Goal: Task Accomplishment & Management: Complete application form

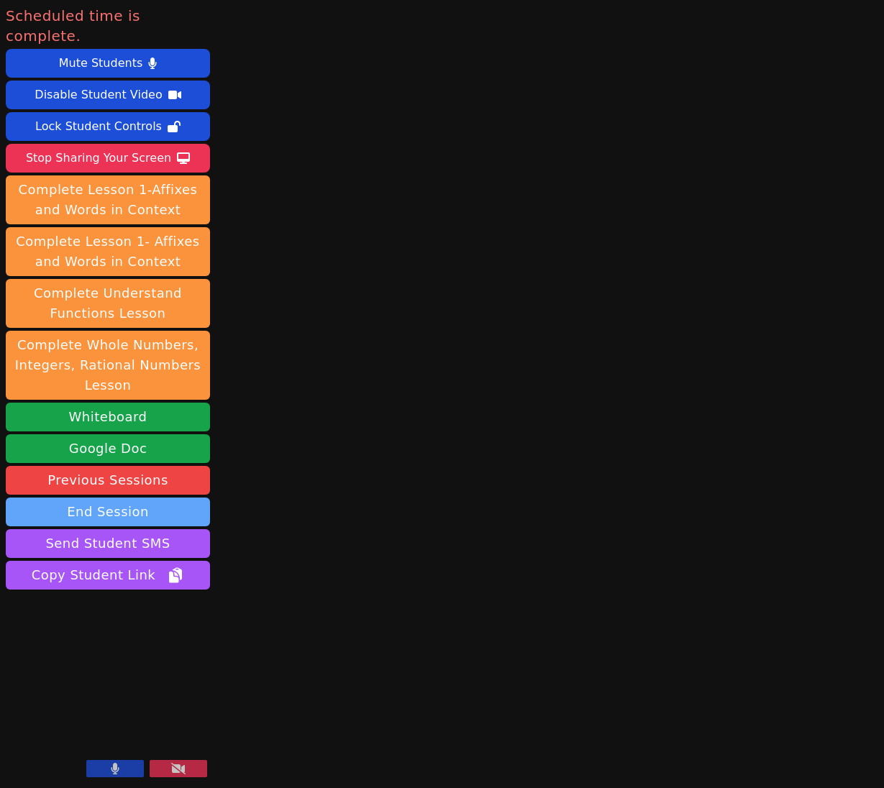
click at [96, 498] on button "End Session" at bounding box center [108, 512] width 204 height 29
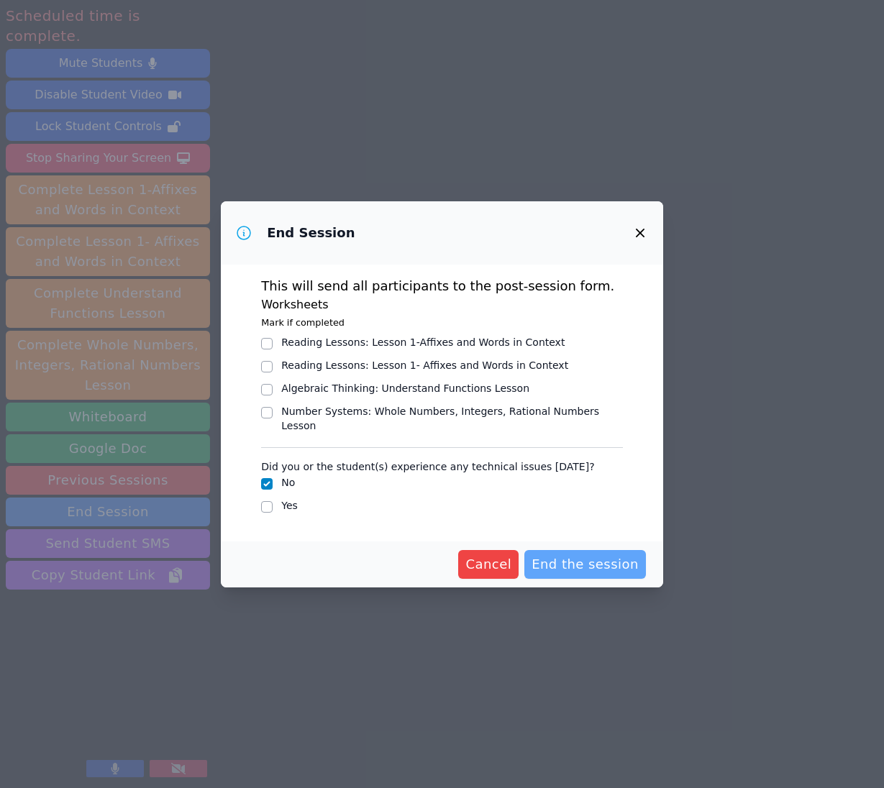
click at [565, 554] on span "End the session" at bounding box center [584, 564] width 107 height 20
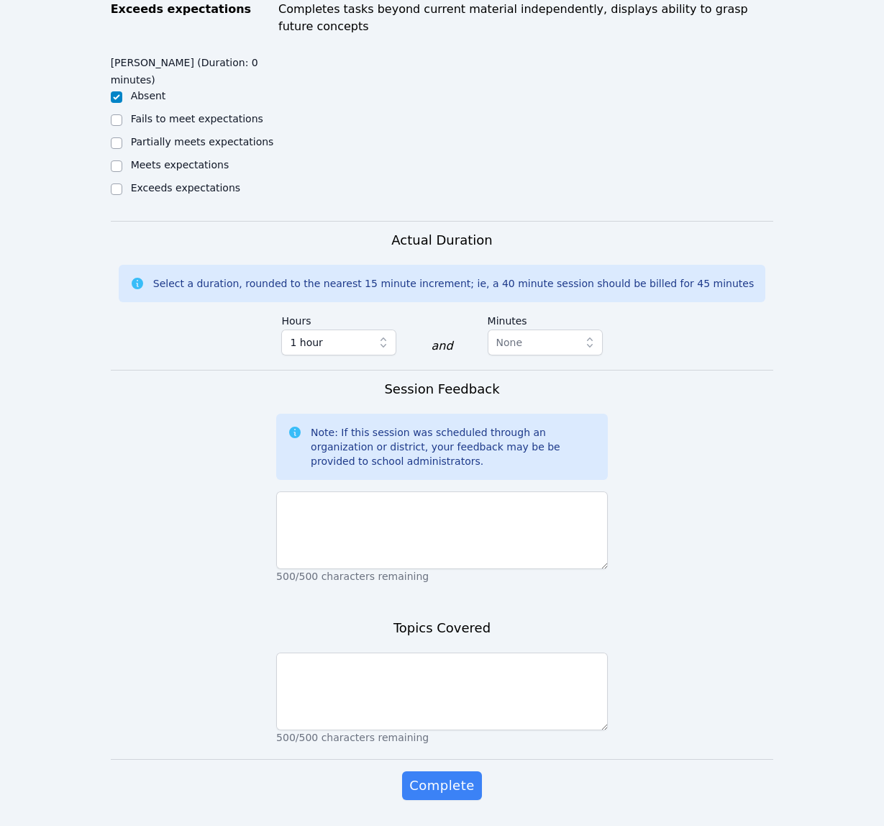
scroll to position [790, 0]
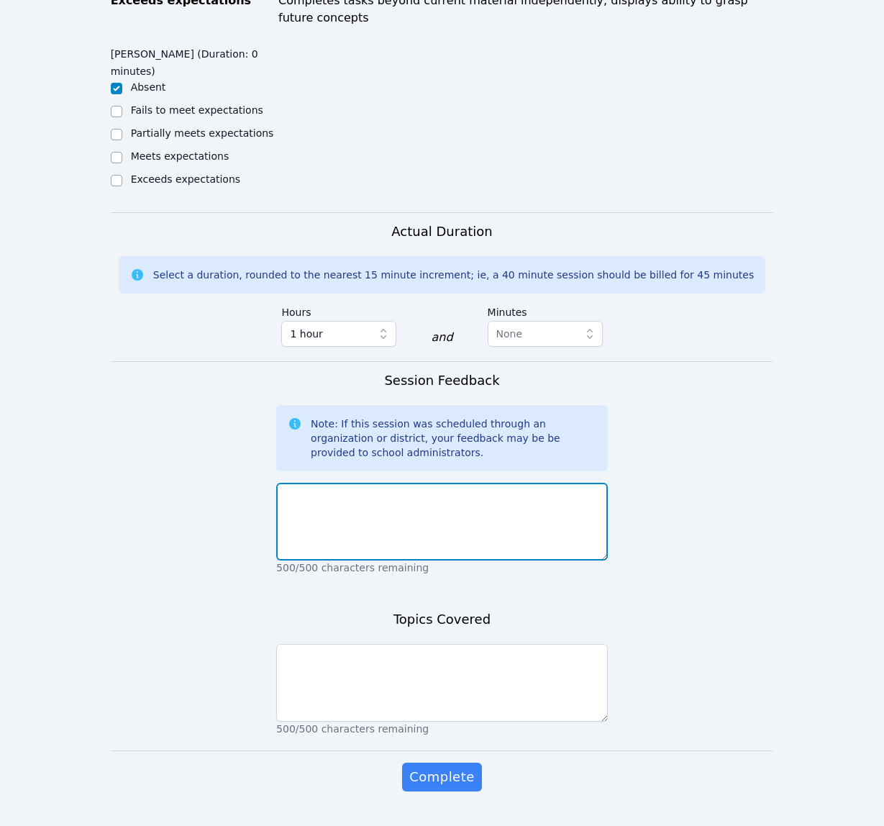
click at [452, 483] on textarea at bounding box center [442, 522] width 332 height 78
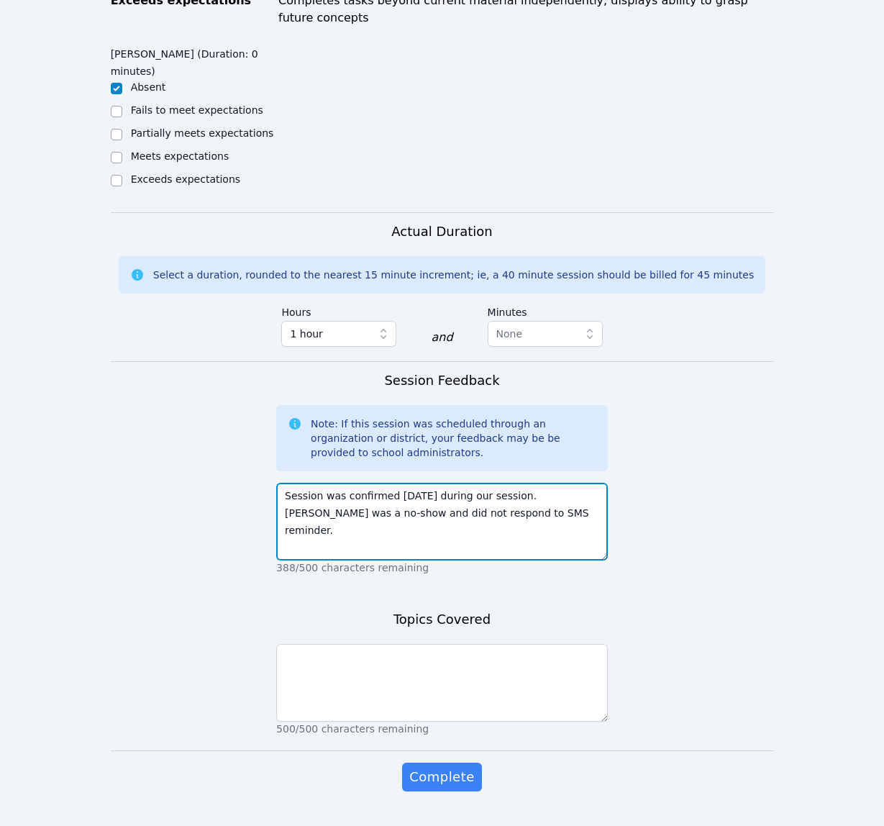
type textarea "Session was confirmed yesterday during our session. Sacariana was a no-show and…"
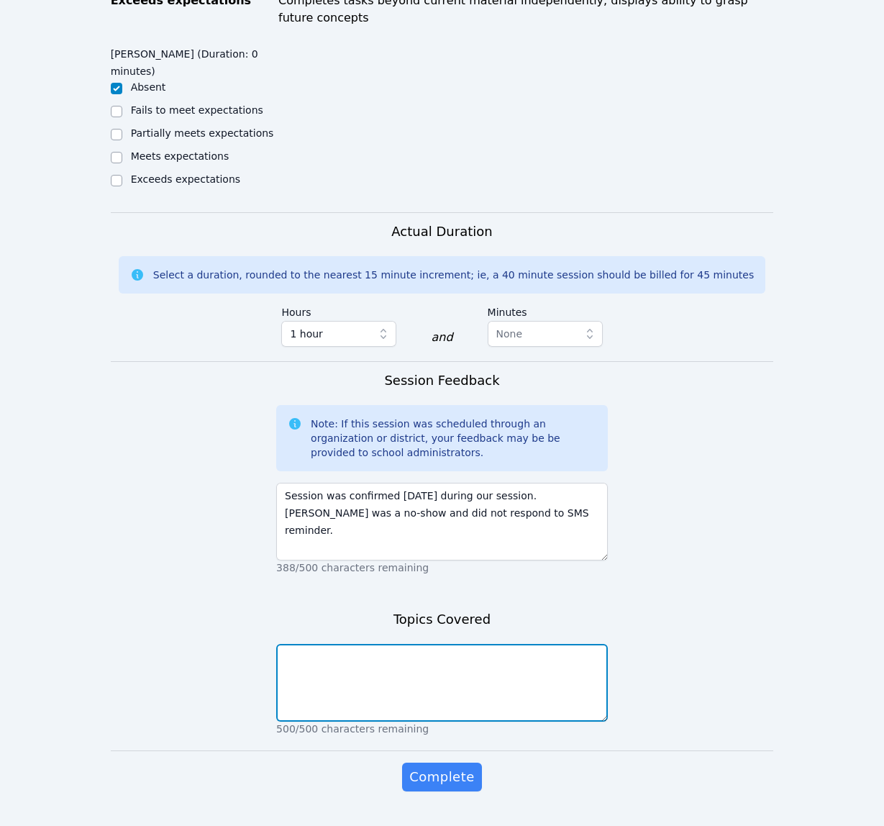
click at [490, 644] on textarea at bounding box center [442, 683] width 332 height 78
click at [334, 644] on textarea "Student bo-show" at bounding box center [442, 683] width 332 height 78
type textarea "Student no-show"
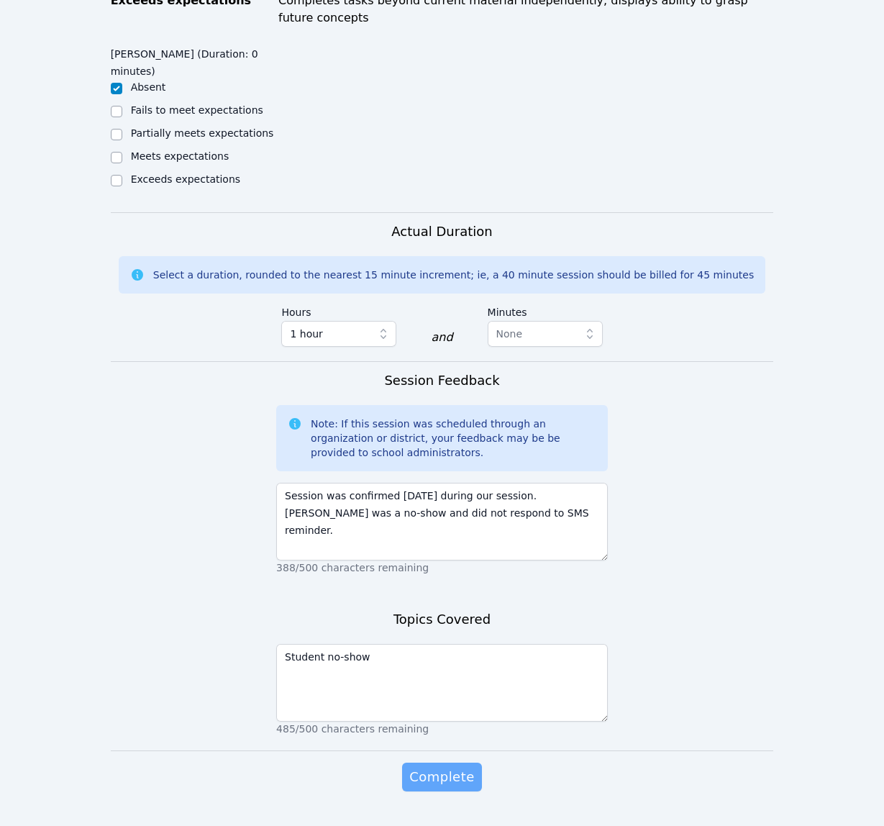
click at [442, 767] on span "Complete" at bounding box center [441, 777] width 65 height 20
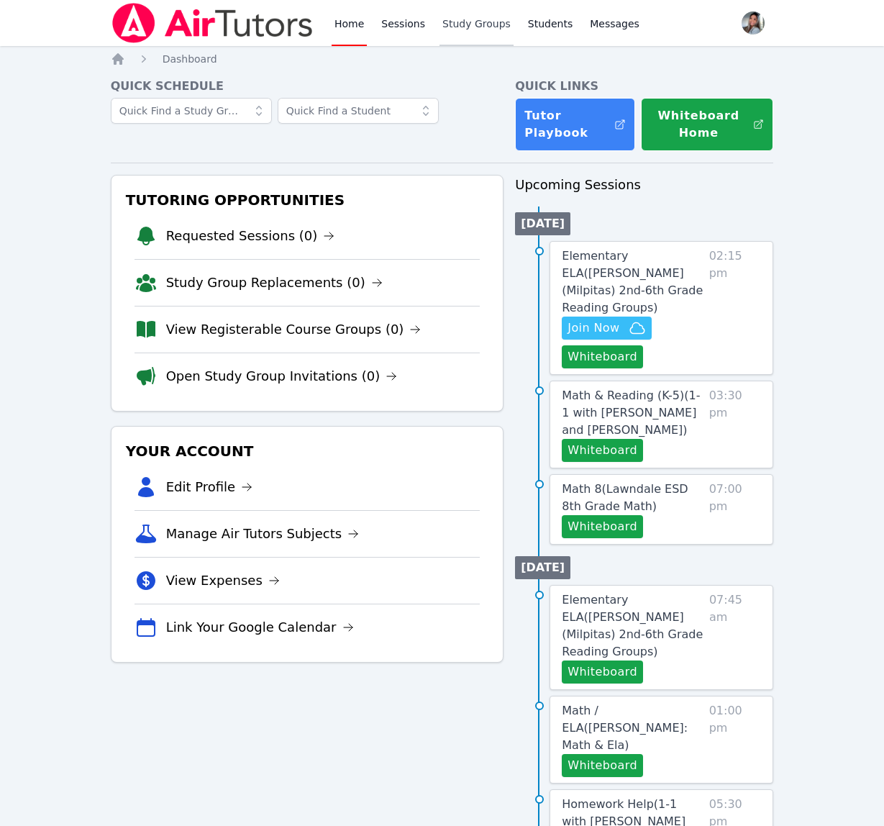
click at [453, 29] on link "Study Groups" at bounding box center [476, 23] width 74 height 46
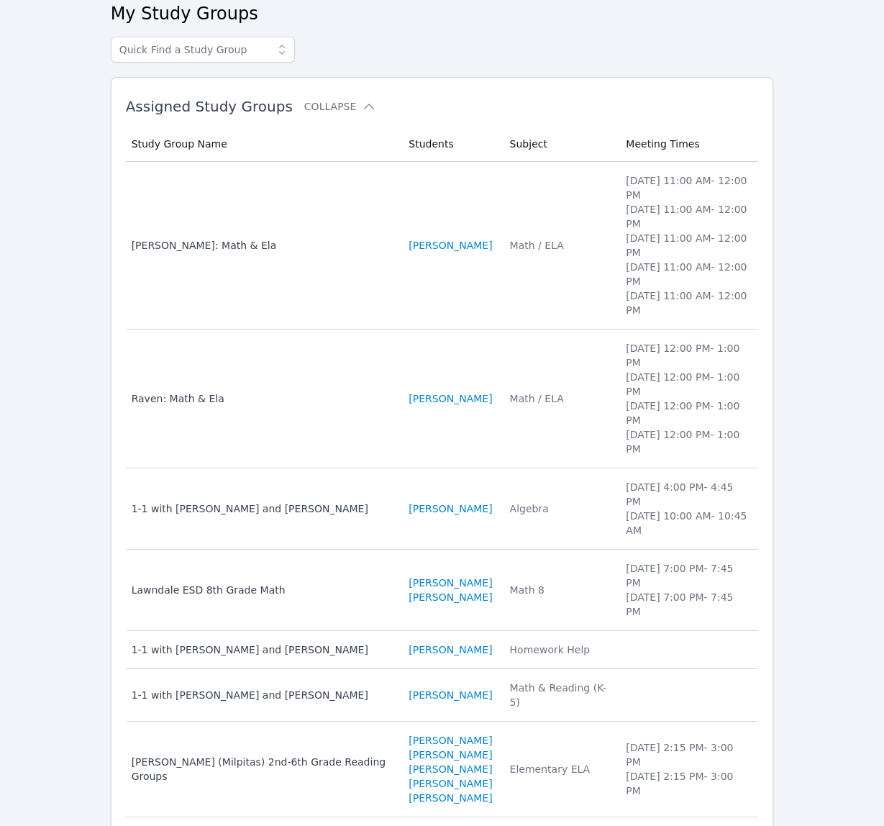
scroll to position [194, 0]
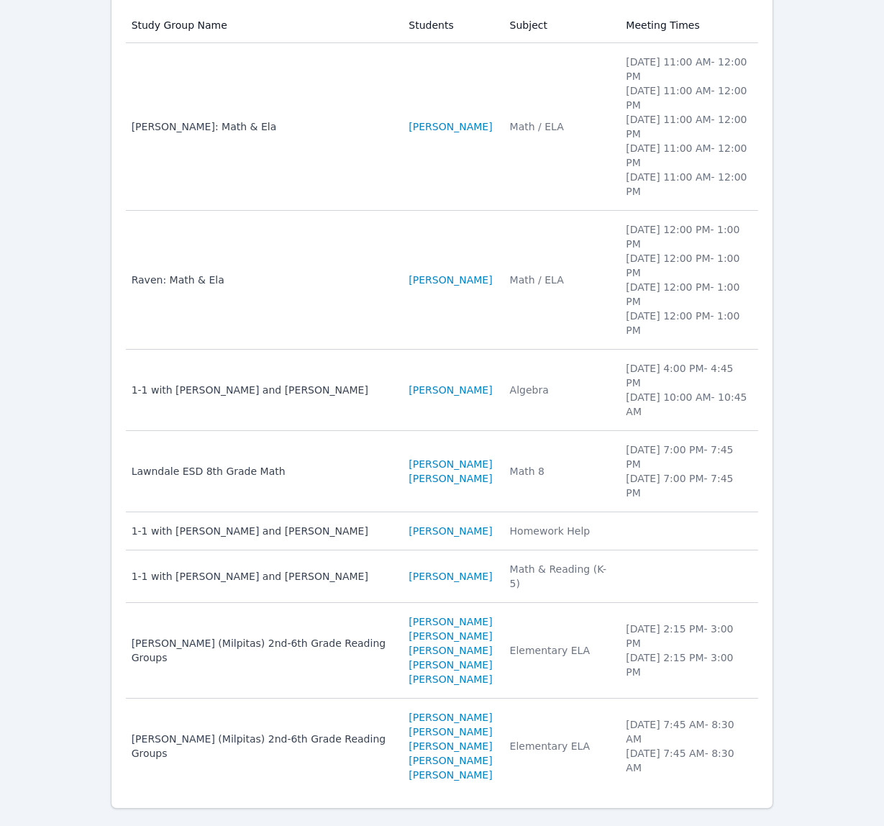
click at [564, 647] on td "Subject Elementary ELA" at bounding box center [559, 651] width 116 height 96
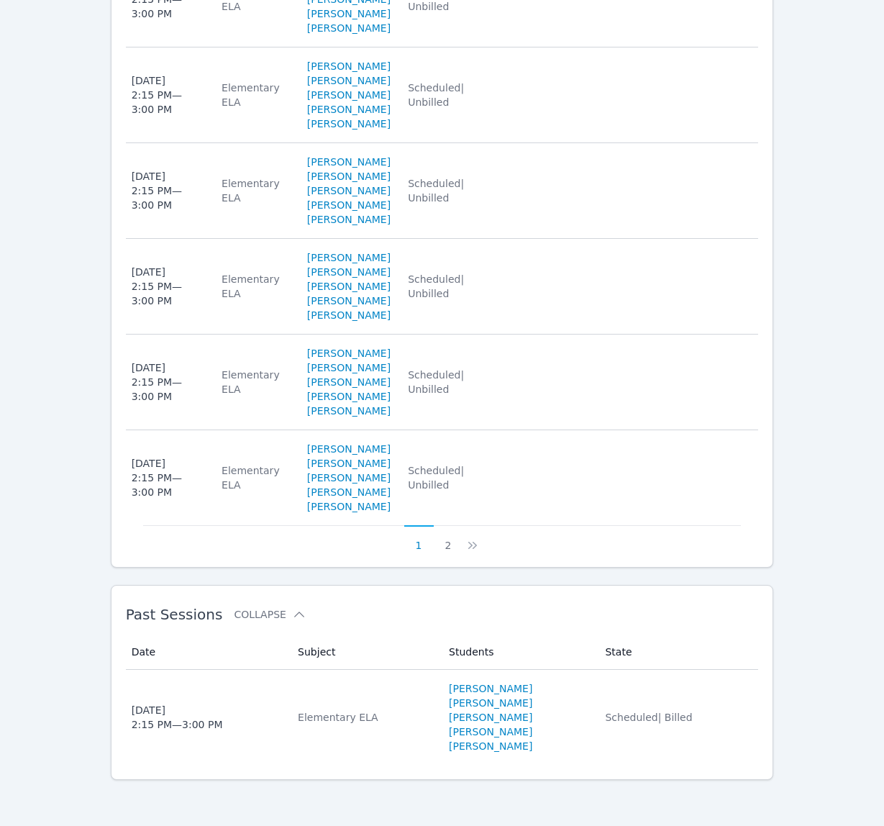
scroll to position [1246, 0]
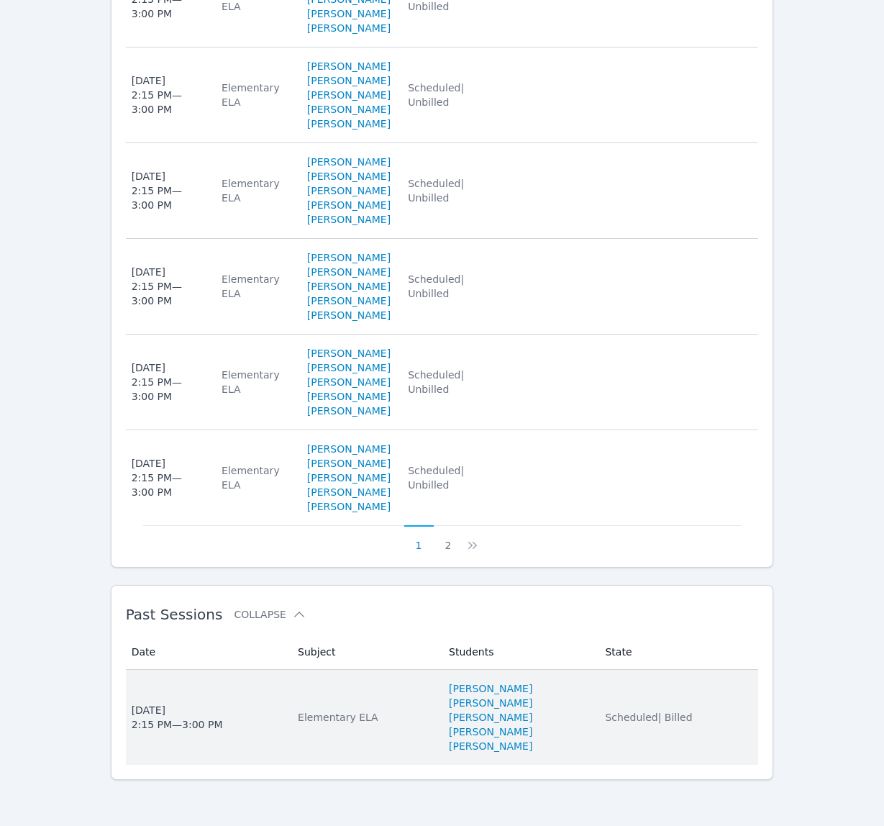
click at [588, 713] on li "[PERSON_NAME]" at bounding box center [518, 717] width 139 height 14
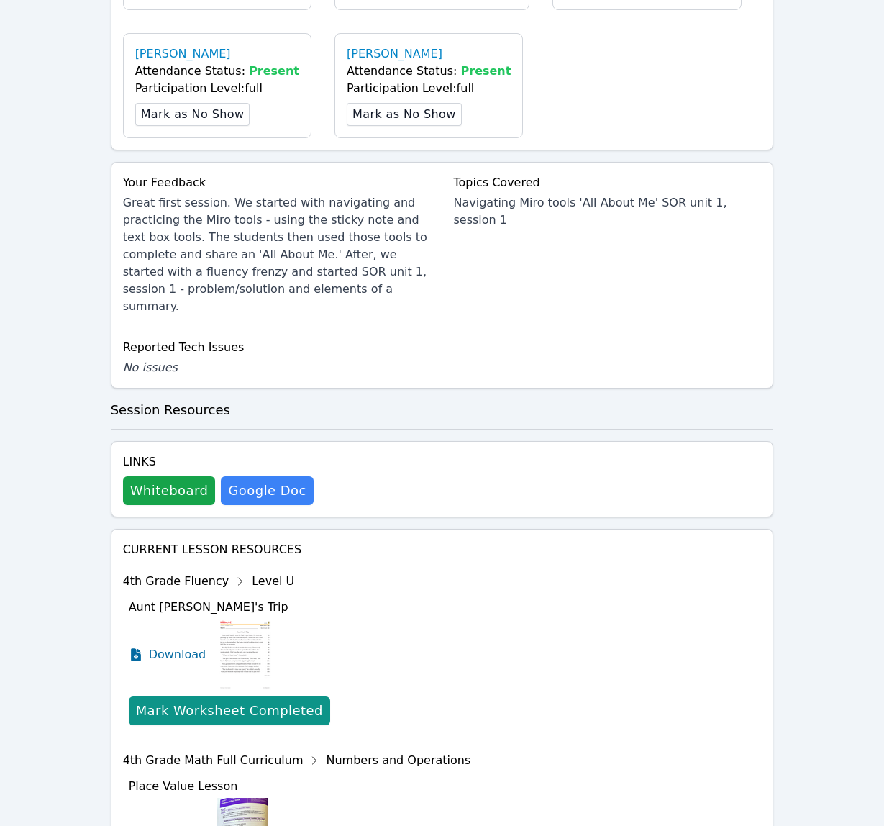
scroll to position [632, 0]
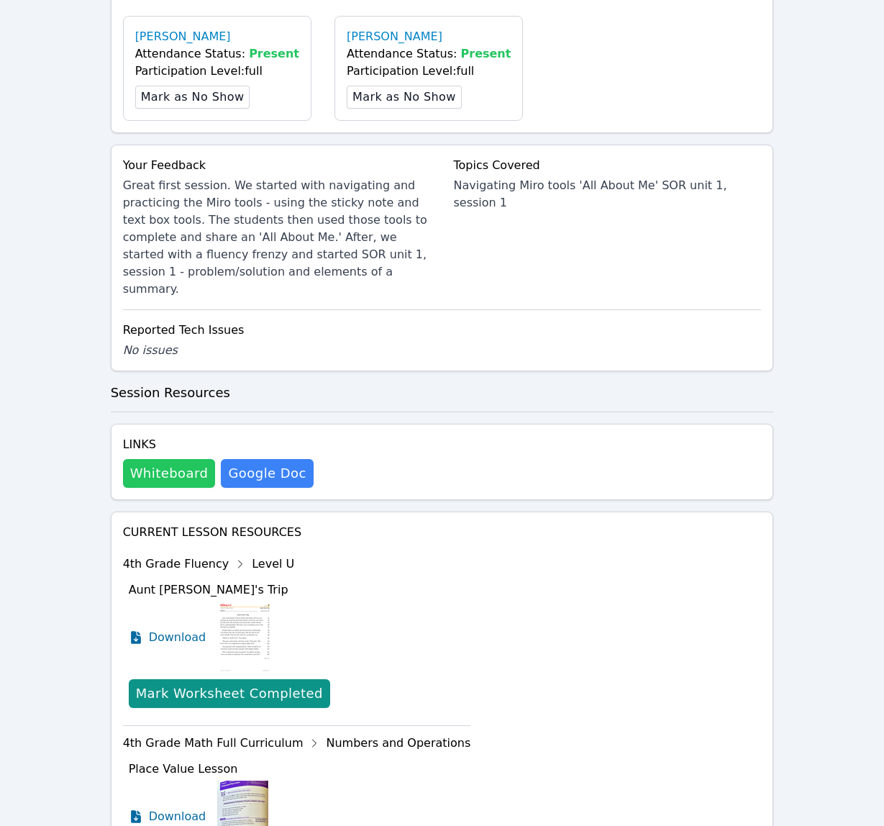
click at [143, 459] on button "Whiteboard" at bounding box center [169, 473] width 93 height 29
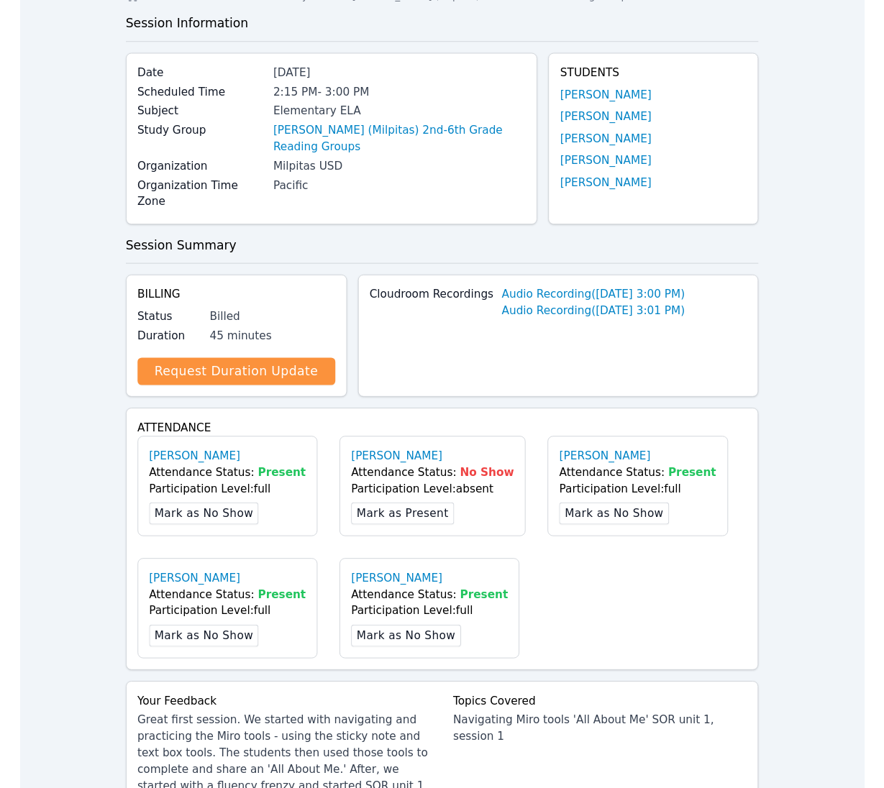
scroll to position [0, 0]
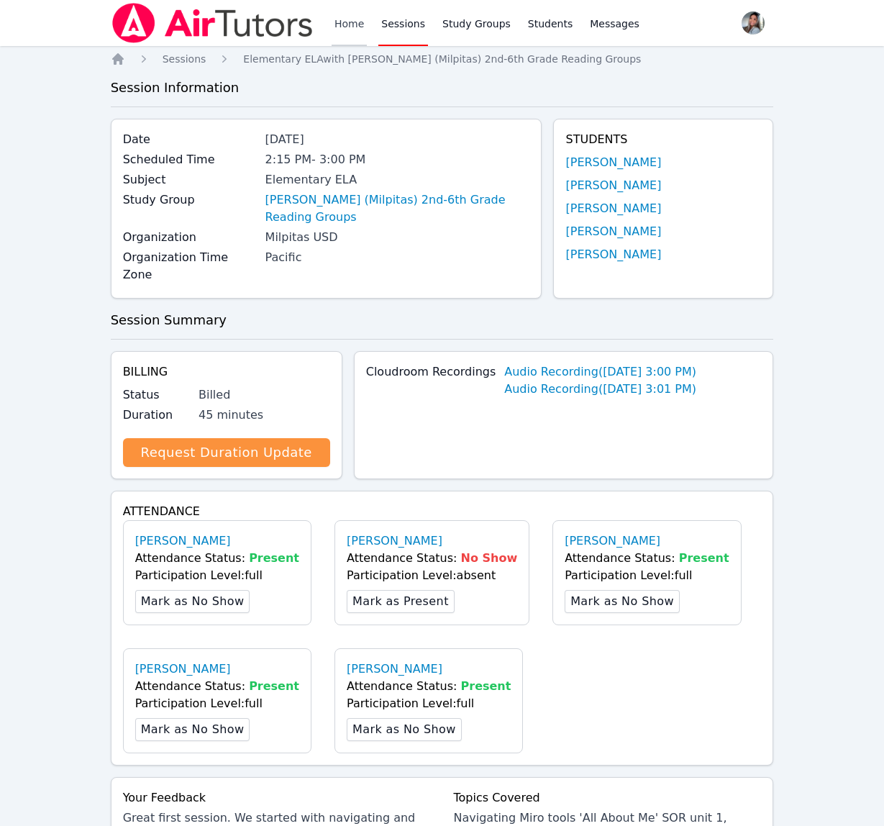
click at [346, 32] on link "Home" at bounding box center [349, 23] width 35 height 46
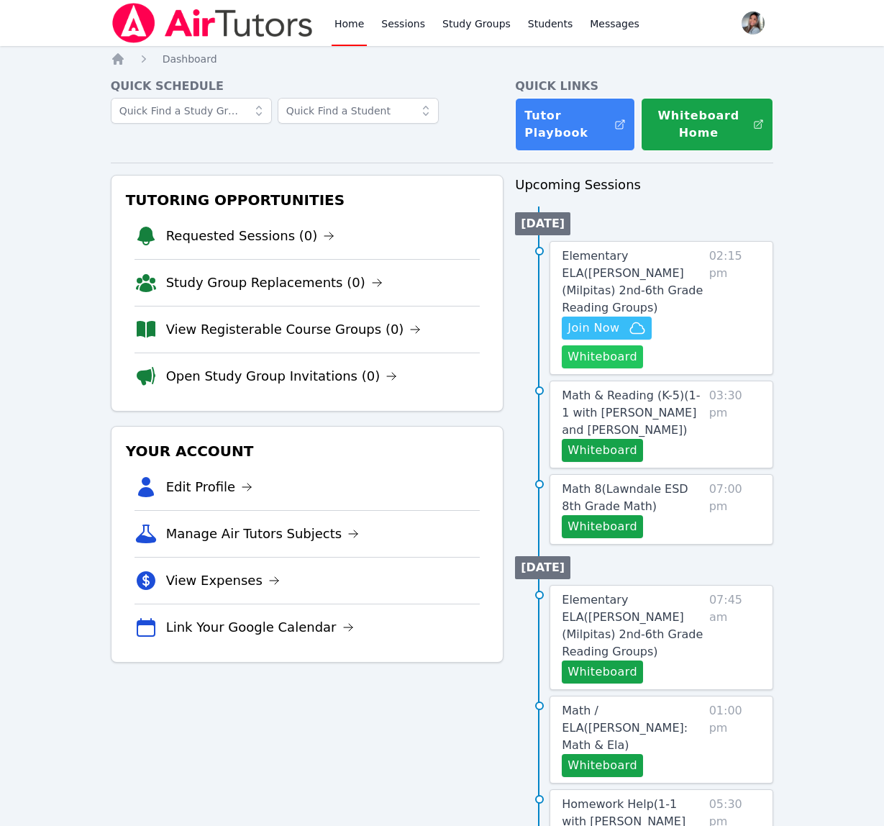
click at [608, 345] on button "Whiteboard" at bounding box center [602, 356] width 81 height 23
click at [600, 298] on link "Elementary ELA ( Sinnott (Milpitas) 2nd-6th Grade Reading Groups )" at bounding box center [632, 281] width 141 height 69
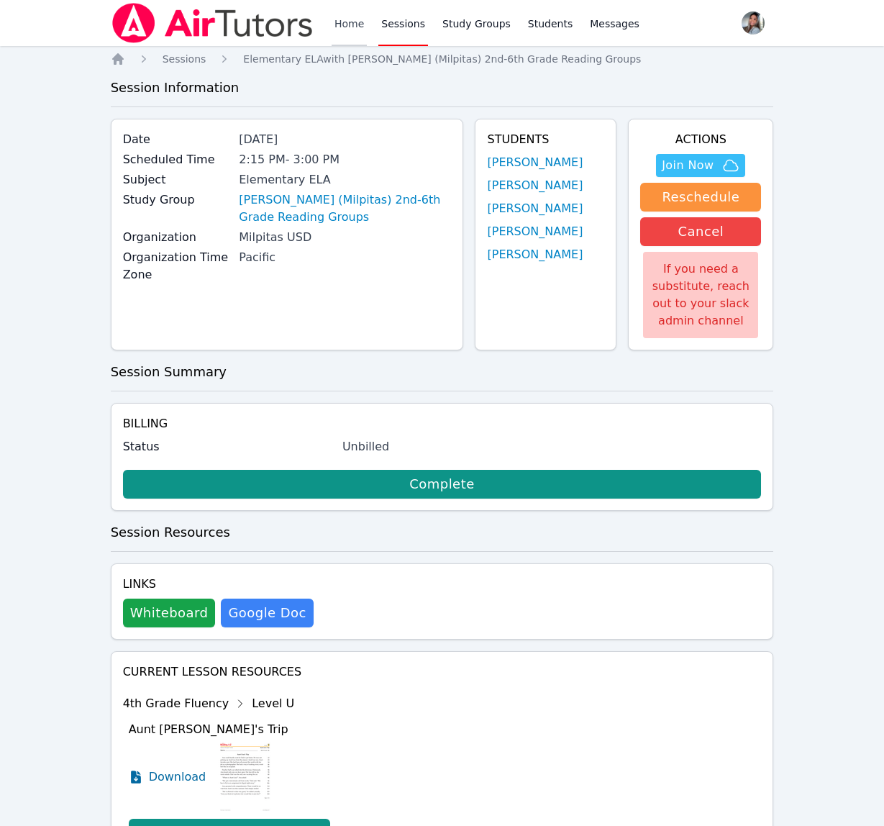
click at [355, 24] on link "Home" at bounding box center [349, 23] width 35 height 46
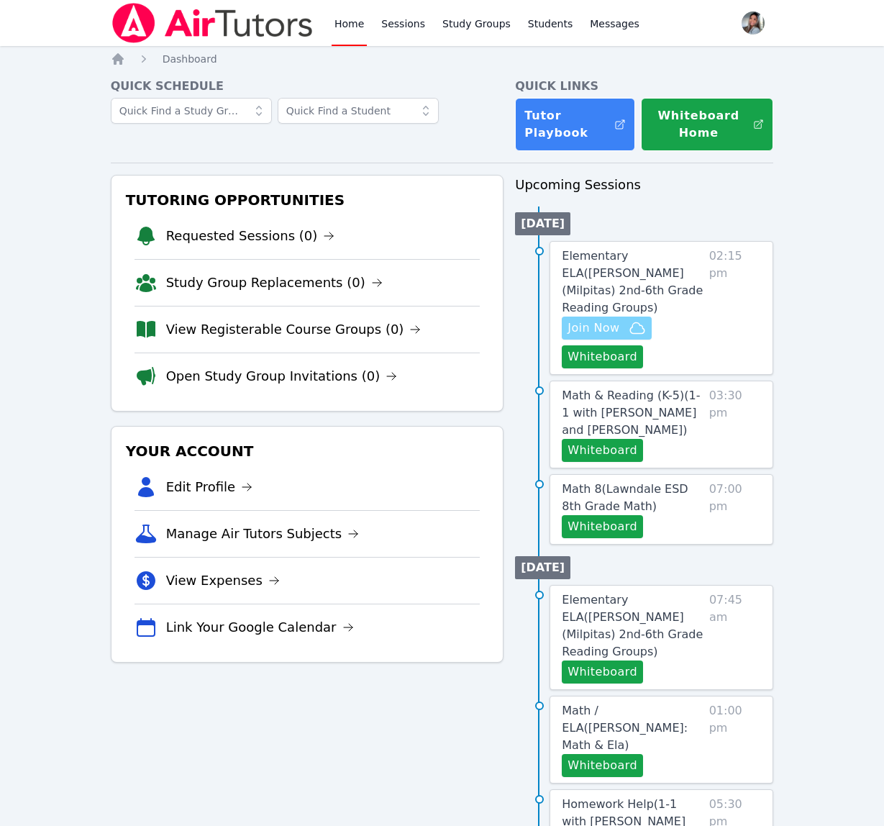
click at [631, 322] on icon "button" at bounding box center [637, 327] width 14 height 11
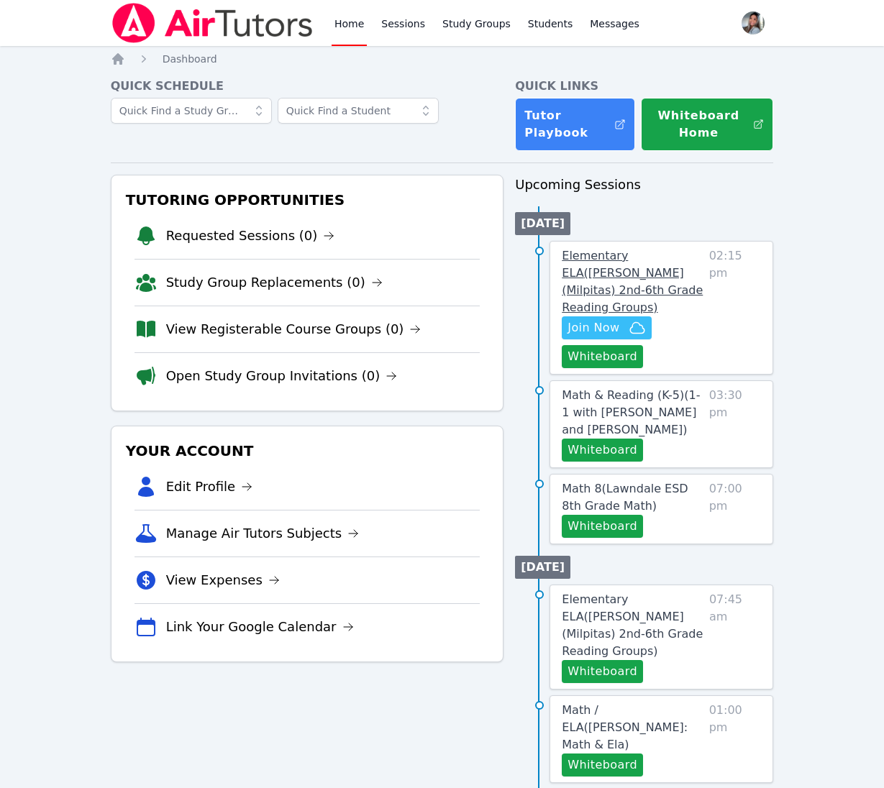
click at [611, 274] on span "Elementary ELA ( Sinnott (Milpitas) 2nd-6th Grade Reading Groups )" at bounding box center [632, 281] width 141 height 65
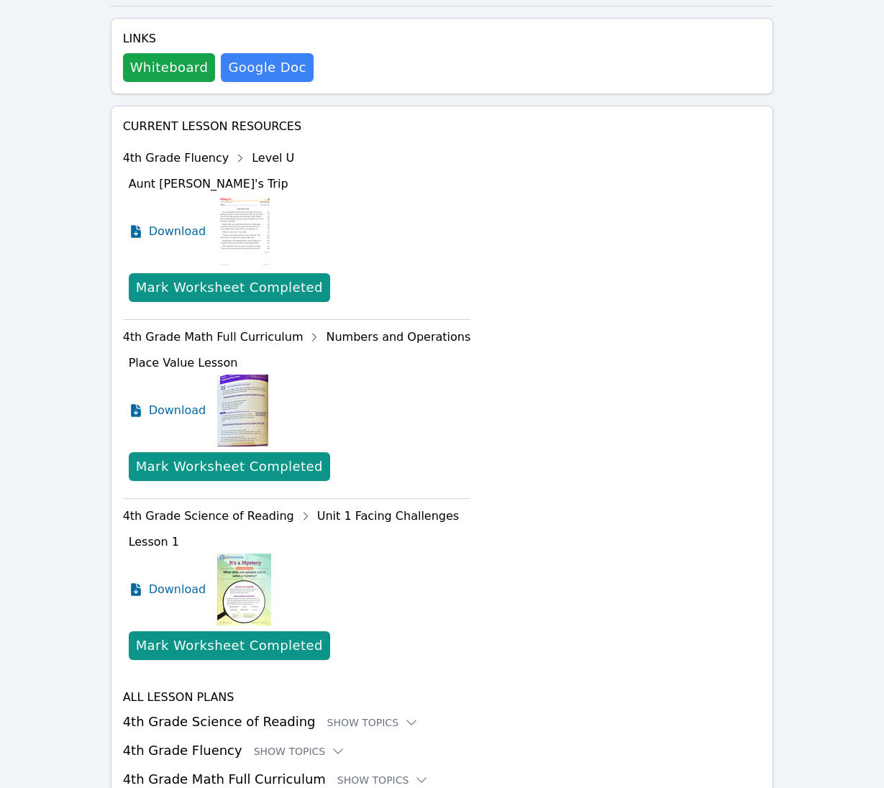
scroll to position [562, 0]
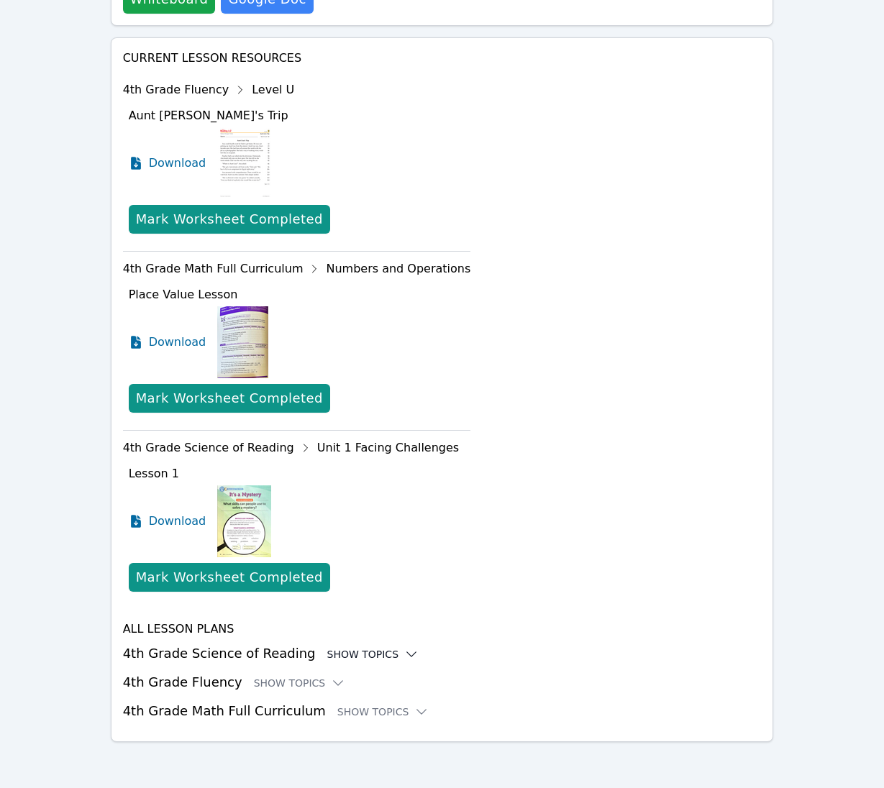
click at [362, 655] on div "Show Topics" at bounding box center [373, 654] width 92 height 14
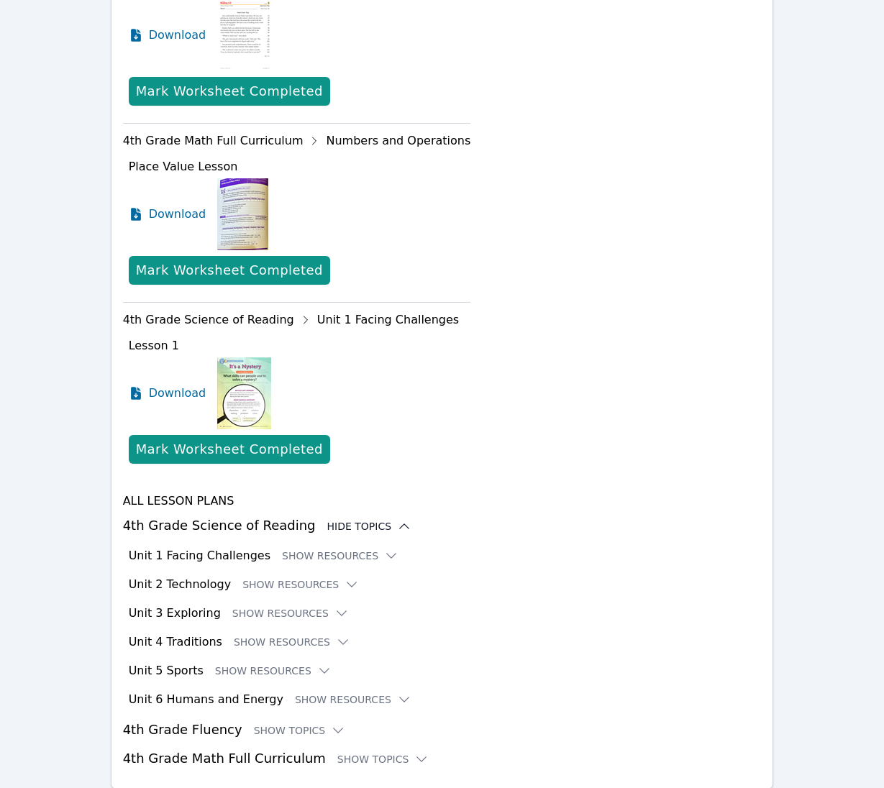
scroll to position [692, 0]
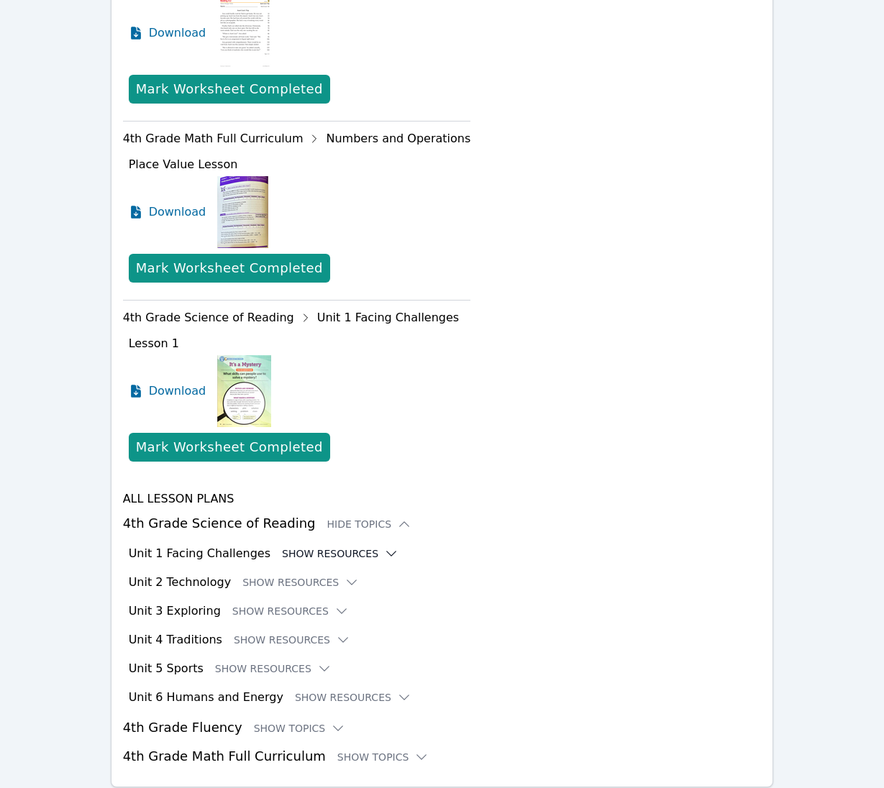
click at [306, 557] on button "Show Resources" at bounding box center [340, 554] width 116 height 14
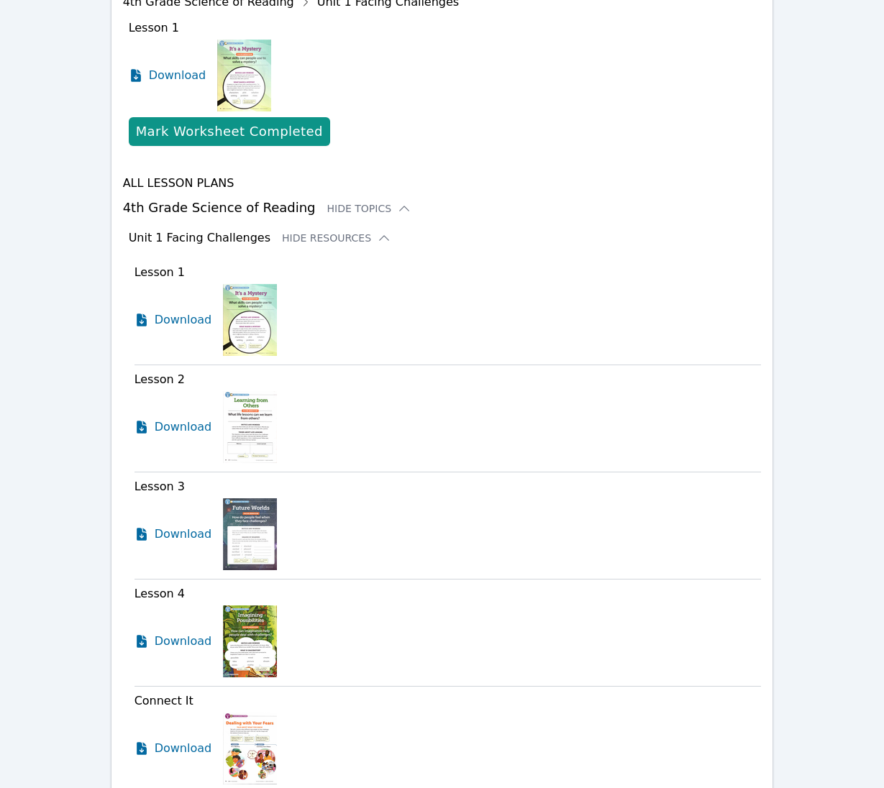
scroll to position [1008, 0]
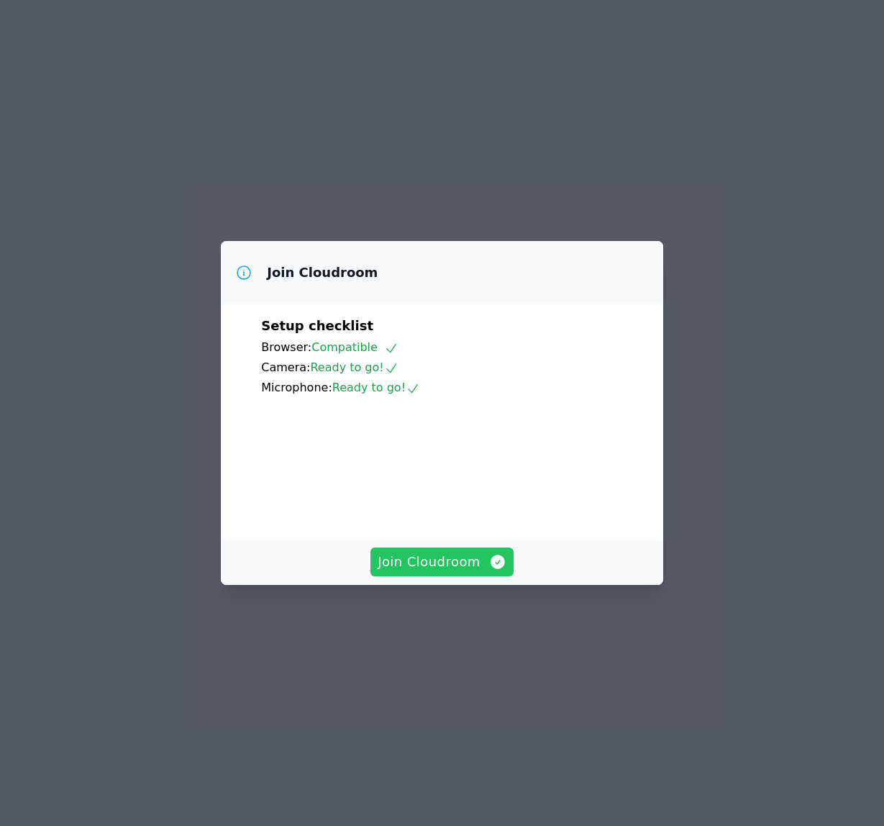
click at [473, 576] on button "Join Cloudroom" at bounding box center [441, 561] width 143 height 29
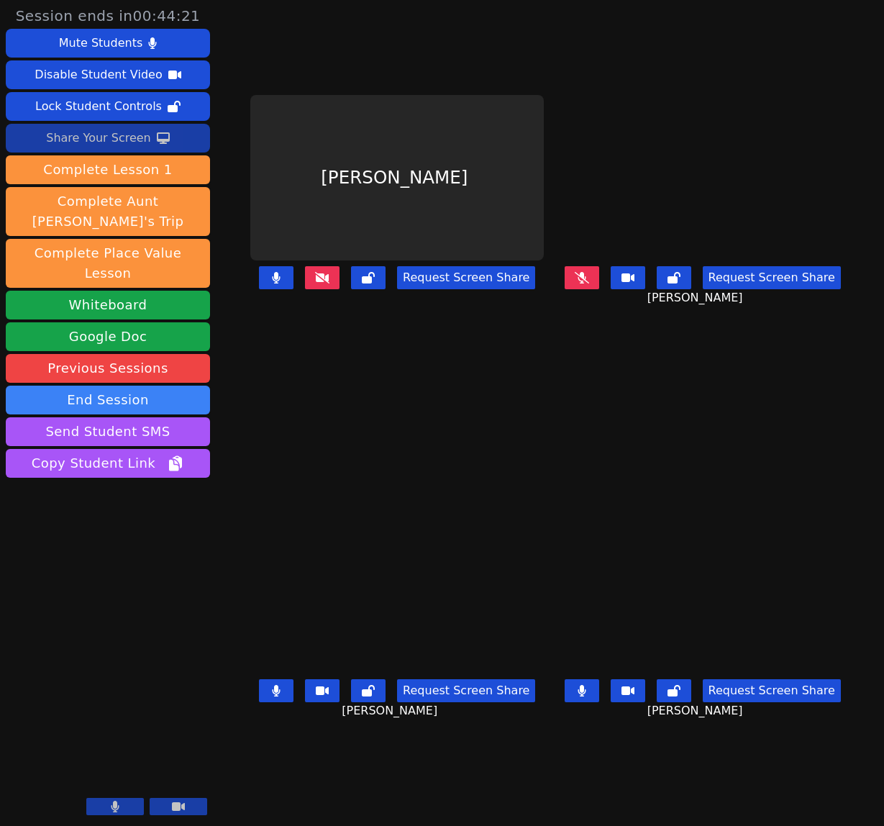
click at [168, 142] on button "Share Your Screen" at bounding box center [108, 138] width 204 height 29
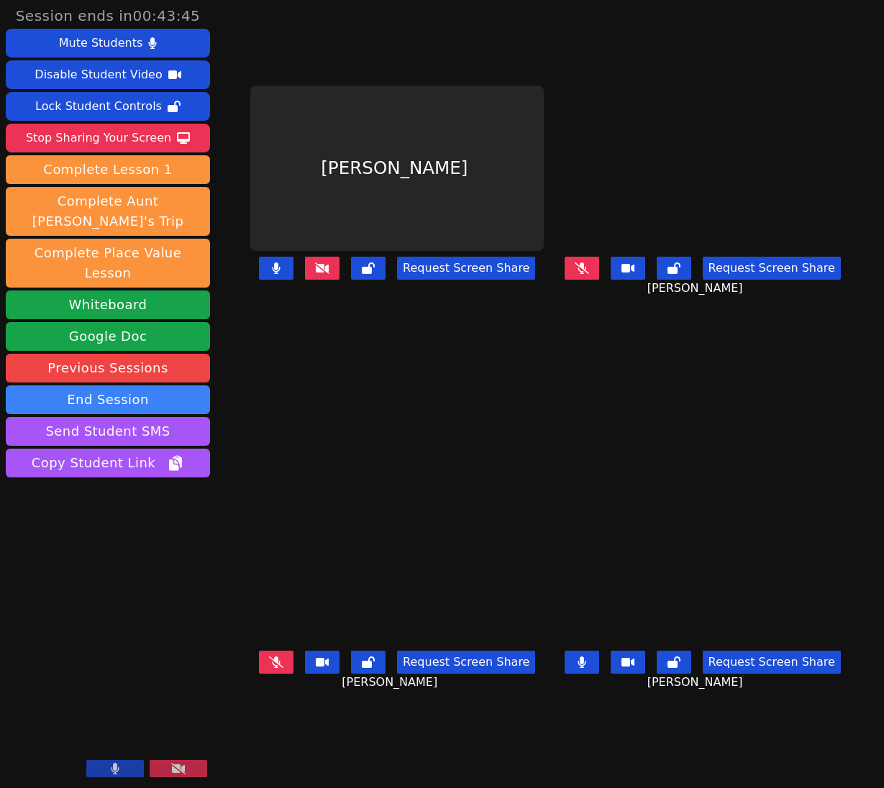
click at [585, 668] on icon at bounding box center [581, 663] width 8 height 12
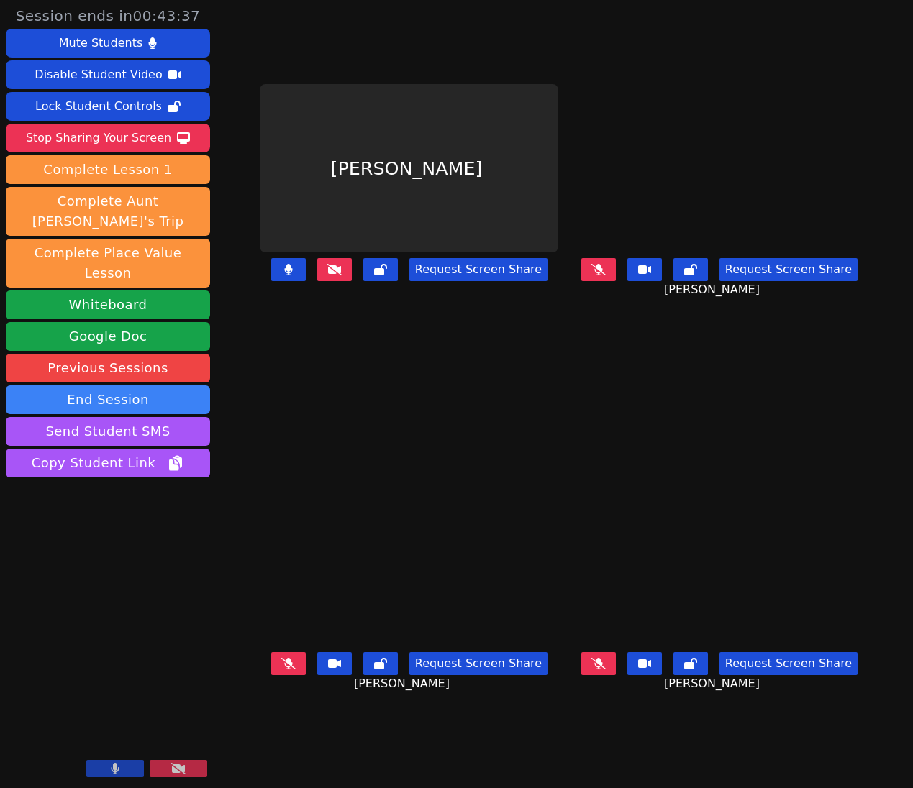
click at [284, 275] on icon at bounding box center [288, 270] width 9 height 12
click at [327, 275] on icon at bounding box center [334, 270] width 14 height 12
click at [134, 135] on div "Stop Sharing Your Screen" at bounding box center [98, 138] width 145 height 23
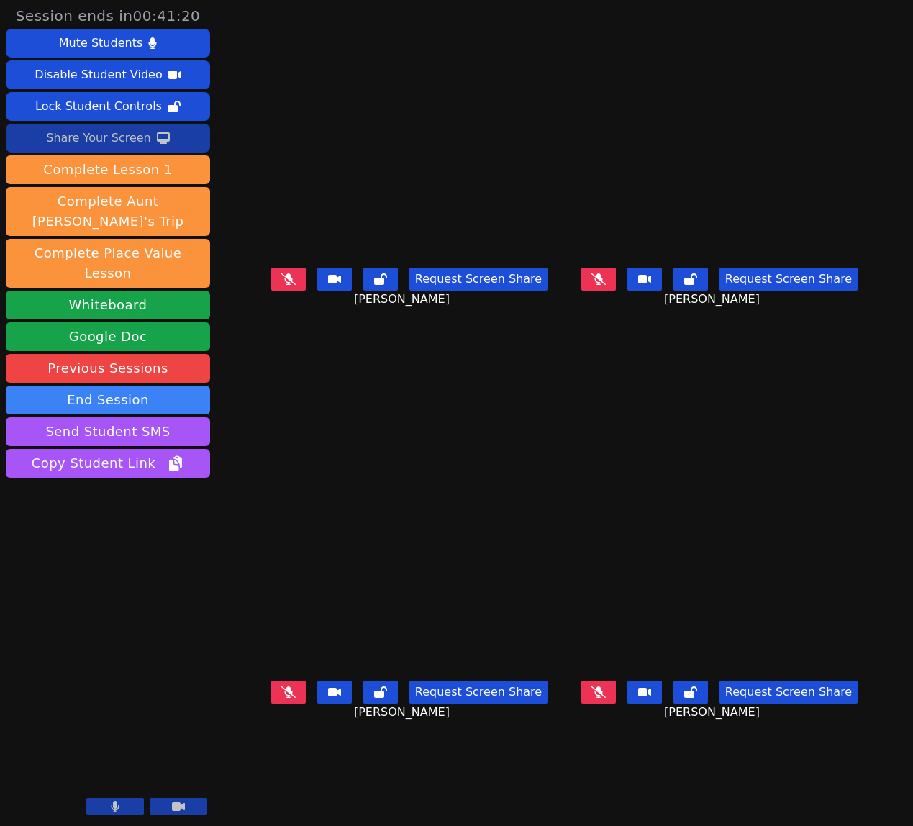
click at [50, 140] on button "Share Your Screen" at bounding box center [108, 138] width 204 height 29
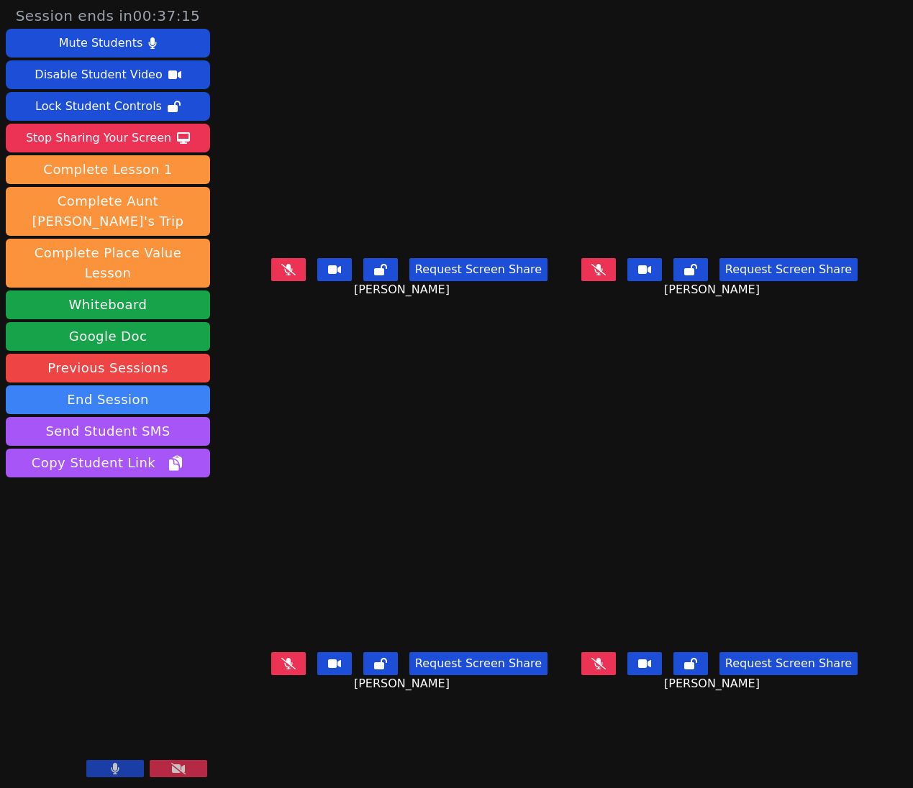
click at [281, 670] on icon at bounding box center [288, 664] width 14 height 12
click at [284, 275] on icon at bounding box center [288, 270] width 8 height 12
click at [606, 670] on icon at bounding box center [598, 664] width 14 height 12
click at [616, 675] on button at bounding box center [598, 663] width 35 height 23
click at [603, 670] on icon at bounding box center [598, 664] width 9 height 12
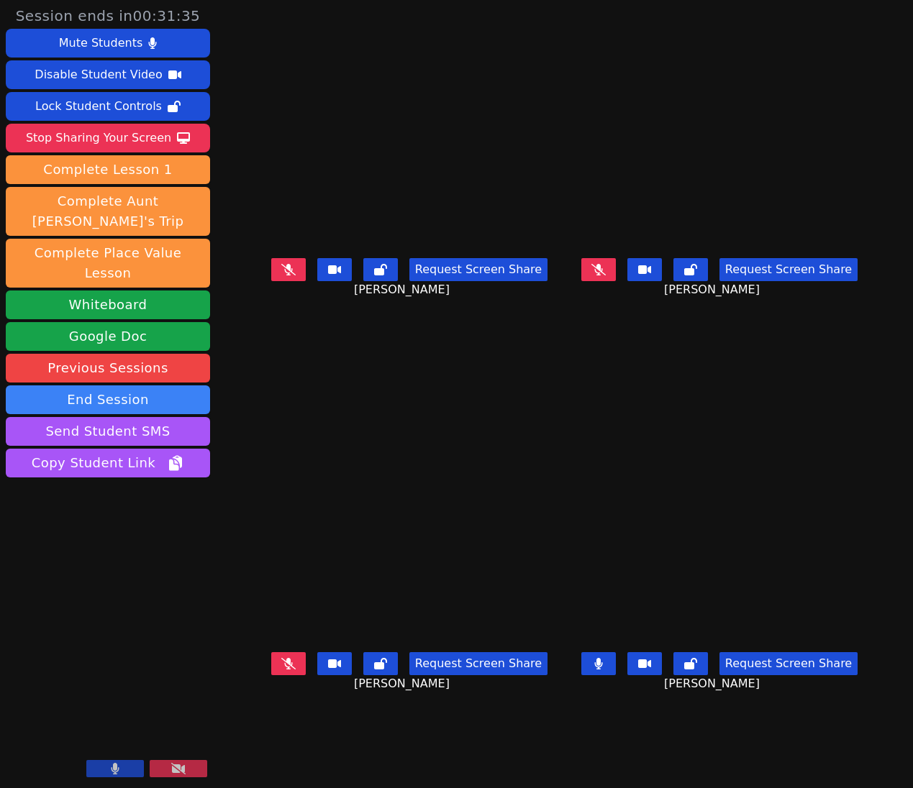
click at [611, 675] on button at bounding box center [598, 663] width 35 height 23
click at [281, 670] on icon at bounding box center [288, 664] width 14 height 12
click at [284, 670] on icon at bounding box center [288, 664] width 8 height 12
click at [606, 670] on icon at bounding box center [598, 664] width 14 height 12
drag, startPoint x: 631, startPoint y: 677, endPoint x: 649, endPoint y: 678, distance: 18.0
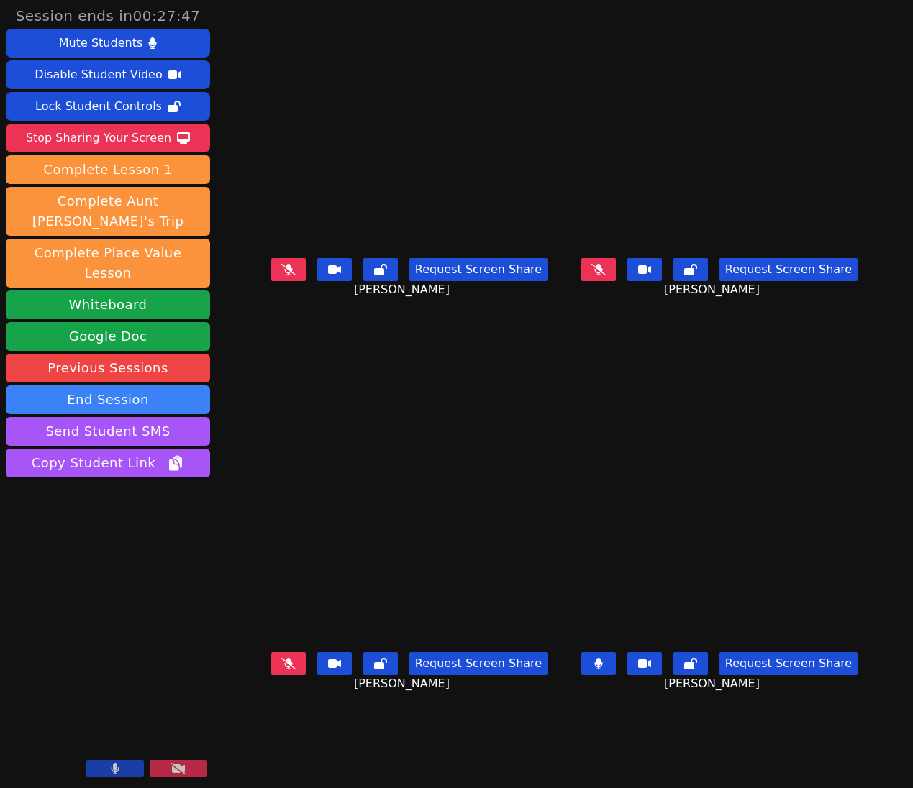
click at [616, 675] on button at bounding box center [598, 663] width 35 height 23
click at [603, 670] on icon at bounding box center [598, 664] width 9 height 12
click at [606, 670] on icon at bounding box center [598, 664] width 14 height 12
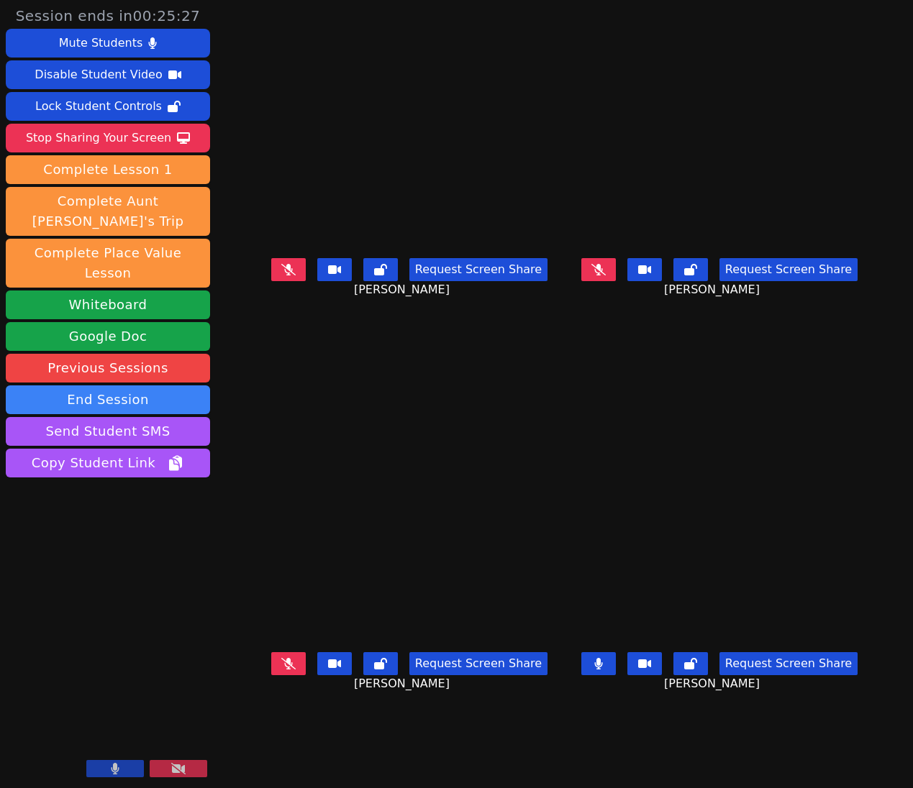
click at [603, 670] on icon at bounding box center [598, 664] width 9 height 12
click at [606, 670] on icon at bounding box center [598, 664] width 14 height 12
drag, startPoint x: 631, startPoint y: 681, endPoint x: 640, endPoint y: 681, distance: 8.6
click at [606, 670] on icon at bounding box center [598, 664] width 14 height 12
click at [602, 670] on icon at bounding box center [598, 664] width 8 height 12
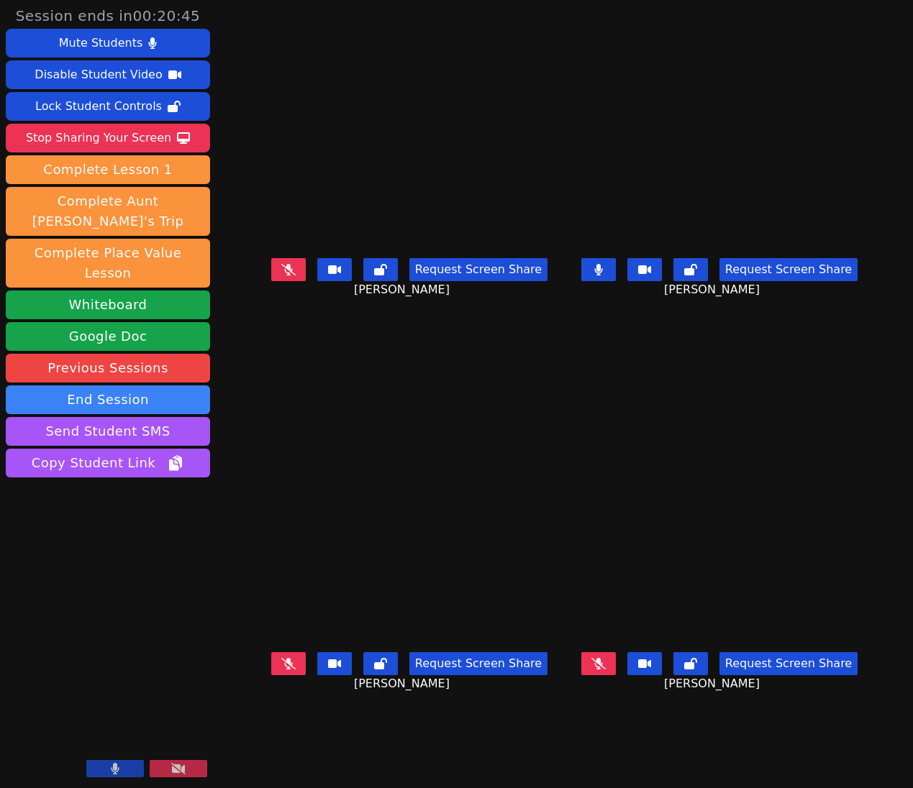
click at [603, 275] on icon at bounding box center [598, 270] width 9 height 12
click at [603, 670] on icon at bounding box center [598, 664] width 9 height 12
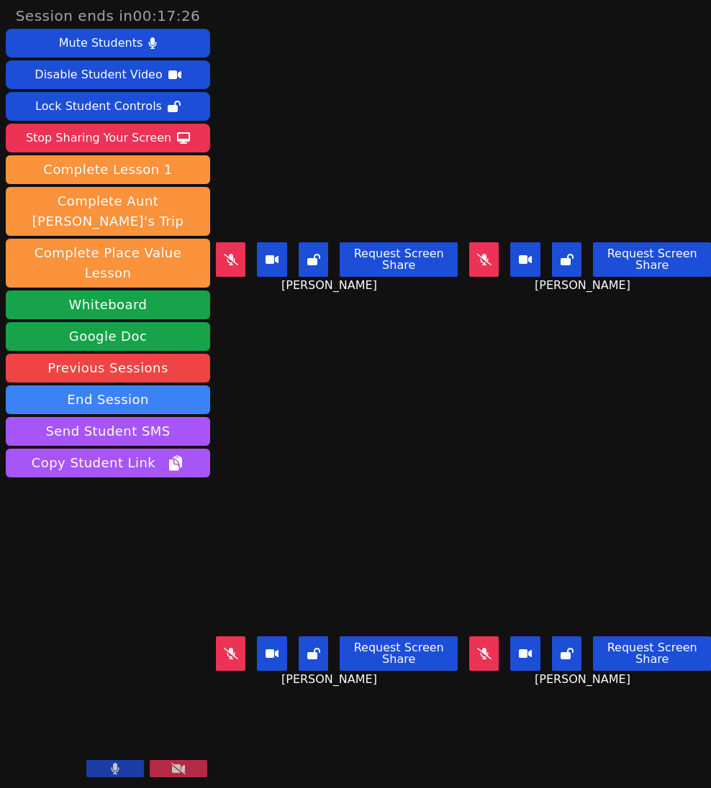
click at [485, 255] on icon at bounding box center [484, 259] width 14 height 12
click at [490, 659] on icon at bounding box center [484, 653] width 14 height 12
click at [488, 655] on icon at bounding box center [484, 654] width 9 height 12
click at [239, 656] on button at bounding box center [230, 653] width 29 height 35
click at [239, 257] on button at bounding box center [230, 259] width 29 height 35
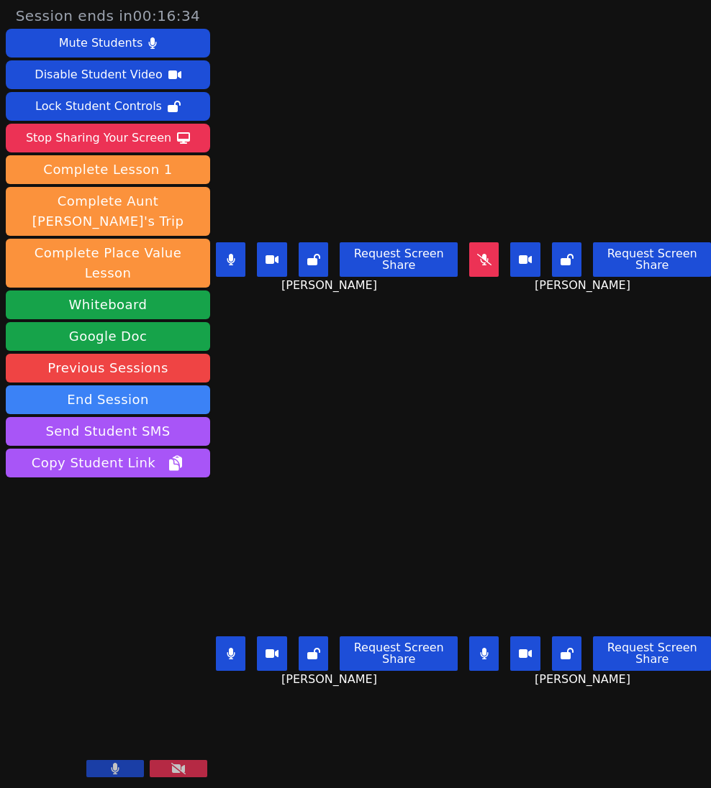
click at [224, 248] on button at bounding box center [230, 259] width 29 height 35
click at [240, 664] on button at bounding box center [230, 653] width 29 height 35
click at [233, 649] on icon at bounding box center [231, 653] width 14 height 12
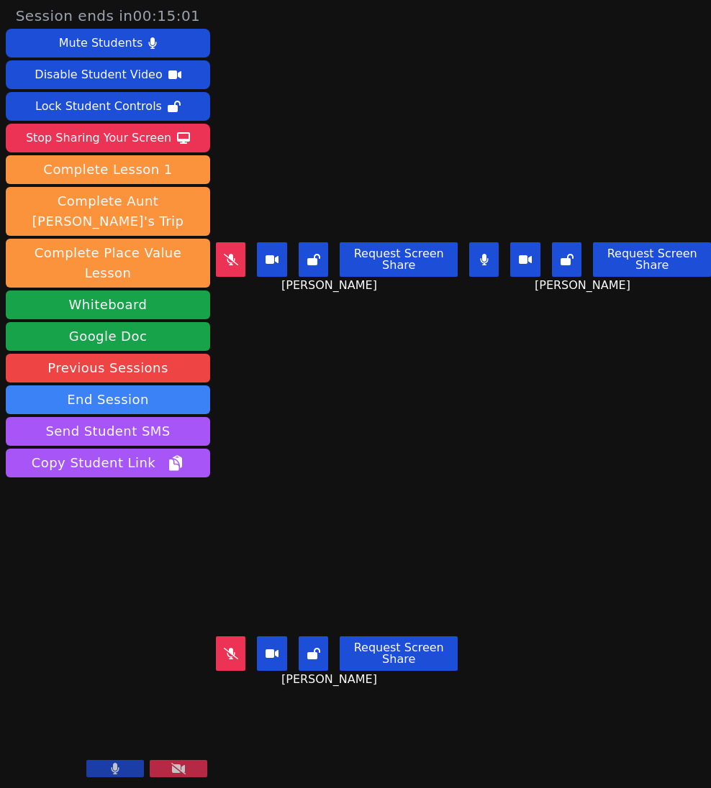
click at [476, 265] on button at bounding box center [483, 259] width 29 height 35
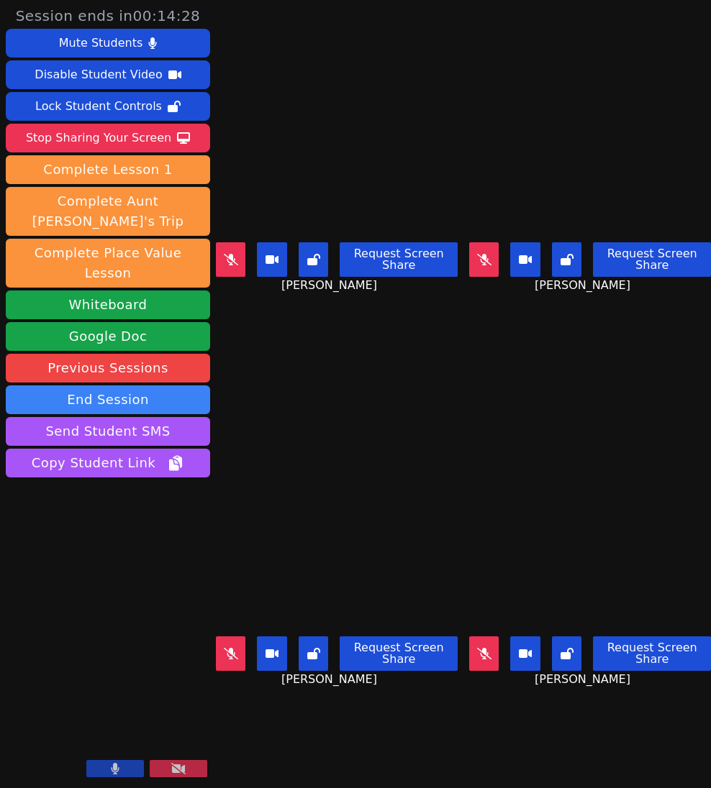
click at [233, 662] on button at bounding box center [230, 653] width 29 height 35
click at [484, 659] on button at bounding box center [483, 653] width 29 height 35
click at [233, 657] on icon at bounding box center [231, 654] width 9 height 12
click at [232, 659] on button at bounding box center [230, 653] width 29 height 35
click at [214, 653] on aside "Session ends in 00:12:10 Mute Students Disable Student Video Lock Student Contr…" at bounding box center [108, 394] width 216 height 788
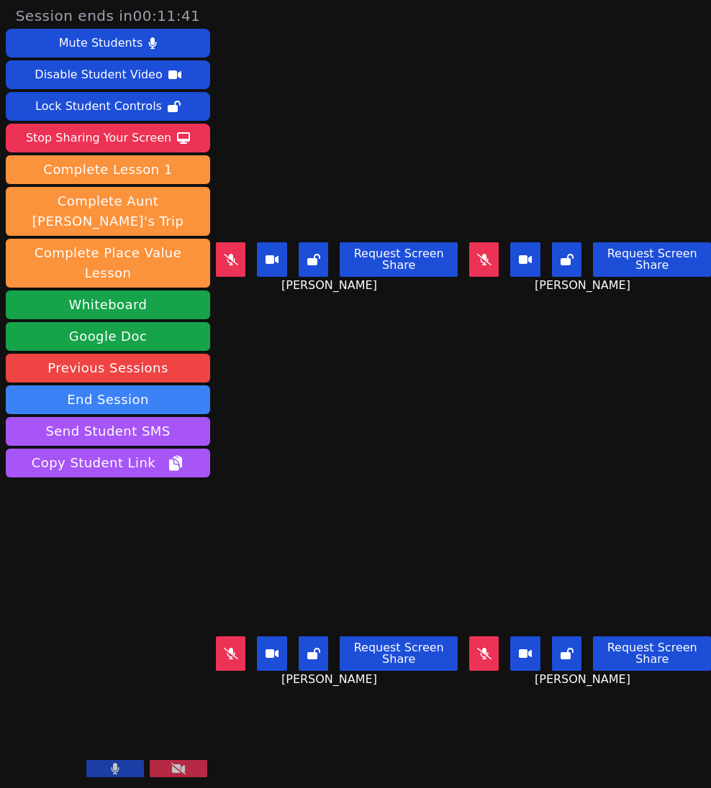
click at [228, 267] on button at bounding box center [230, 259] width 29 height 35
click at [480, 659] on button at bounding box center [483, 653] width 29 height 35
click at [227, 660] on button at bounding box center [230, 653] width 29 height 35
click at [224, 659] on button at bounding box center [230, 653] width 29 height 35
click at [165, 140] on div "Stop Sharing Your Screen" at bounding box center [98, 138] width 145 height 23
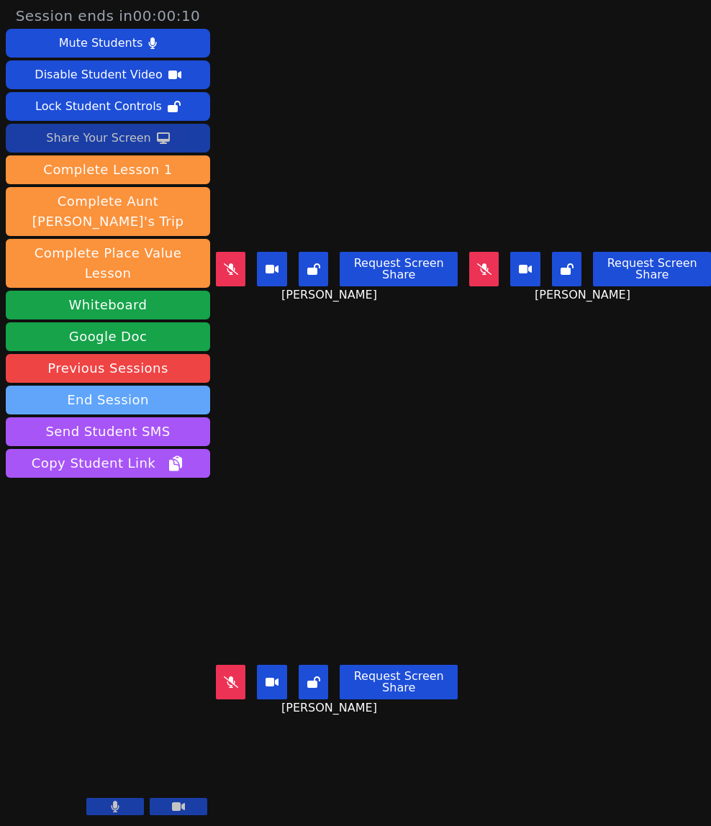
click at [146, 385] on button "End Session" at bounding box center [108, 399] width 204 height 29
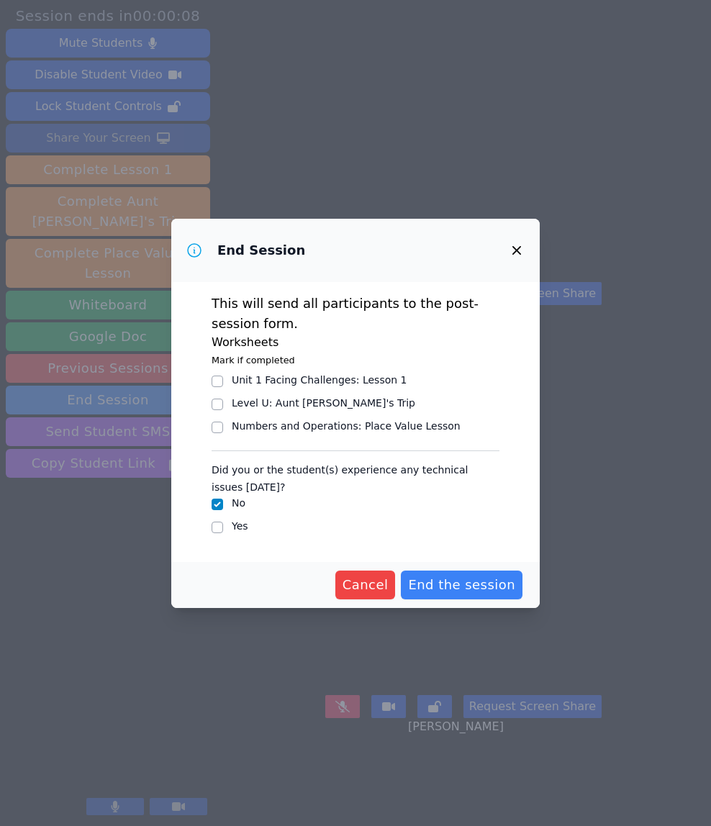
drag, startPoint x: 349, startPoint y: 380, endPoint x: 394, endPoint y: 433, distance: 69.9
click at [349, 380] on div "Unit 1 Facing Challenges : Lesson 1" at bounding box center [319, 380] width 175 height 14
click at [223, 380] on input "Unit 1 Facing Challenges : Lesson 1" at bounding box center [217, 381] width 12 height 12
checkbox input "true"
click at [458, 590] on span "End the session" at bounding box center [461, 585] width 107 height 20
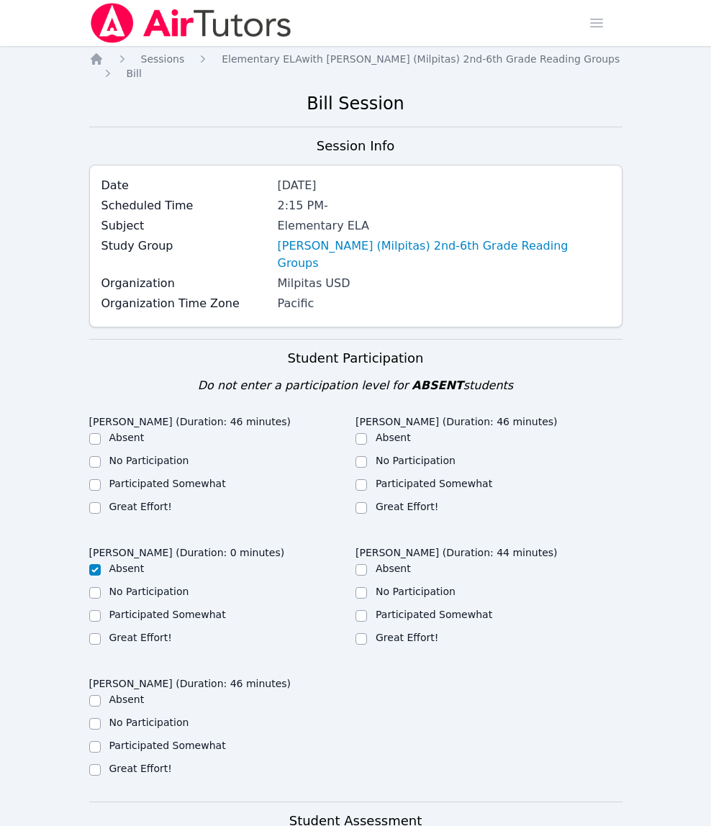
click at [103, 499] on div "Great Effort!" at bounding box center [222, 507] width 267 height 17
drag, startPoint x: 89, startPoint y: 476, endPoint x: 100, endPoint y: 477, distance: 10.8
click at [89, 502] on input "Great Effort!" at bounding box center [95, 508] width 12 height 12
checkbox input "true"
click at [364, 502] on input "Great Effort!" at bounding box center [361, 508] width 12 height 12
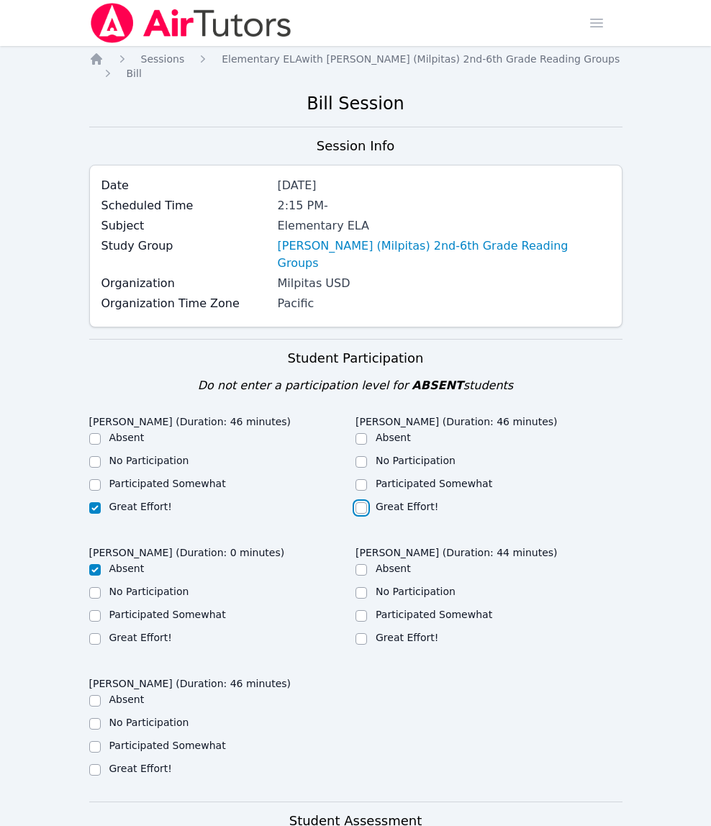
checkbox input "true"
click at [362, 633] on input "Great Effort!" at bounding box center [361, 639] width 12 height 12
checkbox input "true"
drag, startPoint x: 98, startPoint y: 739, endPoint x: 118, endPoint y: 728, distance: 22.5
click at [98, 764] on input "Great Effort!" at bounding box center [95, 770] width 12 height 12
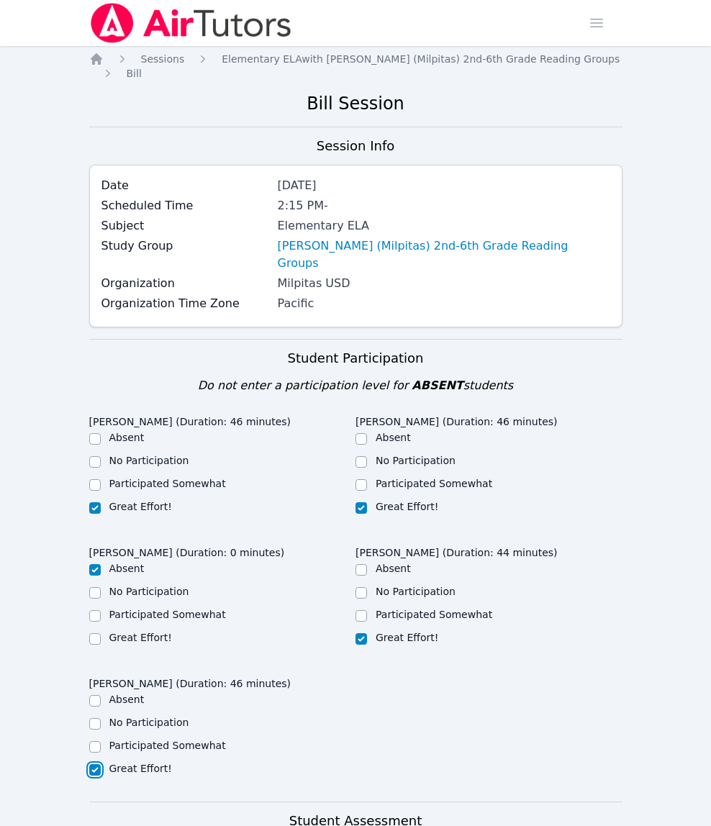
checkbox input "true"
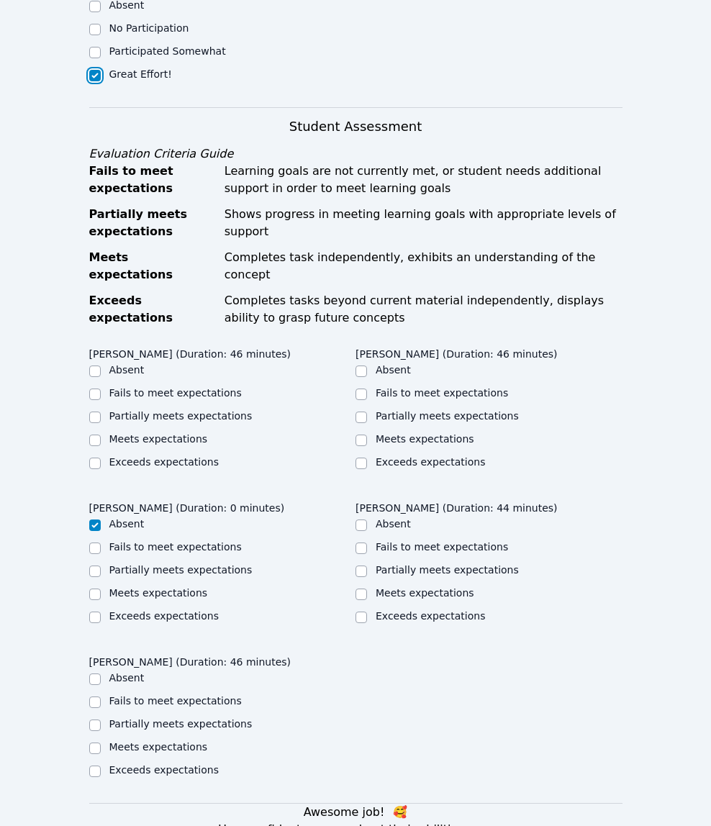
scroll to position [708, 0]
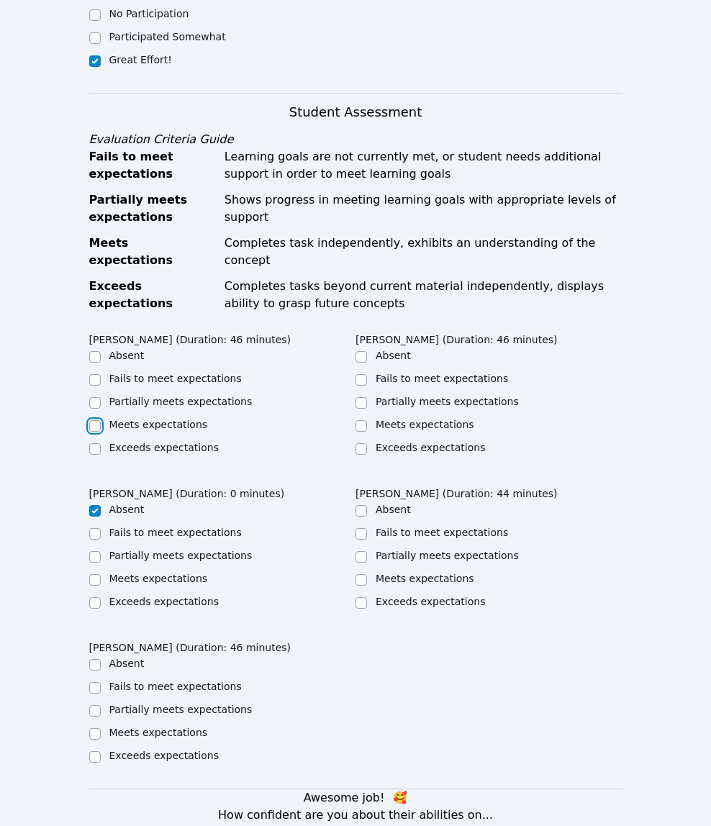
click at [95, 420] on input "Meets expectations" at bounding box center [95, 426] width 12 height 12
checkbox input "true"
click at [362, 420] on input "Meets expectations" at bounding box center [361, 426] width 12 height 12
checkbox input "true"
click at [359, 574] on input "Meets expectations" at bounding box center [361, 580] width 12 height 12
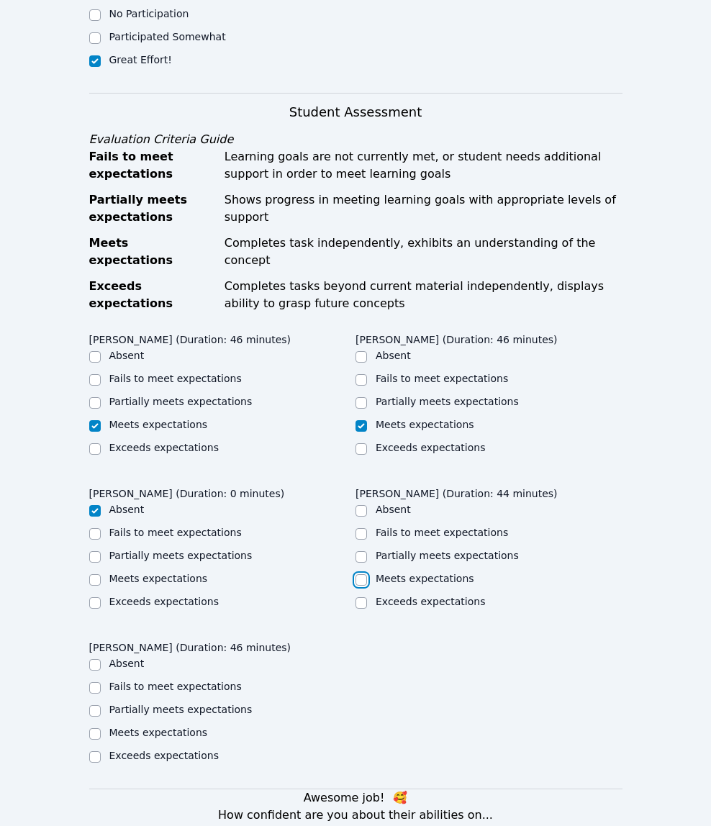
checkbox input "true"
click at [94, 728] on input "Meets expectations" at bounding box center [95, 734] width 12 height 12
checkbox input "true"
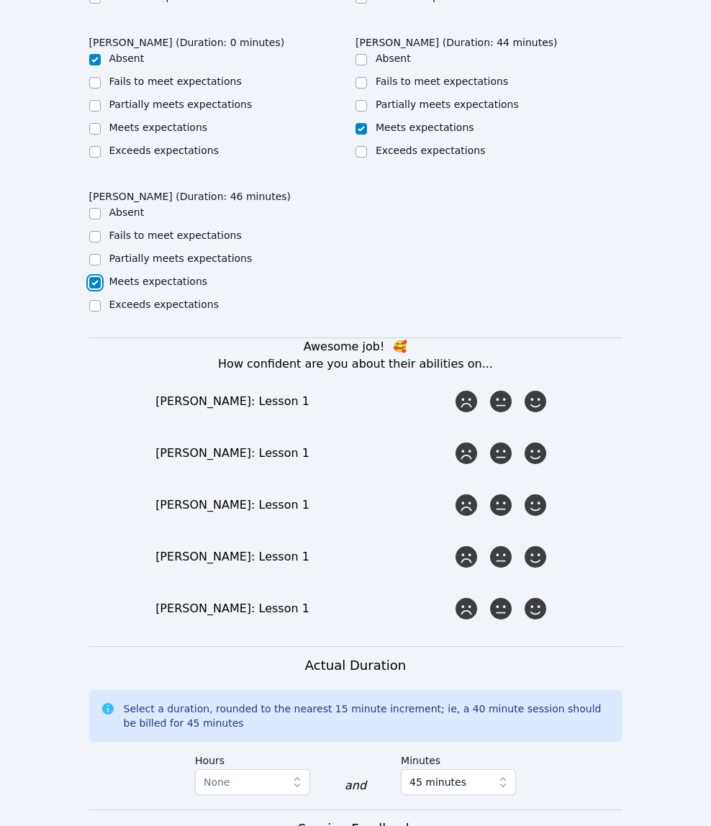
scroll to position [1161, 0]
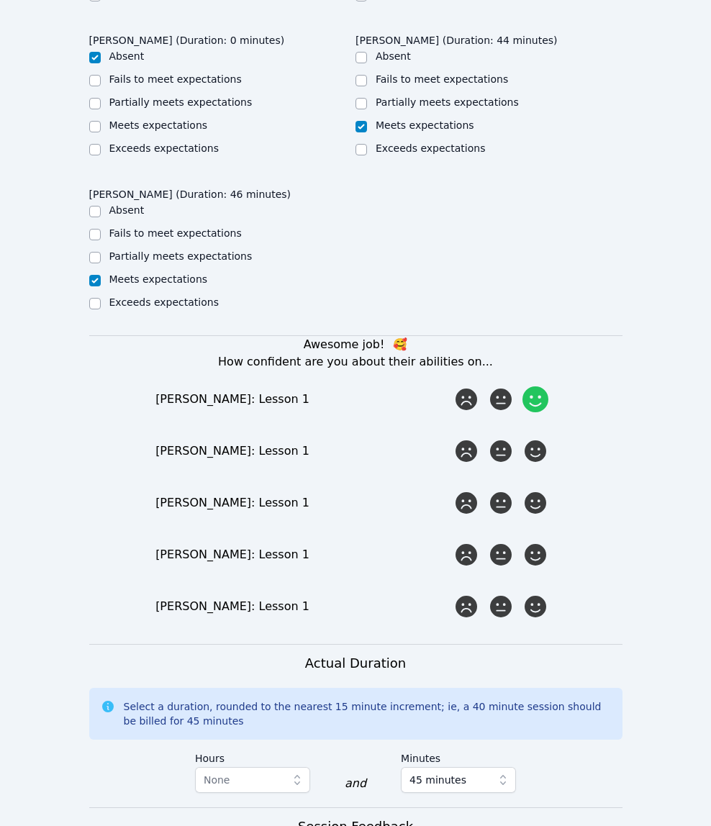
click at [529, 386] on icon at bounding box center [535, 399] width 26 height 26
click at [0, 0] on input "radio" at bounding box center [0, 0] width 0 height 0
click at [529, 438] on icon at bounding box center [535, 451] width 26 height 26
click at [0, 0] on input "radio" at bounding box center [0, 0] width 0 height 0
drag, startPoint x: 524, startPoint y: 469, endPoint x: 535, endPoint y: 455, distance: 17.4
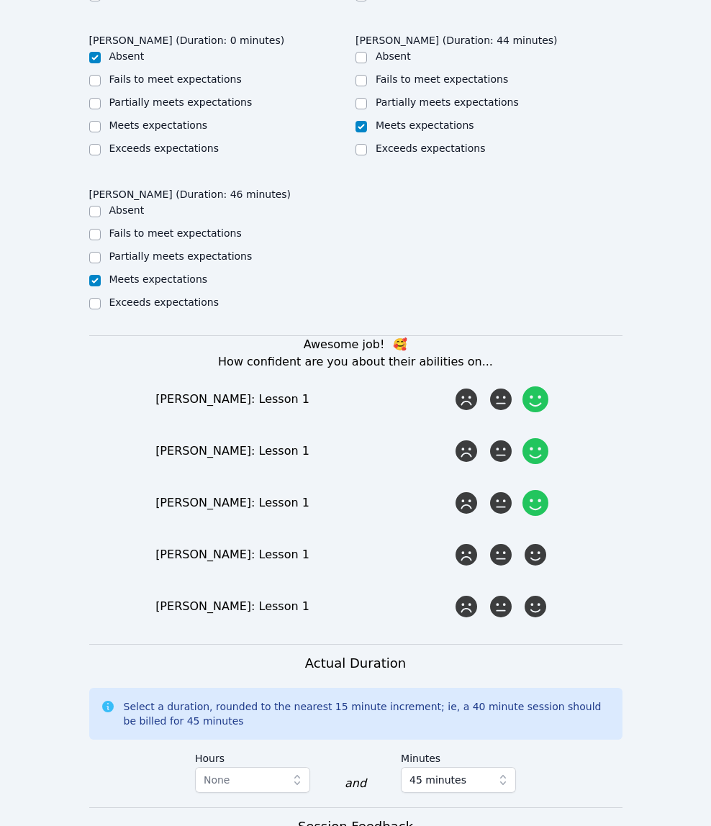
click at [529, 462] on div "Awesome job! 🥰 How confident are you about their abilities on... Carson Tran: L…" at bounding box center [355, 478] width 533 height 285
drag, startPoint x: 535, startPoint y: 455, endPoint x: 526, endPoint y: 498, distance: 43.4
click at [535, 492] on icon at bounding box center [535, 503] width 22 height 22
click at [0, 0] on input "radio" at bounding box center [0, 0] width 0 height 0
click at [539, 593] on icon at bounding box center [535, 606] width 26 height 26
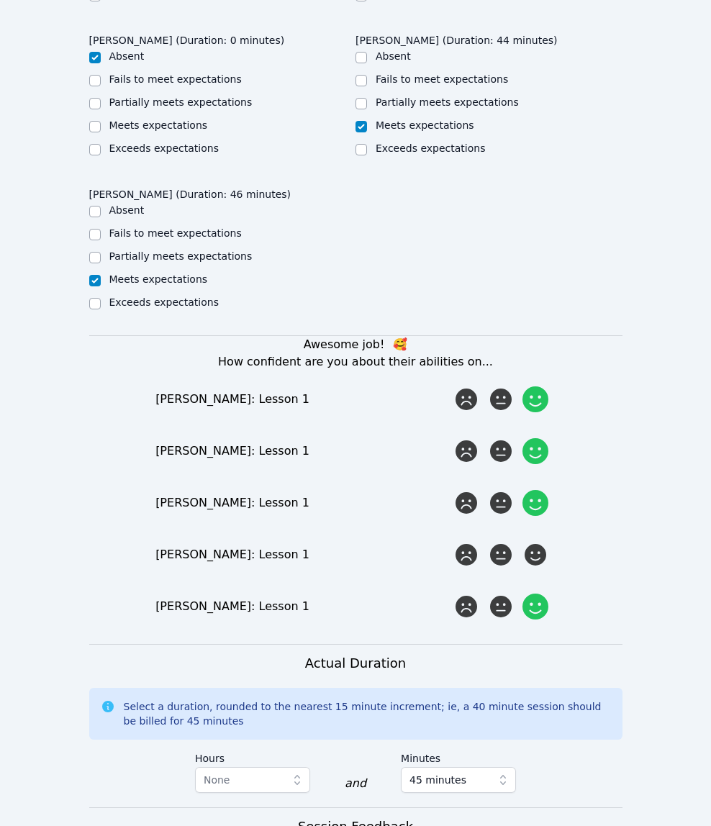
click at [0, 0] on input "radio" at bounding box center [0, 0] width 0 height 0
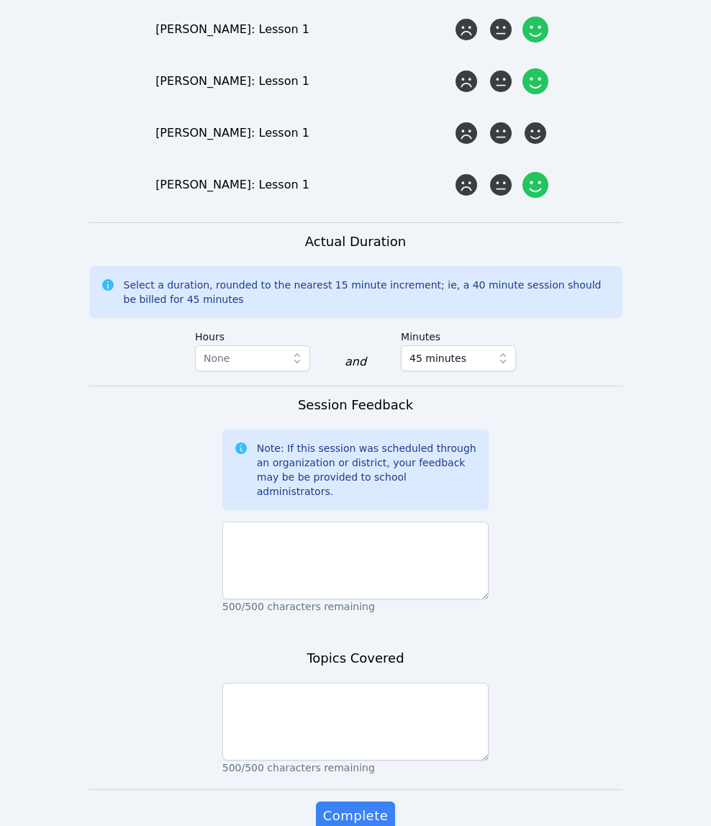
scroll to position [1593, 0]
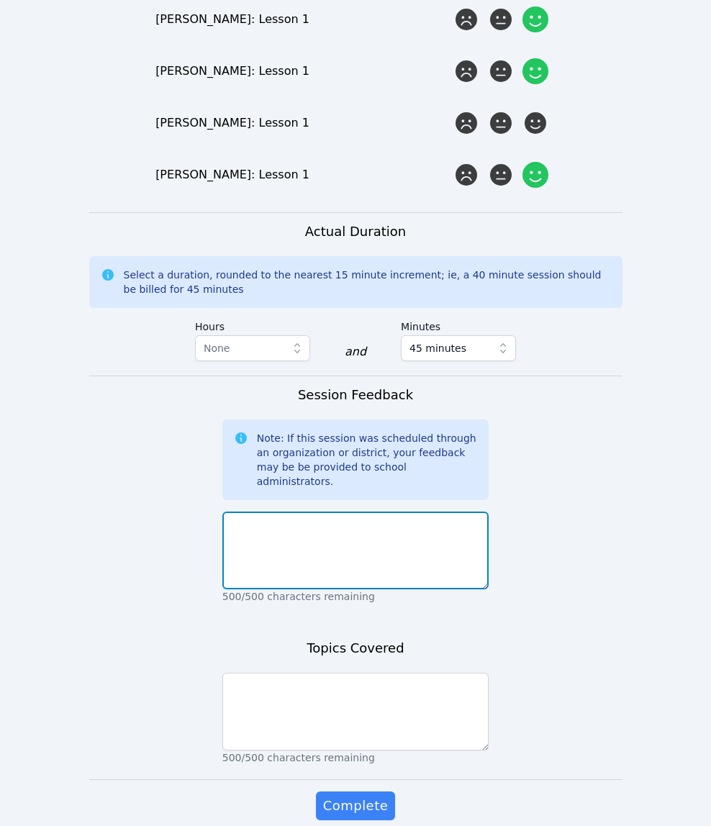
click at [410, 511] on textarea at bounding box center [355, 550] width 267 height 78
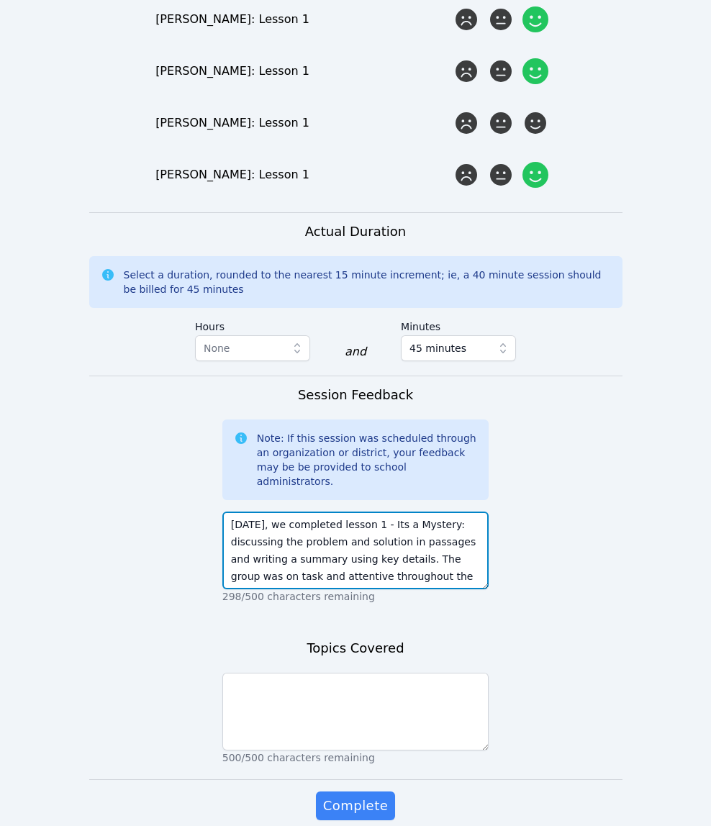
type textarea "Today, we completed lesson 1 - Its a Mystery: discussing the problem and soluti…"
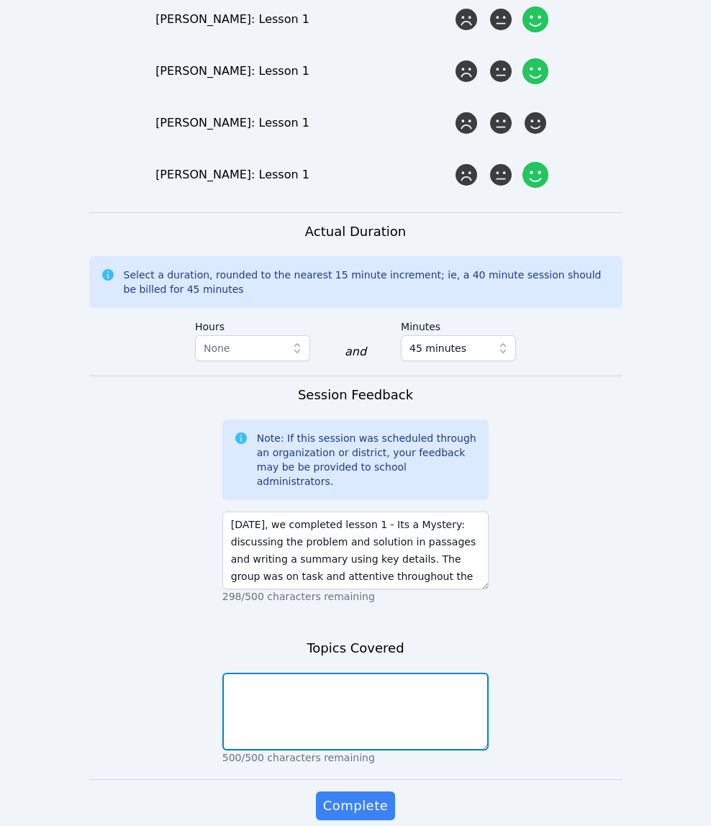
click at [363, 672] on textarea at bounding box center [355, 711] width 267 height 78
type textarea "Unit 1 Lesson 1 SOR"
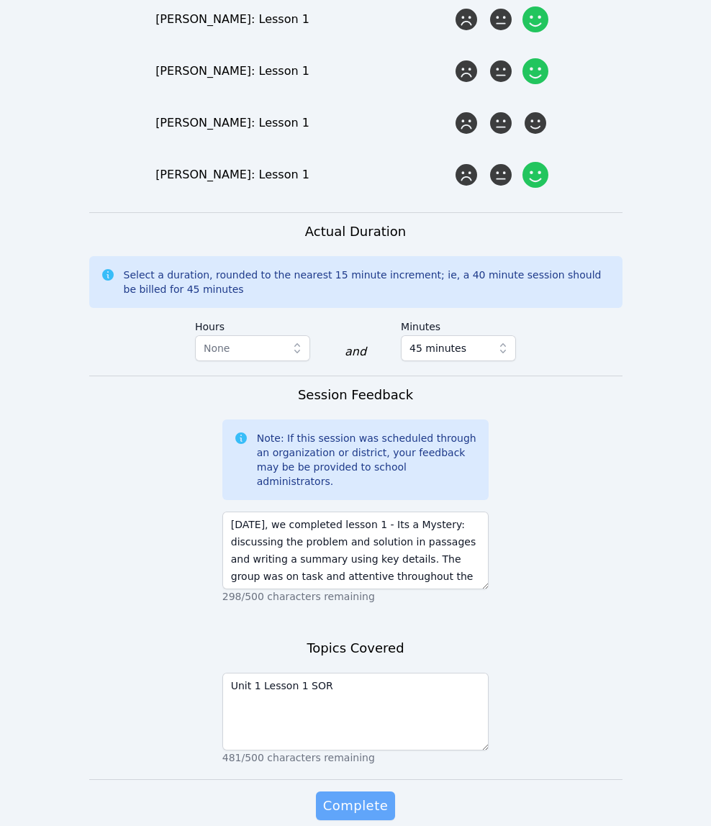
click at [372, 795] on span "Complete" at bounding box center [355, 805] width 65 height 20
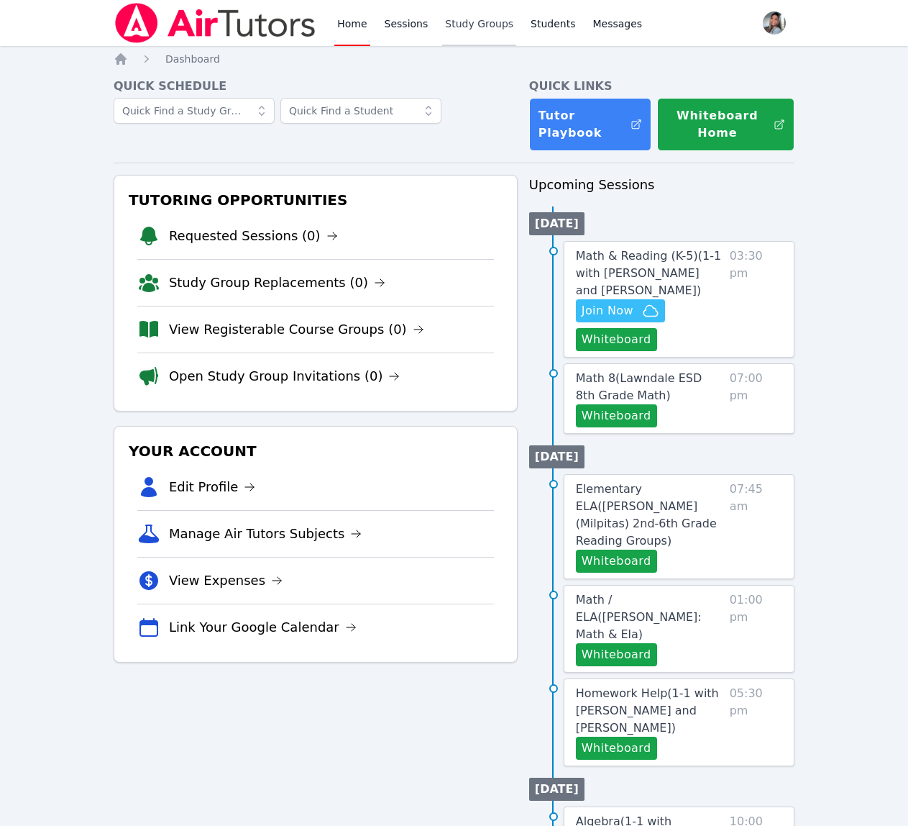
click at [467, 34] on link "Study Groups" at bounding box center [479, 23] width 74 height 46
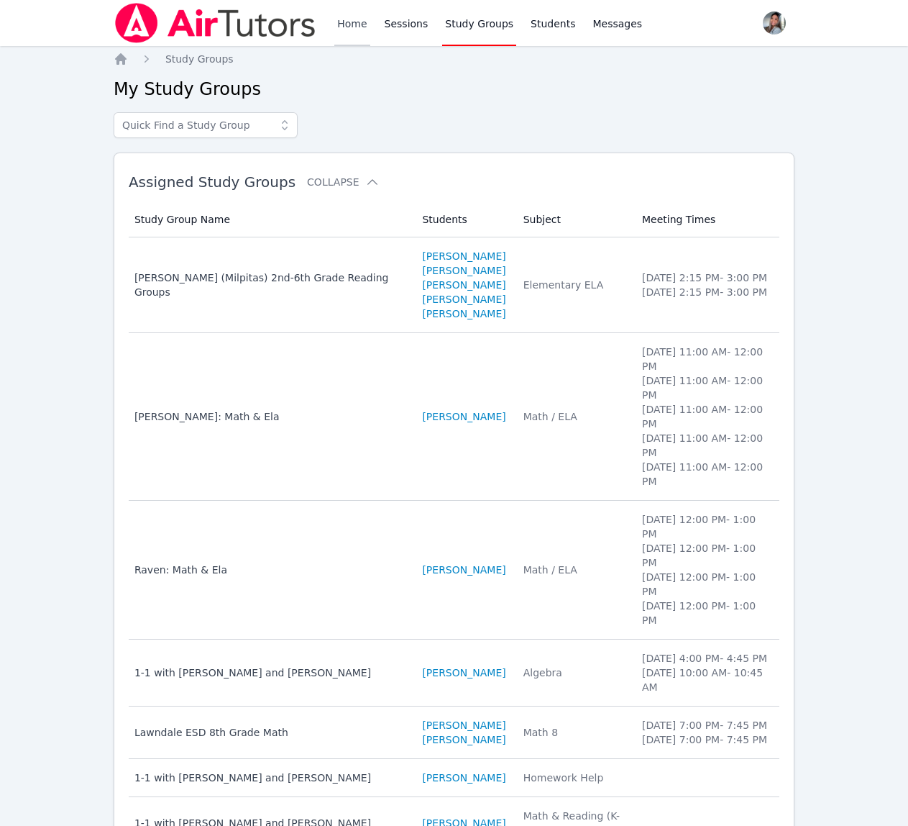
click at [355, 27] on link "Home" at bounding box center [351, 23] width 35 height 46
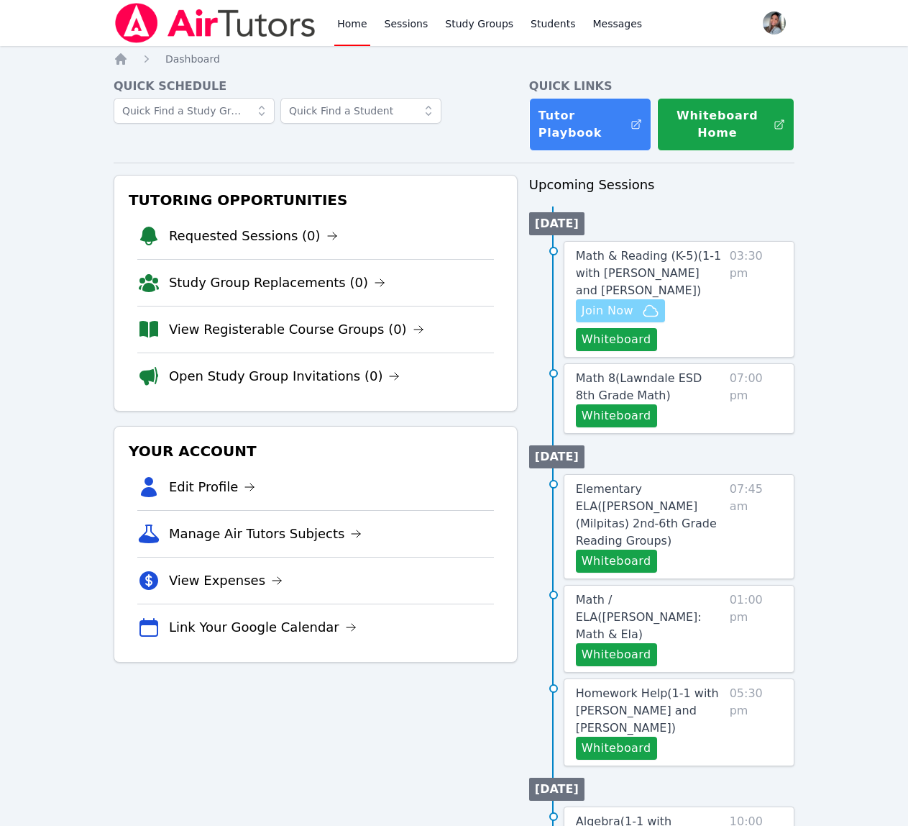
click at [638, 319] on span "Join Now" at bounding box center [621, 310] width 78 height 17
click at [479, 33] on link "Study Groups" at bounding box center [479, 23] width 74 height 46
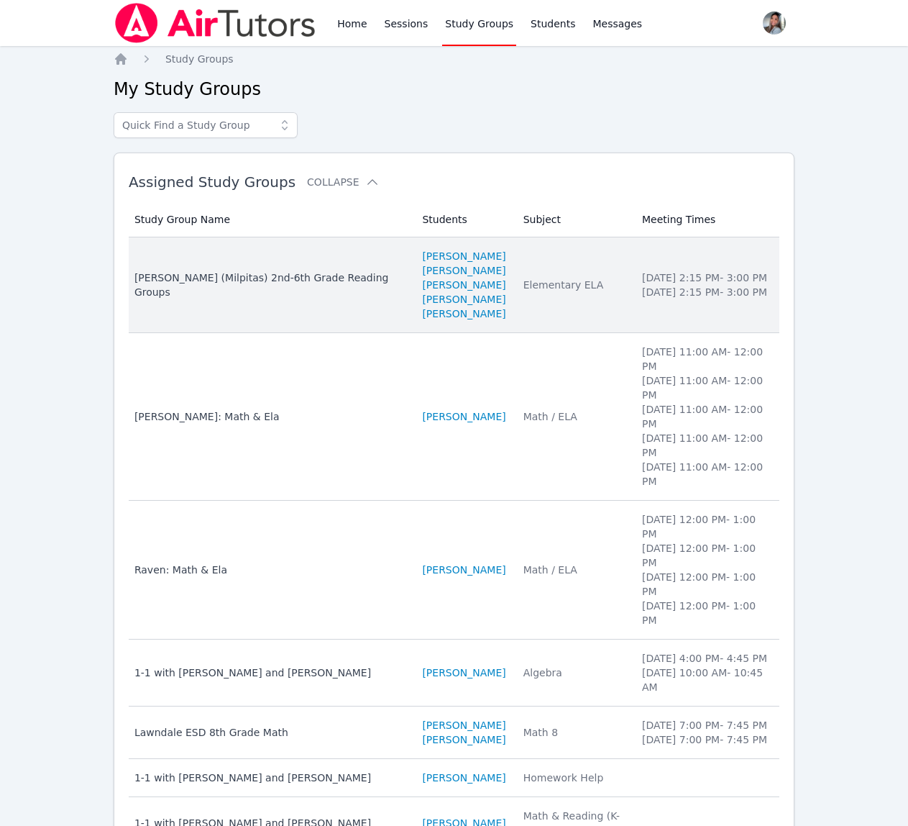
scroll to position [137, 0]
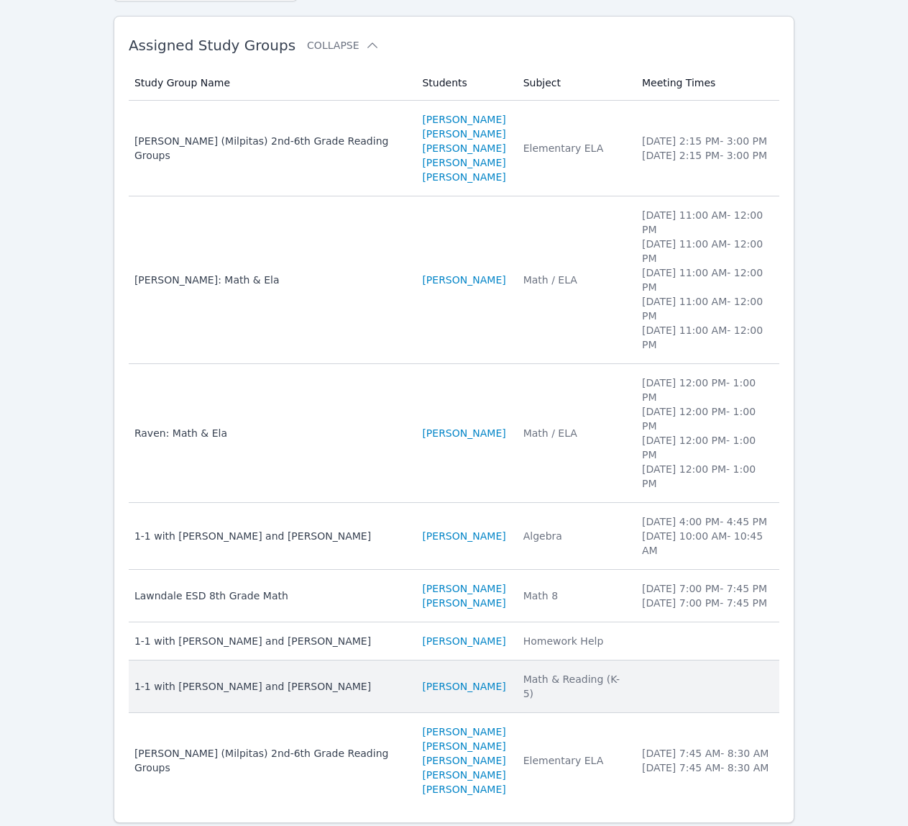
click at [517, 660] on td "Subject Math & Reading (K-5)" at bounding box center [574, 686] width 119 height 52
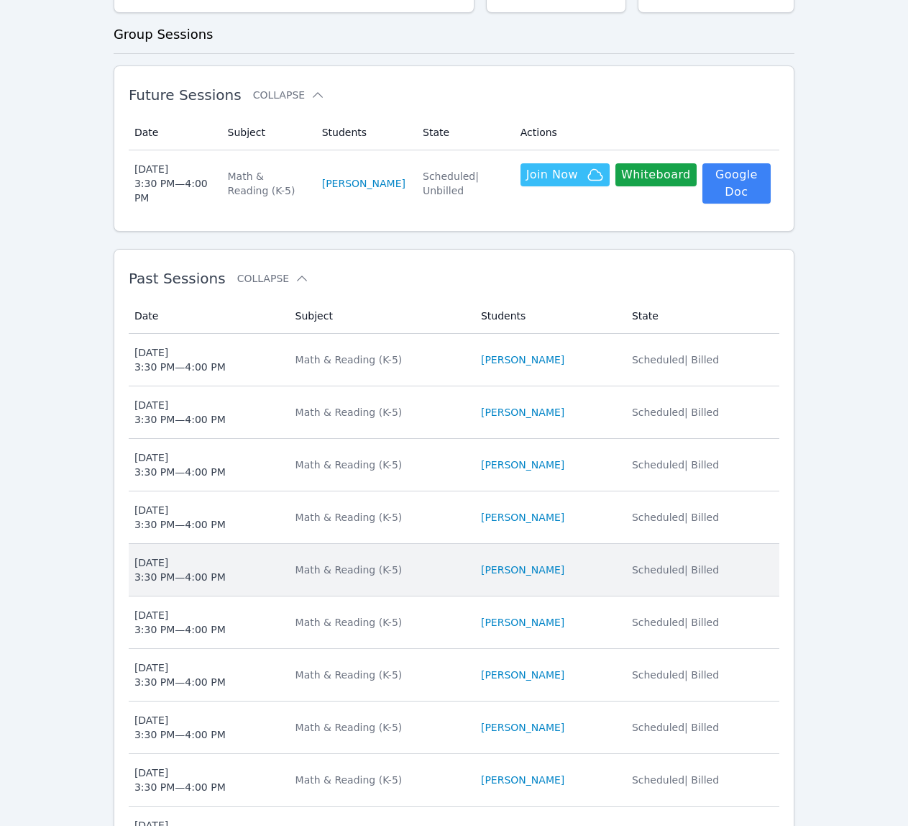
scroll to position [431, 0]
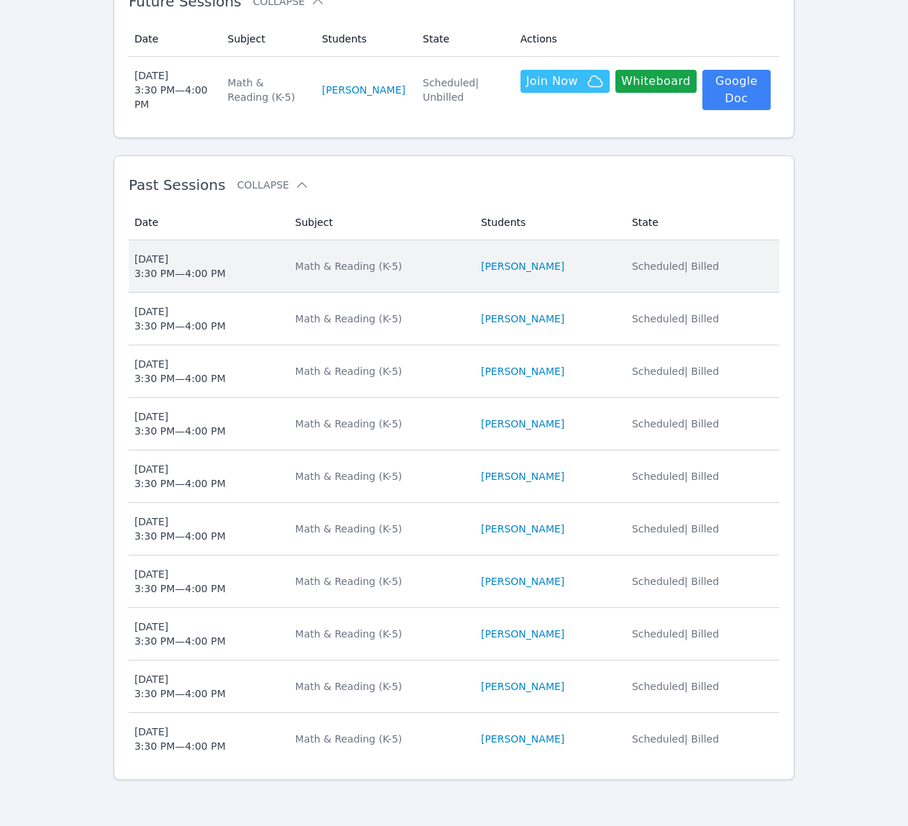
click at [395, 273] on td "Subject Math & Reading (K-5)" at bounding box center [380, 266] width 186 height 52
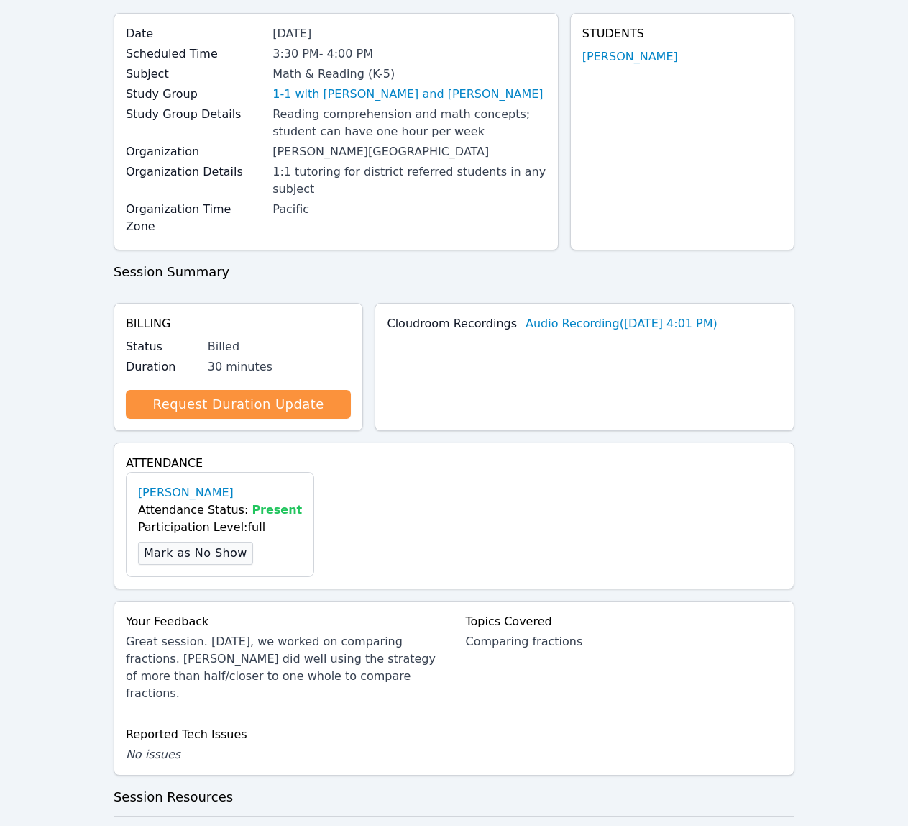
scroll to position [277, 0]
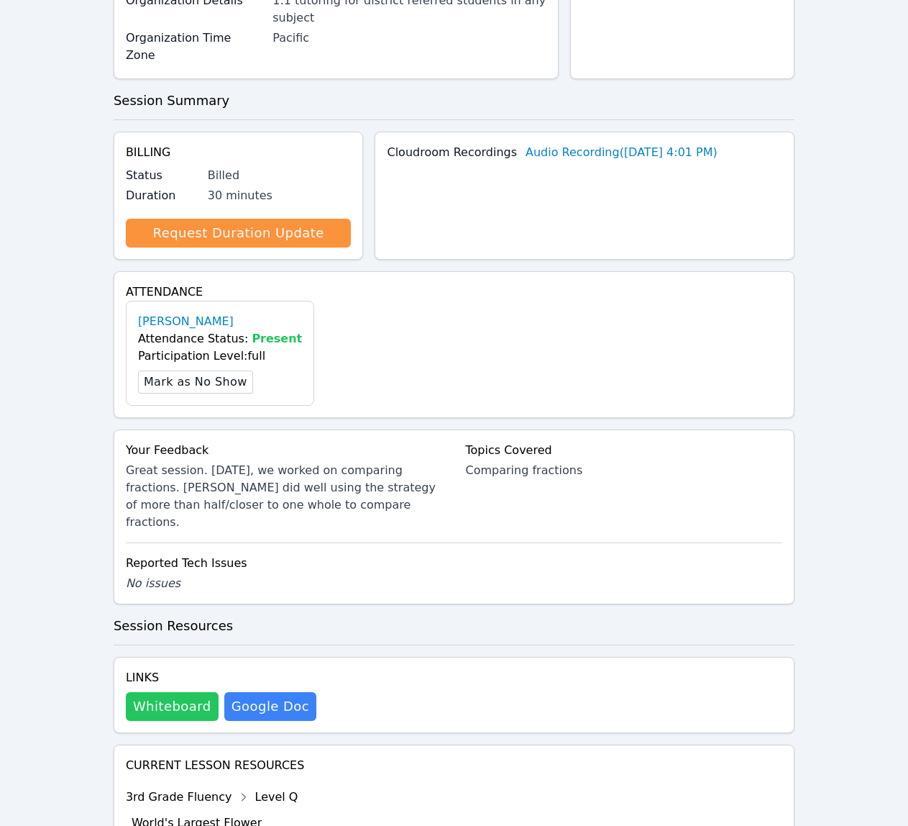
click at [165, 692] on button "Whiteboard" at bounding box center [172, 706] width 93 height 29
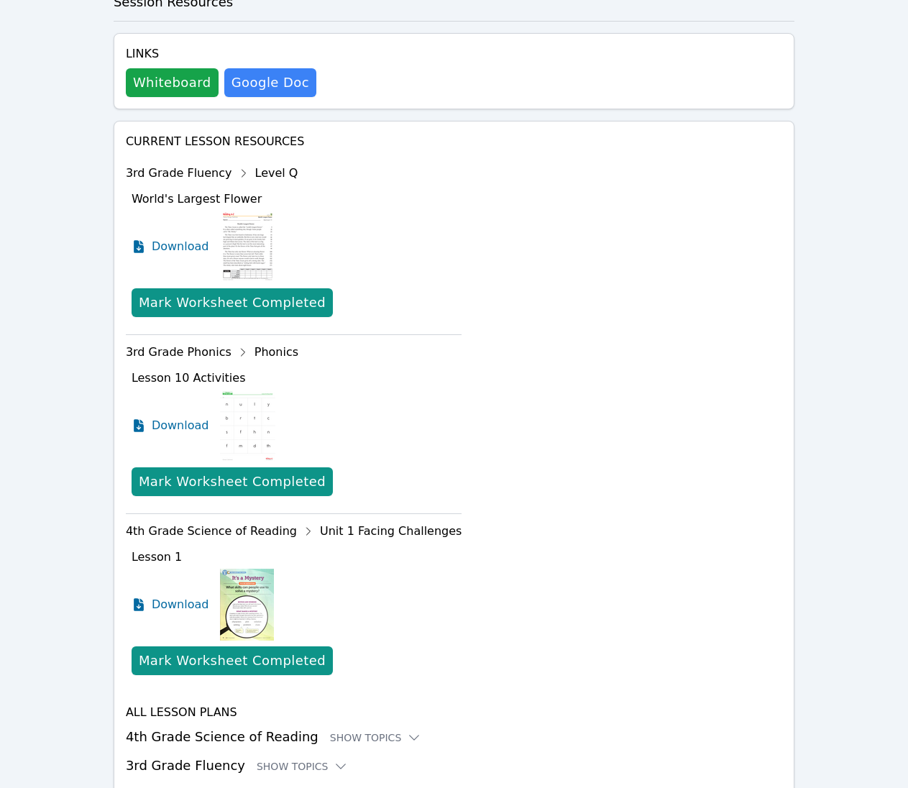
scroll to position [967, 0]
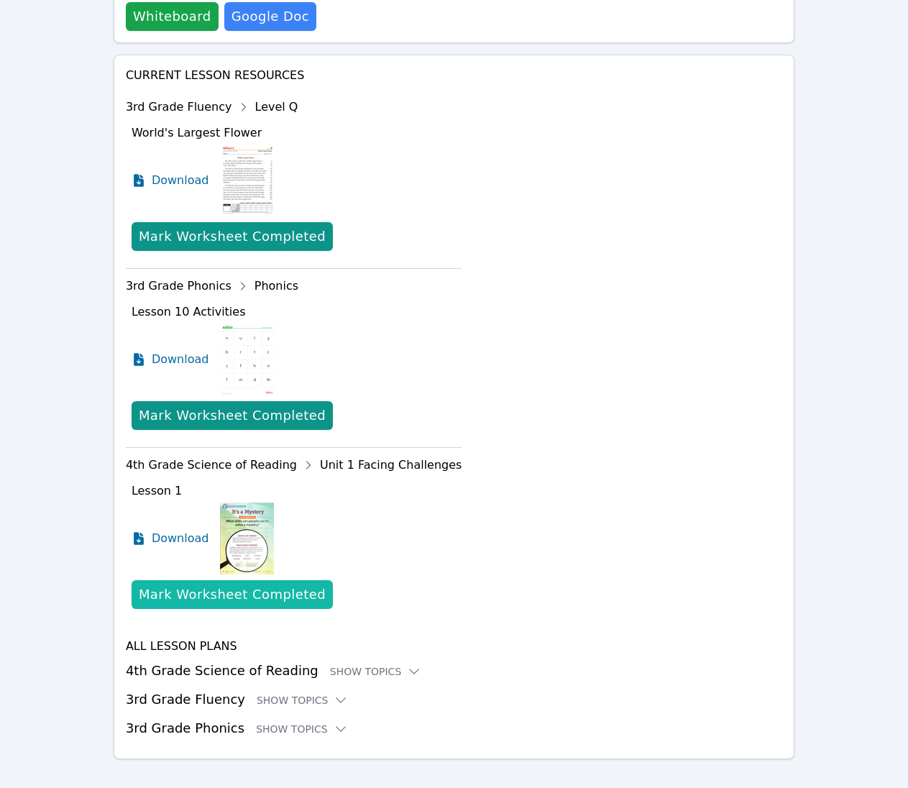
click at [191, 588] on button "Mark Worksheet Completed" at bounding box center [232, 594] width 201 height 29
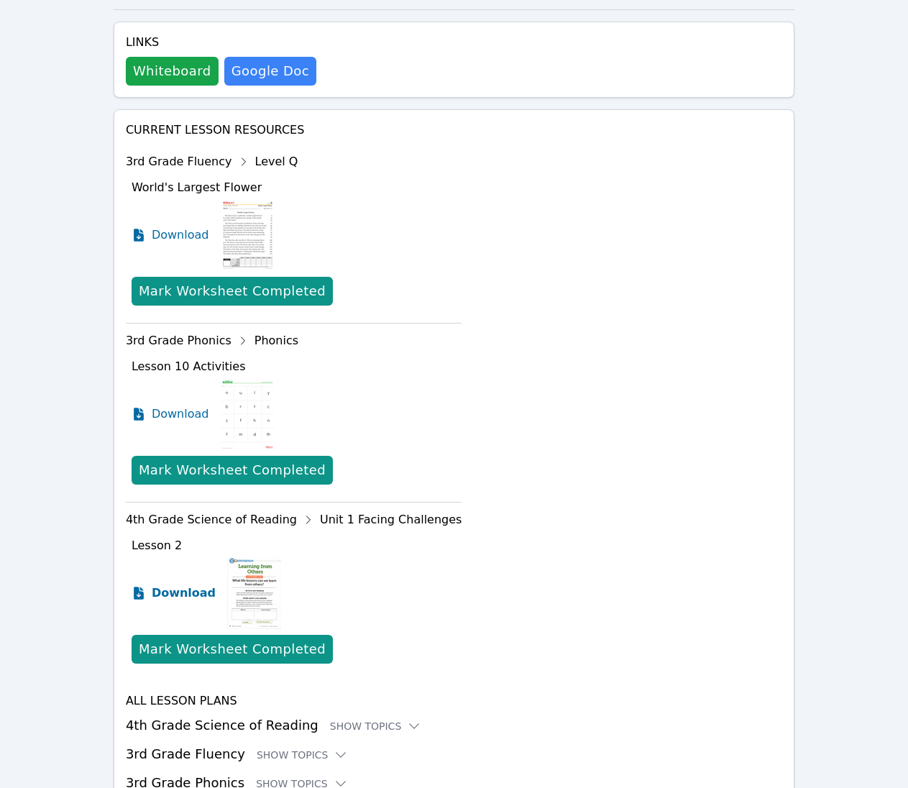
scroll to position [1053, 0]
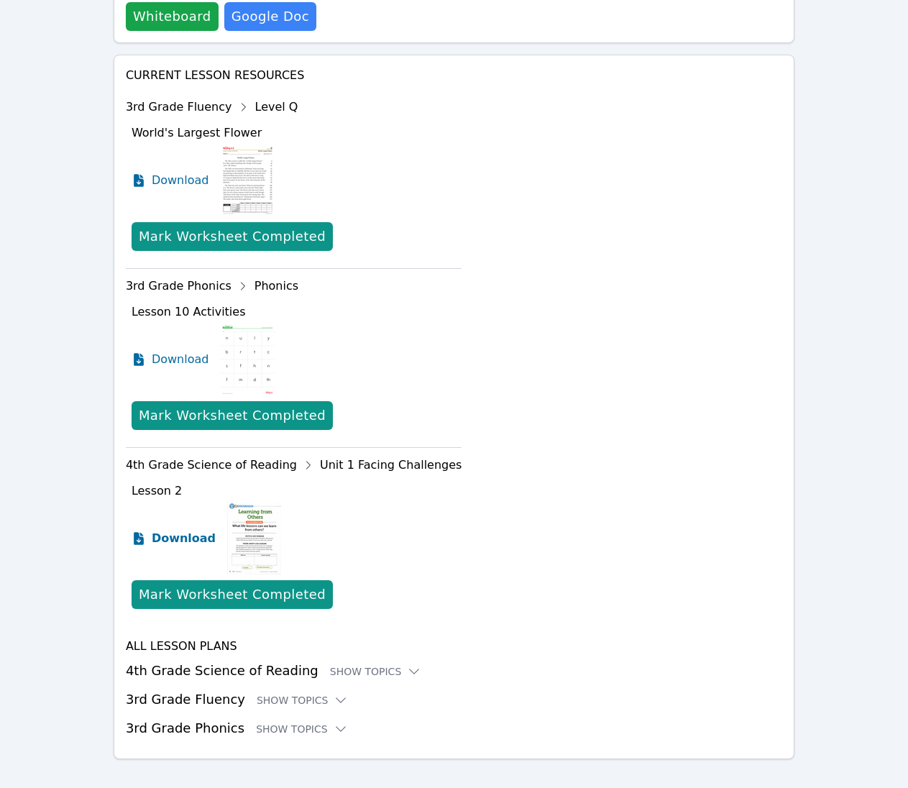
click at [175, 530] on span "Download" at bounding box center [184, 538] width 64 height 17
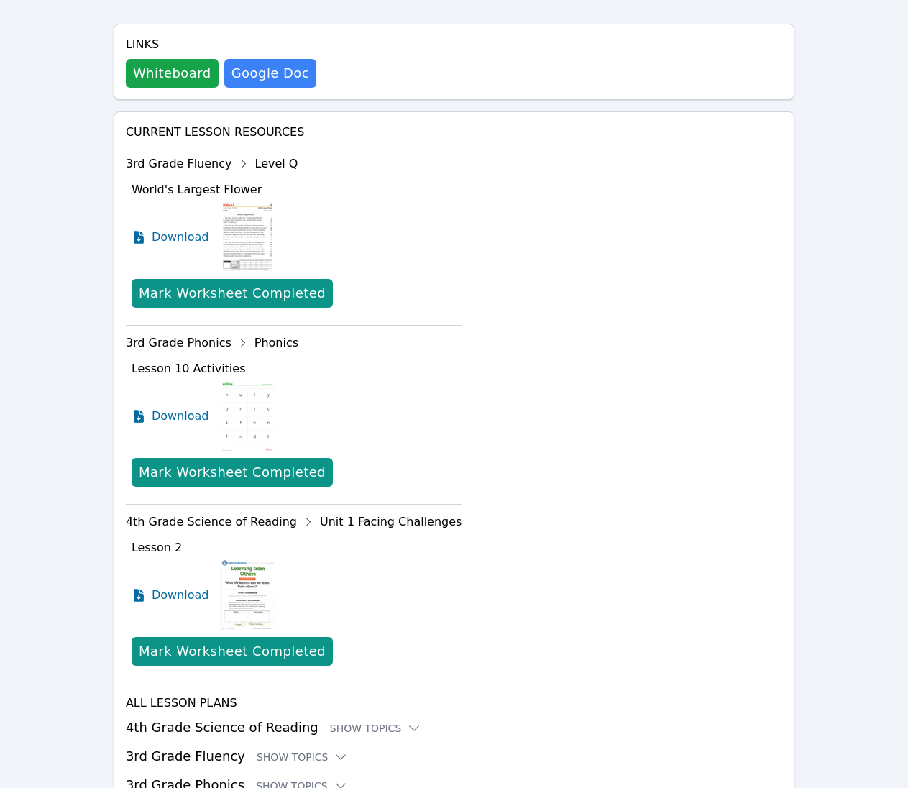
scroll to position [994, 0]
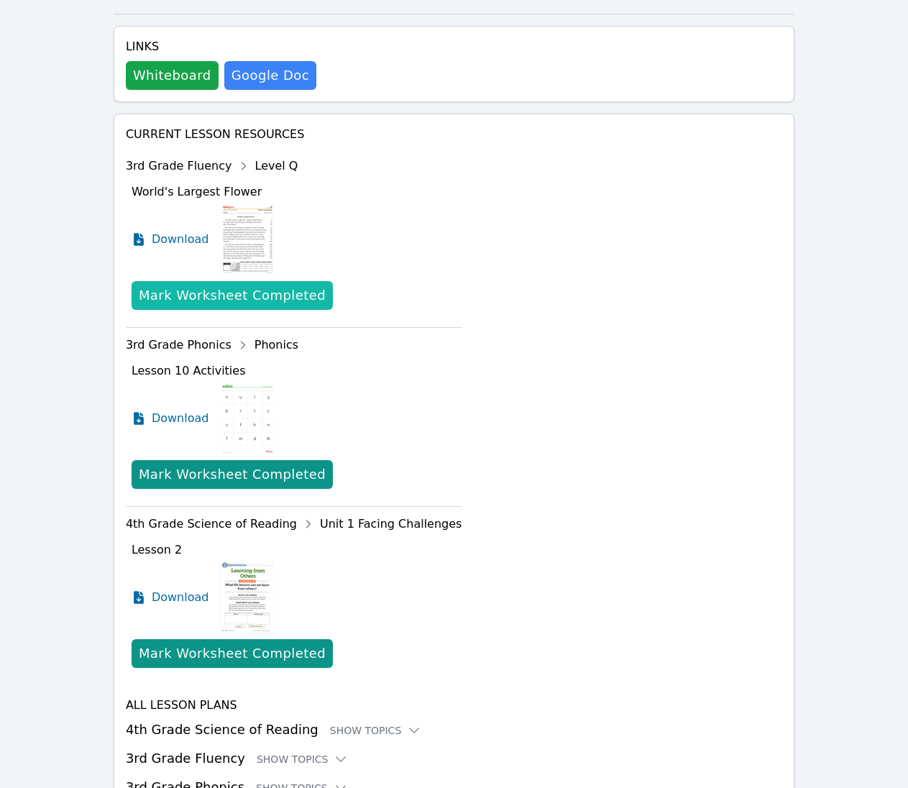
click at [236, 285] on div "Mark Worksheet Completed" at bounding box center [232, 295] width 187 height 20
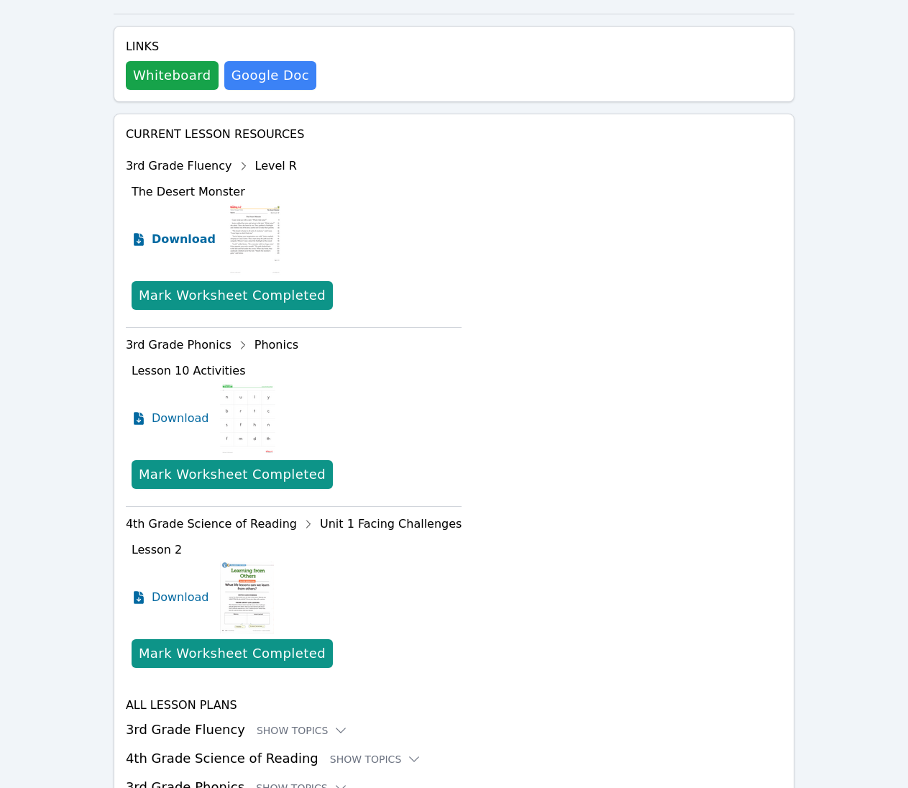
click at [175, 231] on span "Download" at bounding box center [184, 239] width 64 height 17
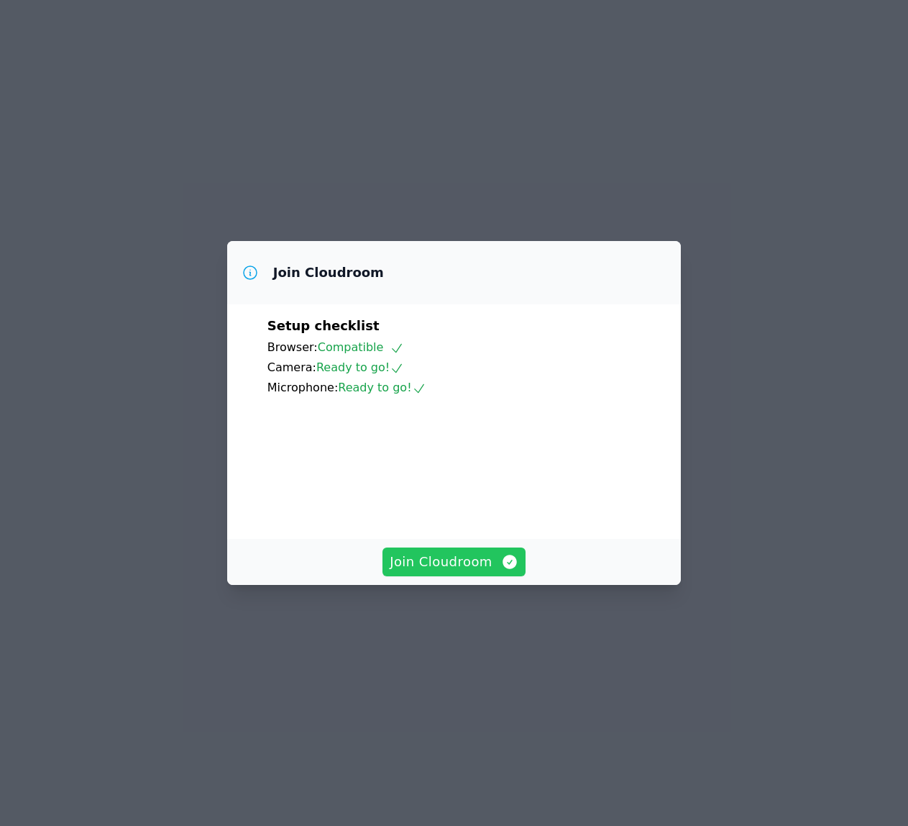
click at [433, 572] on span "Join Cloudroom" at bounding box center [454, 562] width 129 height 20
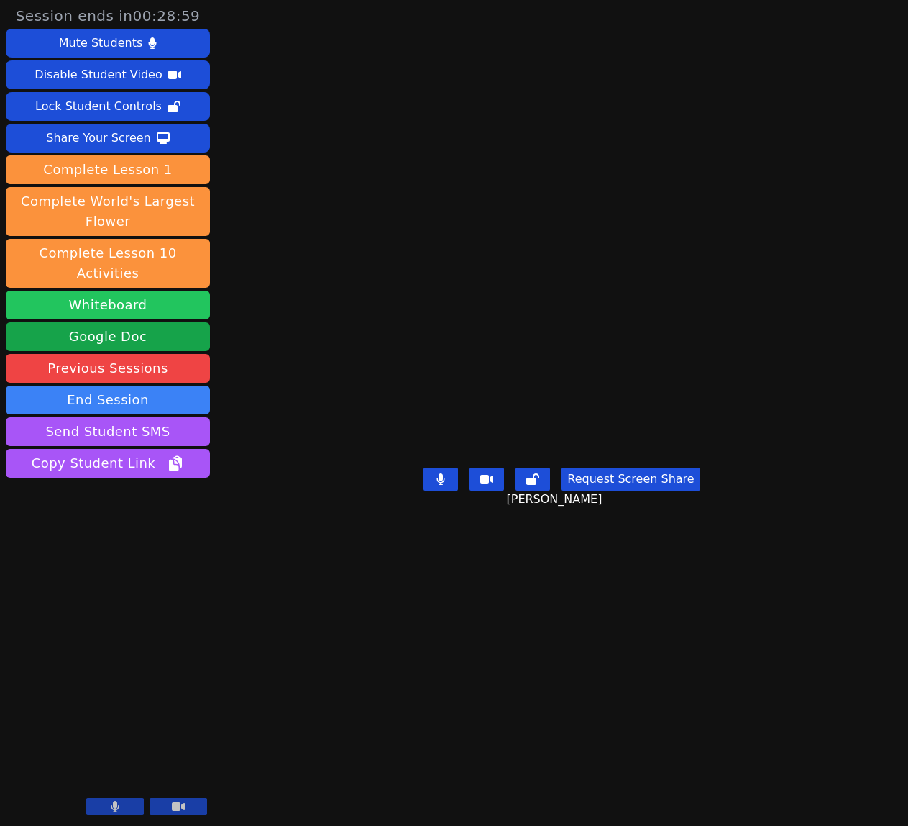
click at [170, 291] on button "Whiteboard" at bounding box center [108, 305] width 204 height 29
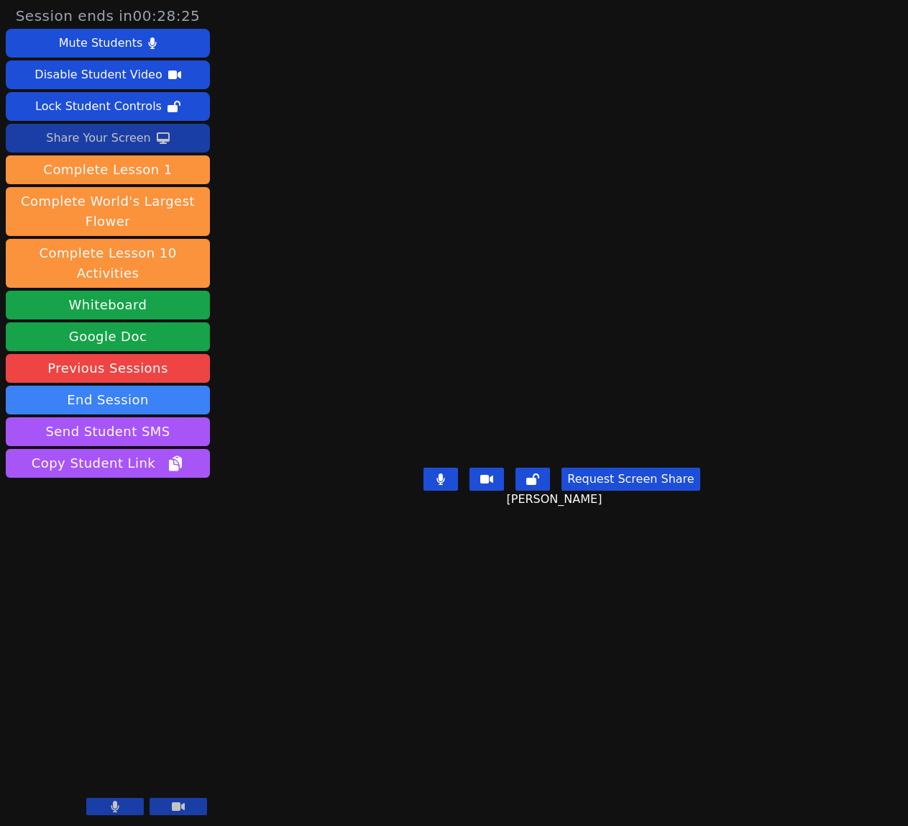
click at [96, 142] on div "Share Your Screen" at bounding box center [98, 138] width 105 height 23
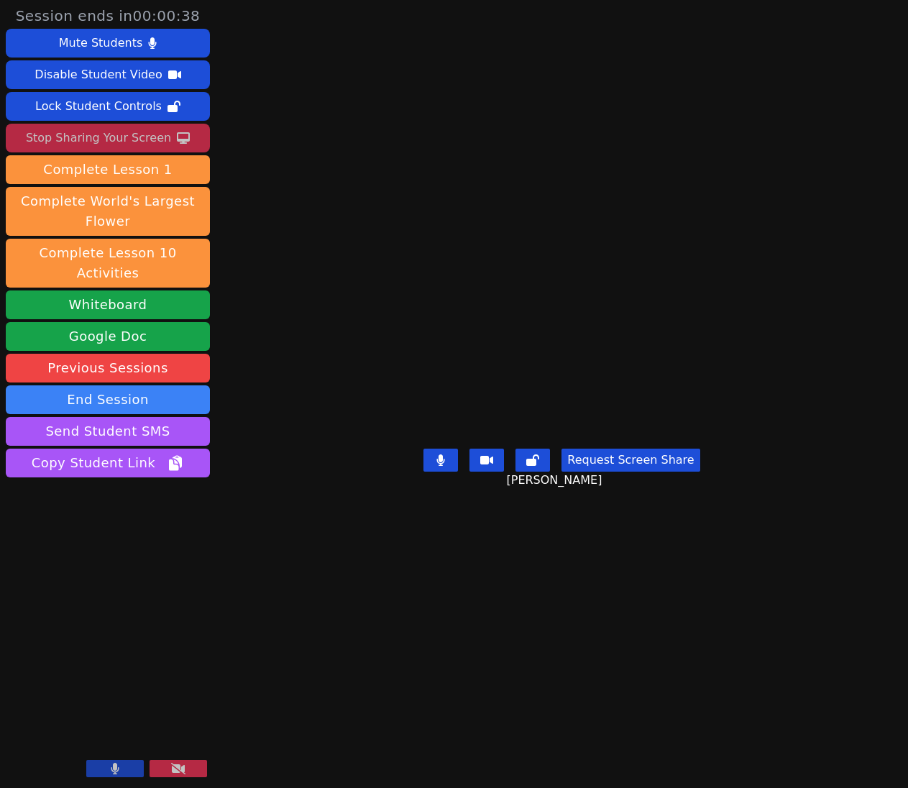
click at [140, 137] on div "Stop Sharing Your Screen" at bounding box center [98, 138] width 145 height 23
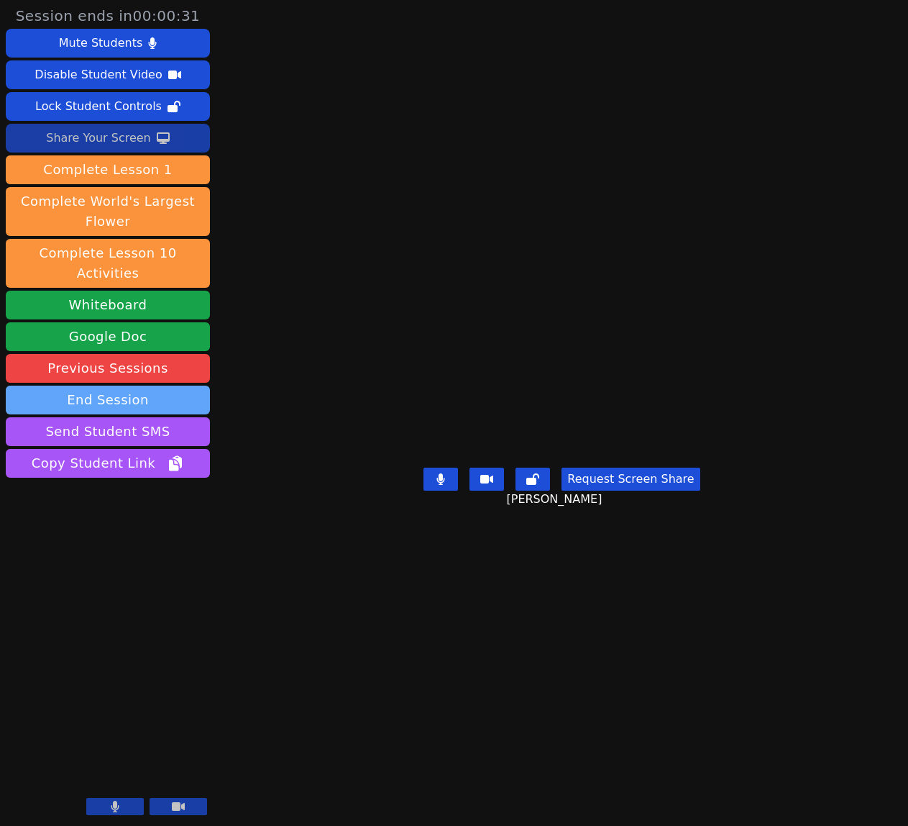
click at [111, 385] on button "End Session" at bounding box center [108, 399] width 204 height 29
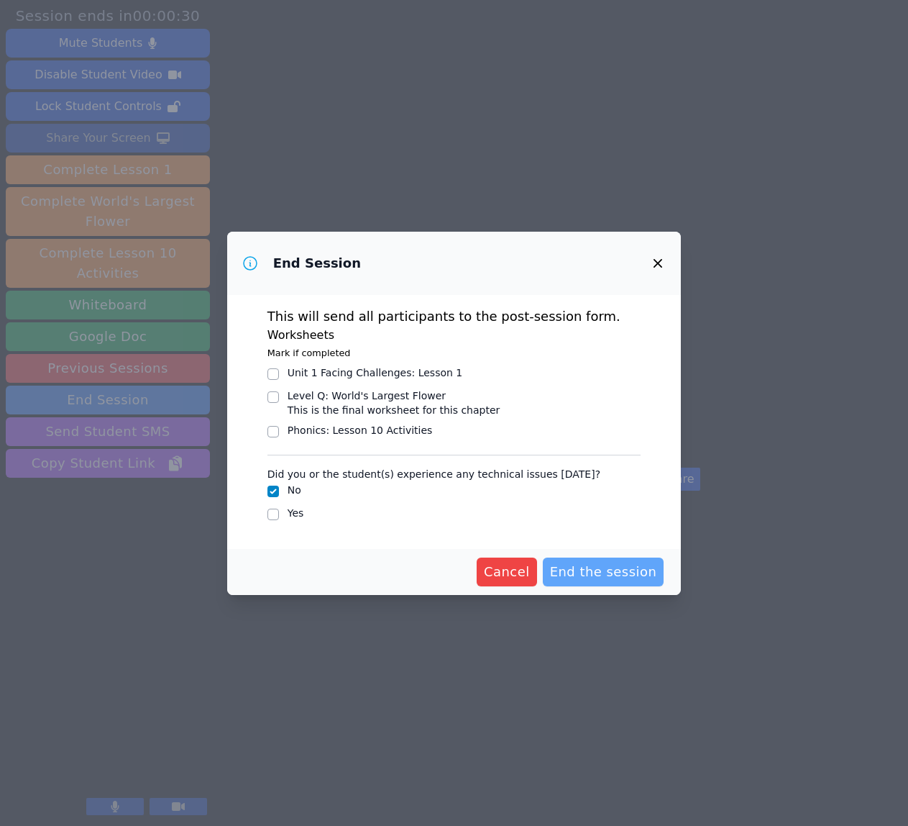
click at [618, 572] on span "End the session" at bounding box center [603, 572] width 107 height 20
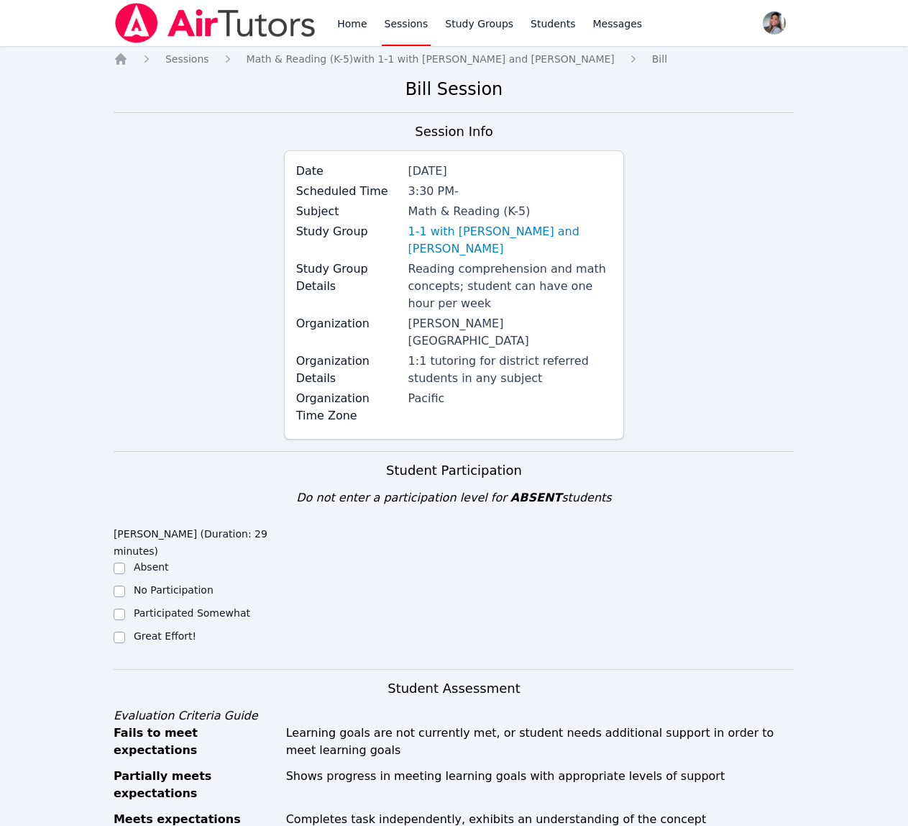
click at [134, 630] on label "Great Effort!" at bounding box center [165, 636] width 63 height 12
click at [125, 631] on input "Great Effort!" at bounding box center [120, 637] width 12 height 12
checkbox input "true"
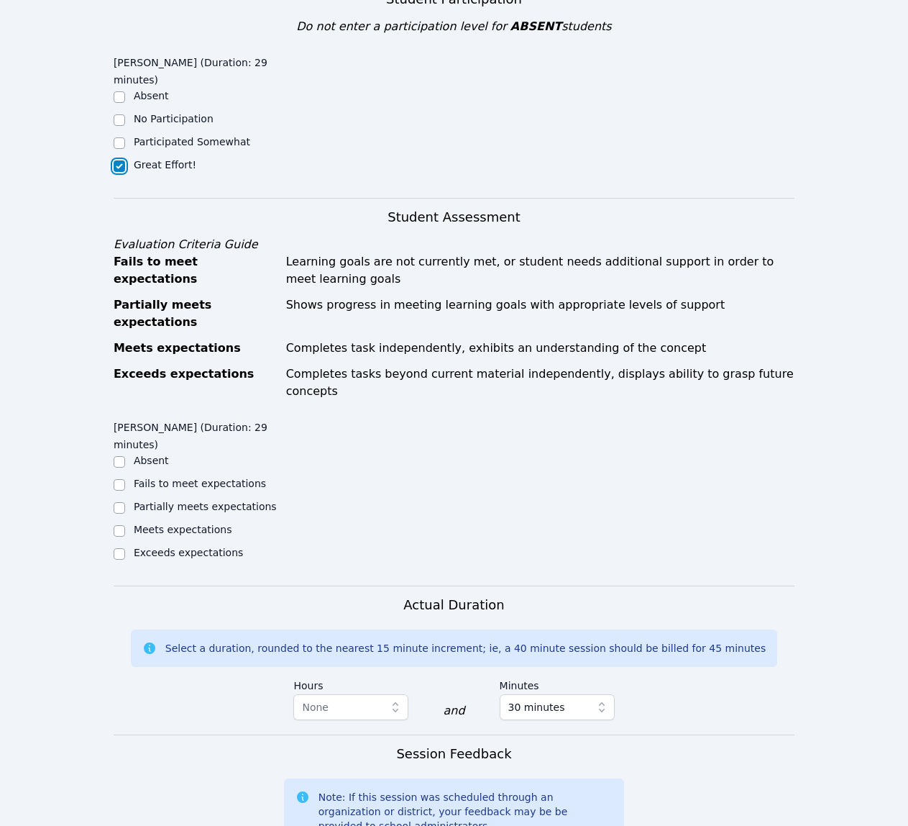
scroll to position [480, 0]
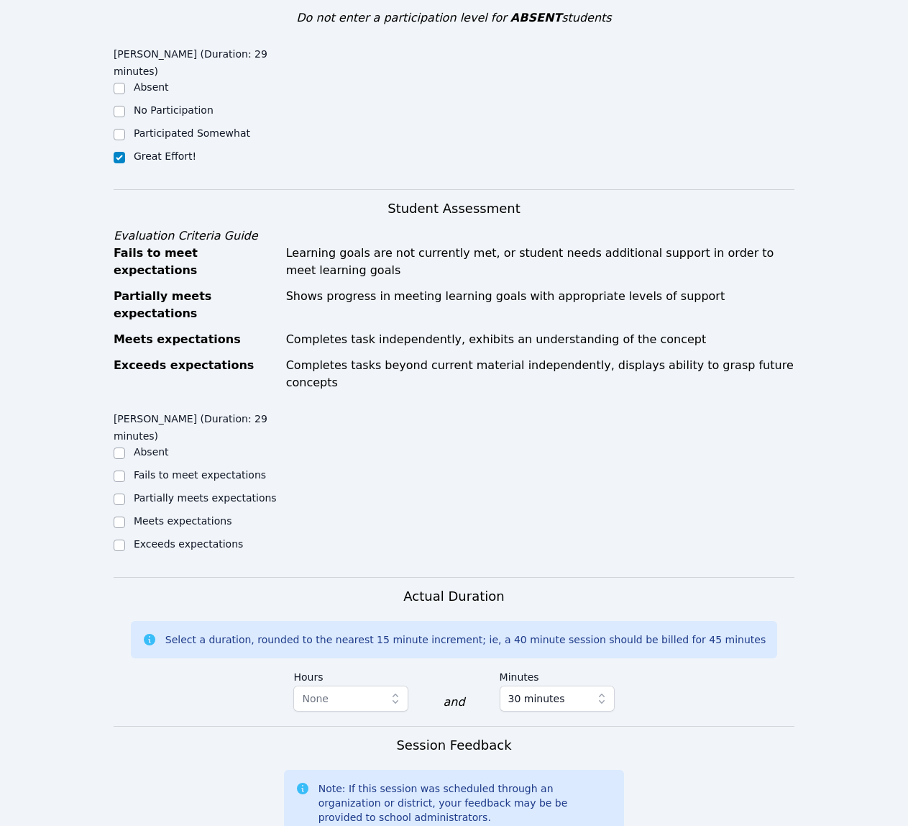
click at [132, 513] on div "Meets expectations" at bounding box center [199, 521] width 170 height 17
click at [115, 516] on input "Meets expectations" at bounding box center [120, 522] width 12 height 12
checkbox input "true"
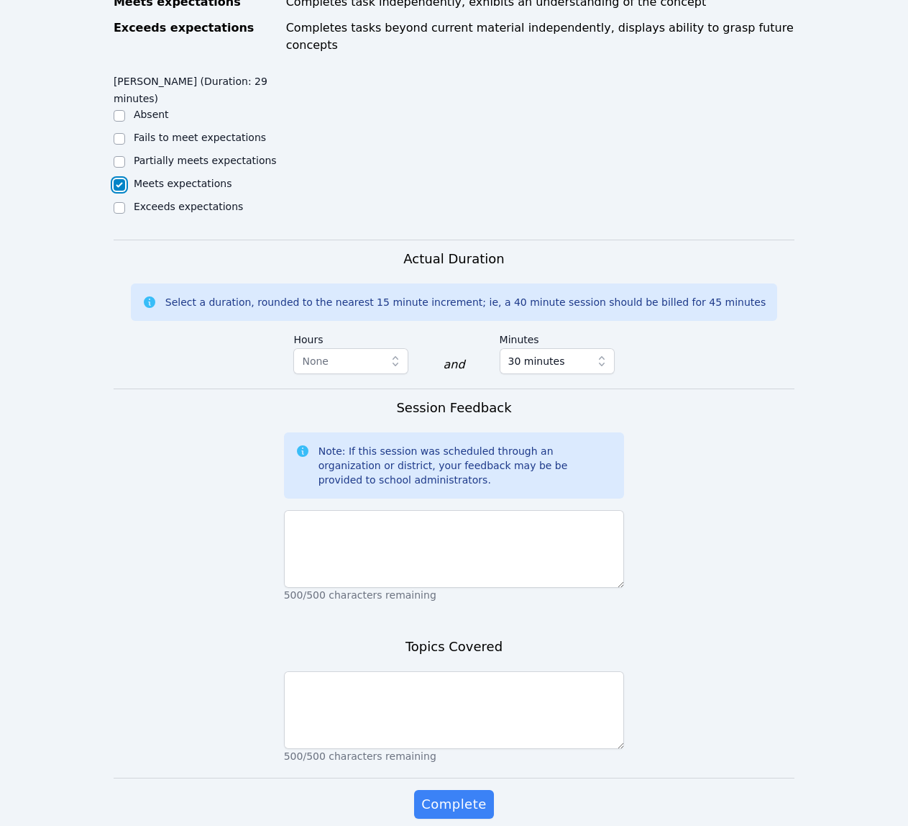
scroll to position [818, 0]
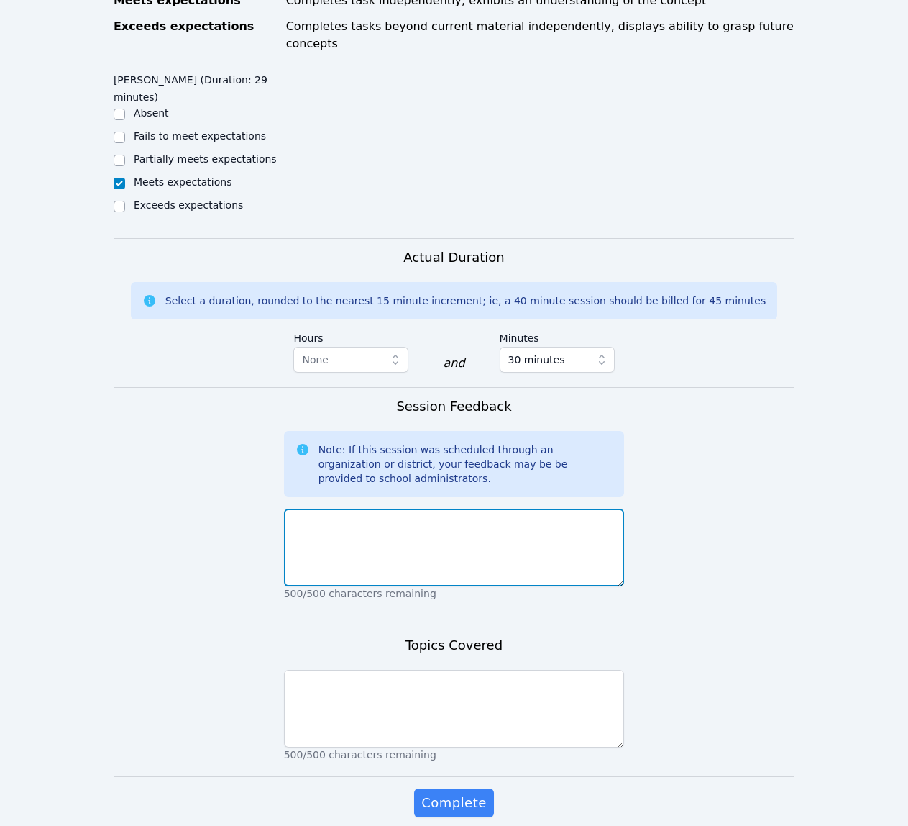
click at [540, 508] on textarea at bounding box center [454, 547] width 341 height 78
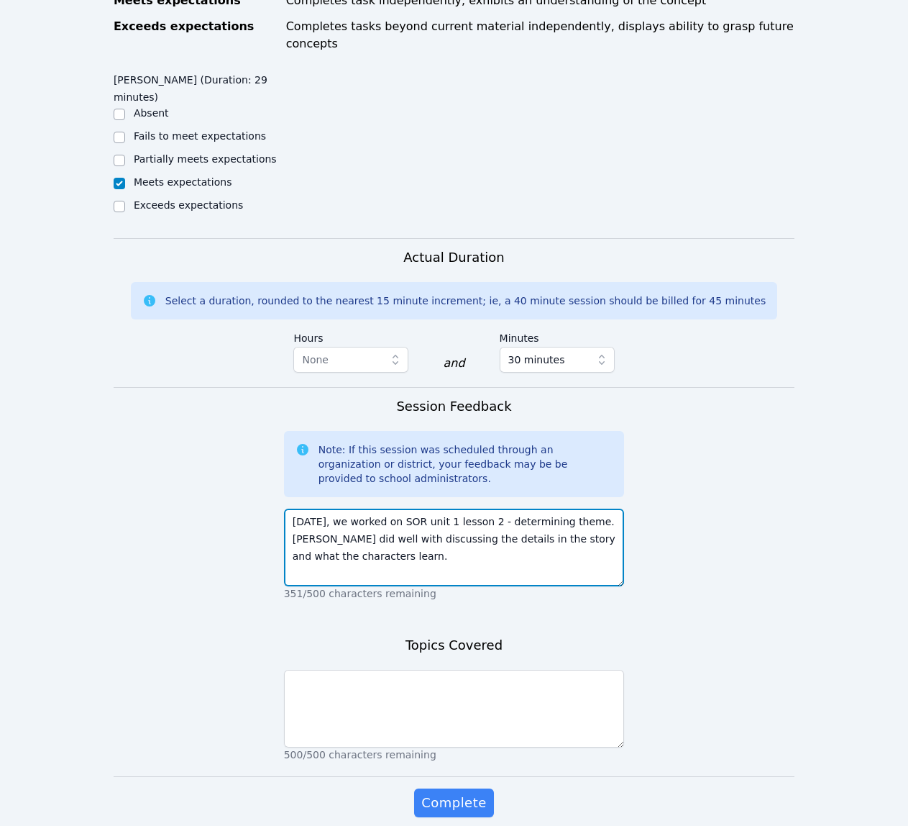
type textarea "[DATE], we worked on SOR unit 1 lesson 2 - determining theme. [PERSON_NAME] did…"
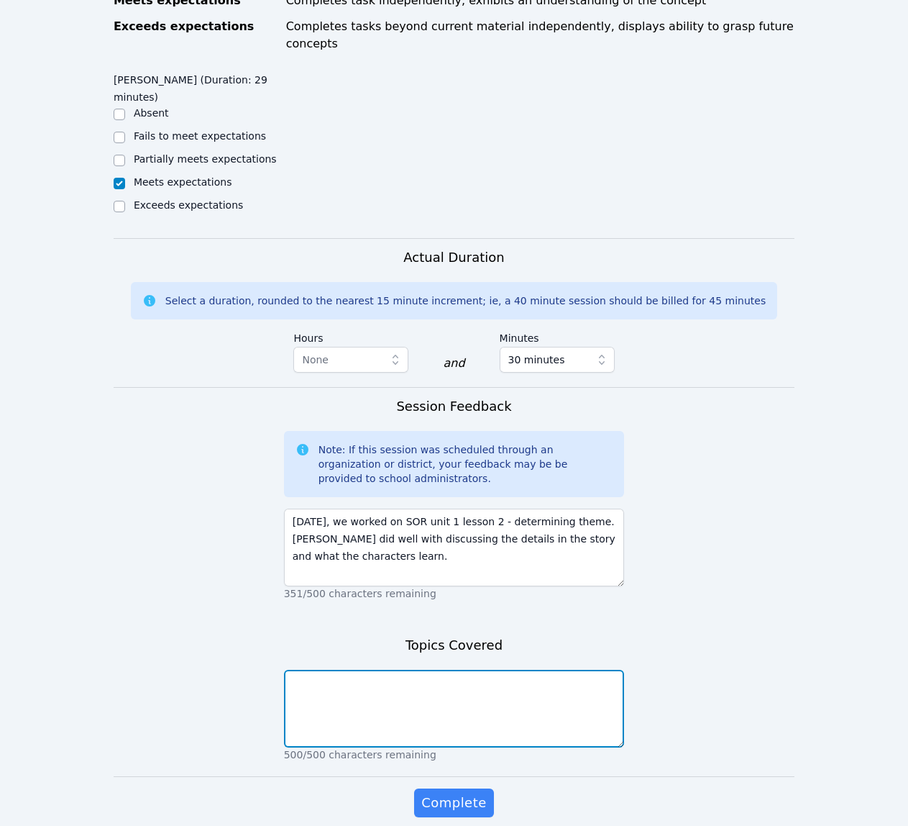
click at [536, 670] on textarea at bounding box center [454, 709] width 341 height 78
type textarea "SOR unit 1 lesson 2"
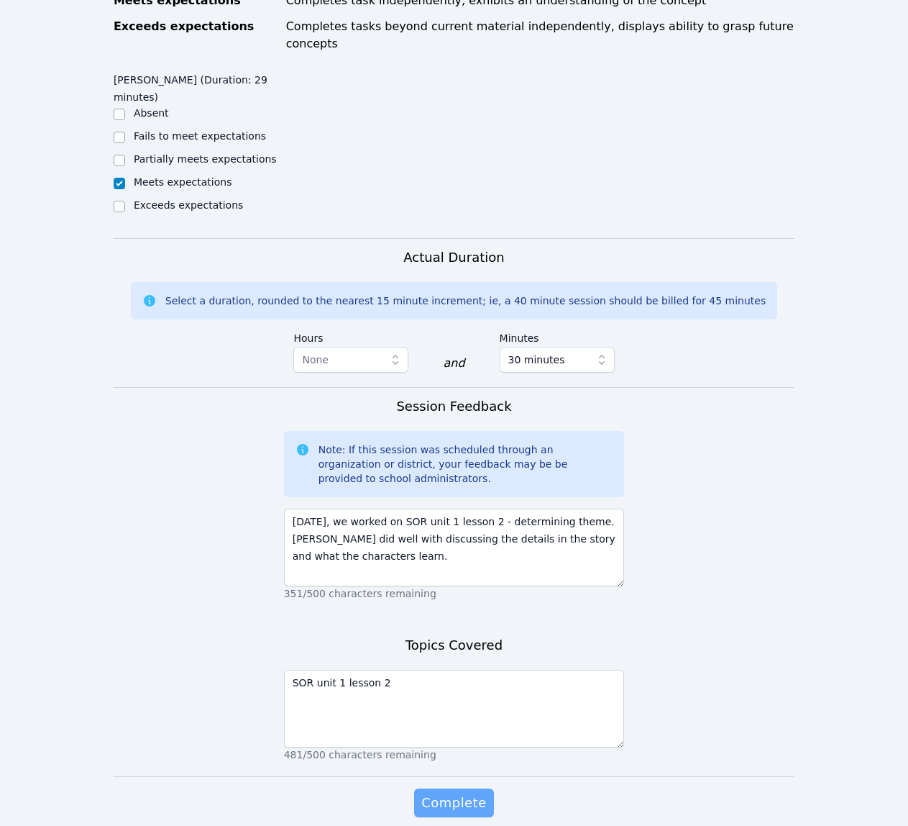
click at [475, 792] on span "Complete" at bounding box center [453, 802] width 65 height 20
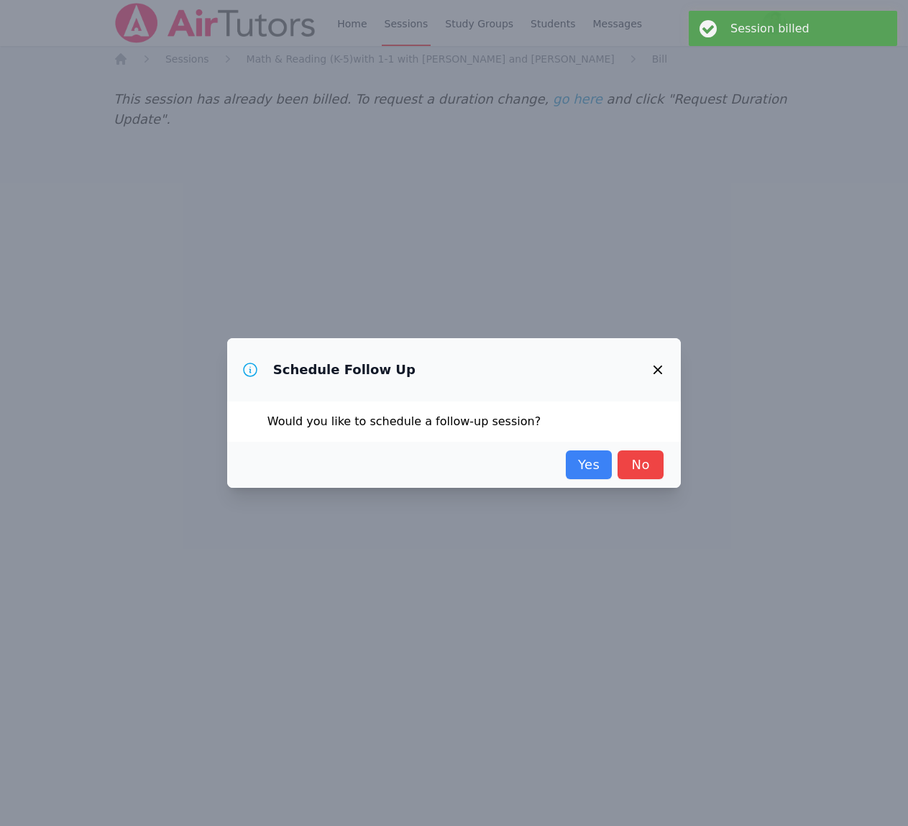
scroll to position [0, 0]
click at [581, 462] on link "Yes" at bounding box center [589, 464] width 46 height 29
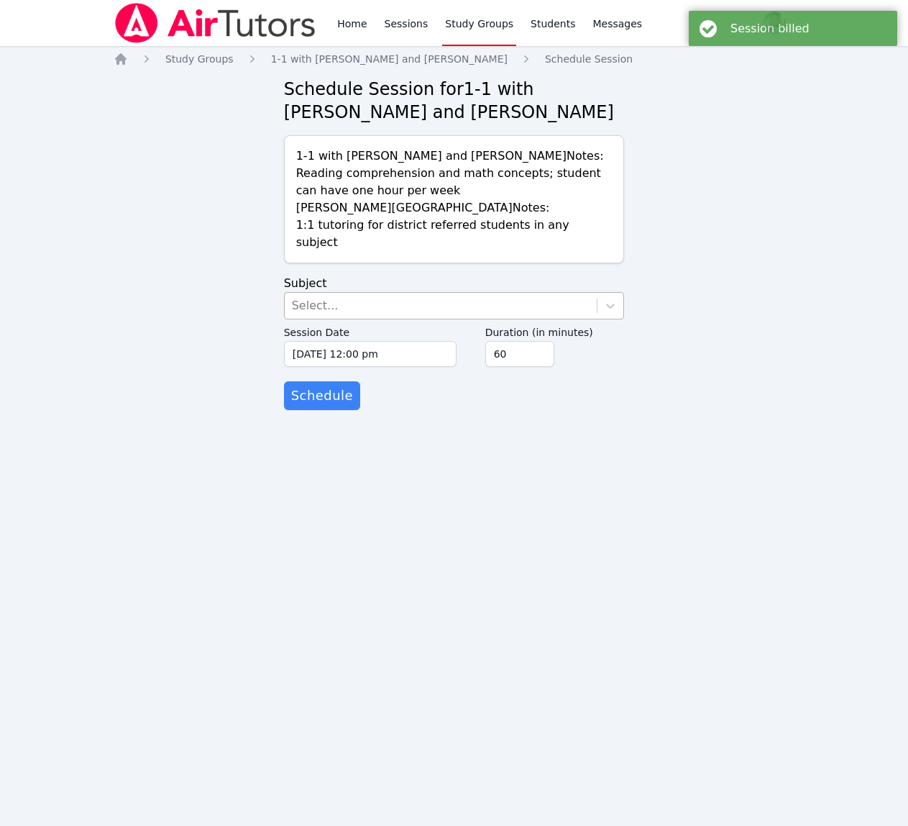
click at [458, 310] on div "Select..." at bounding box center [441, 306] width 313 height 26
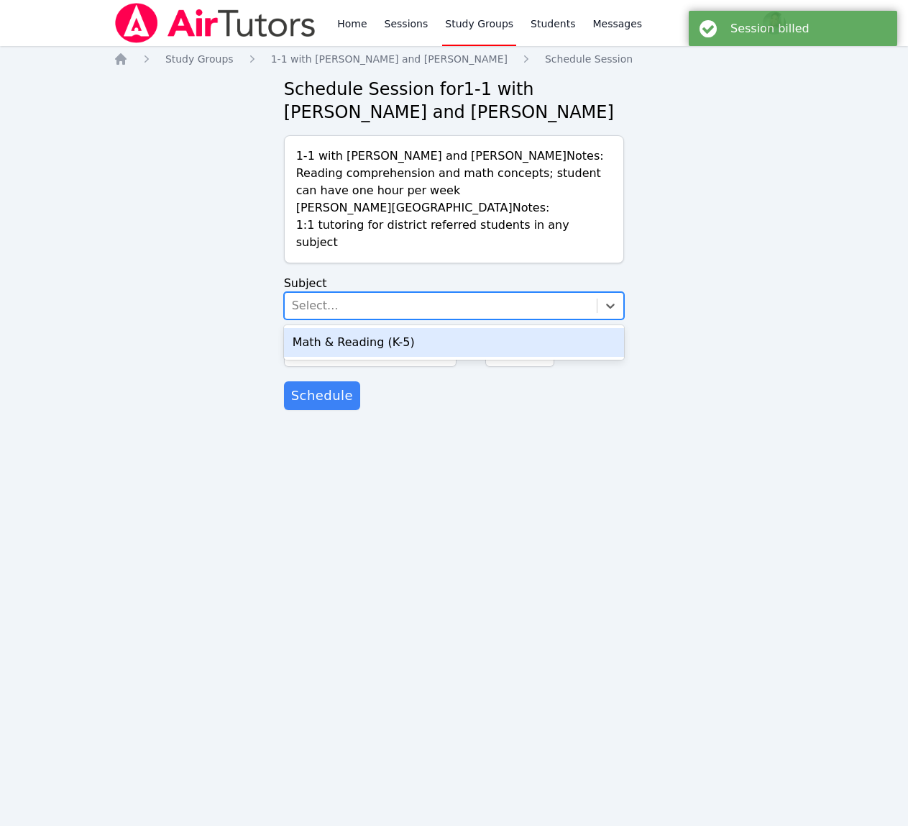
click at [439, 345] on div "Math & Reading (K-5)" at bounding box center [454, 342] width 341 height 29
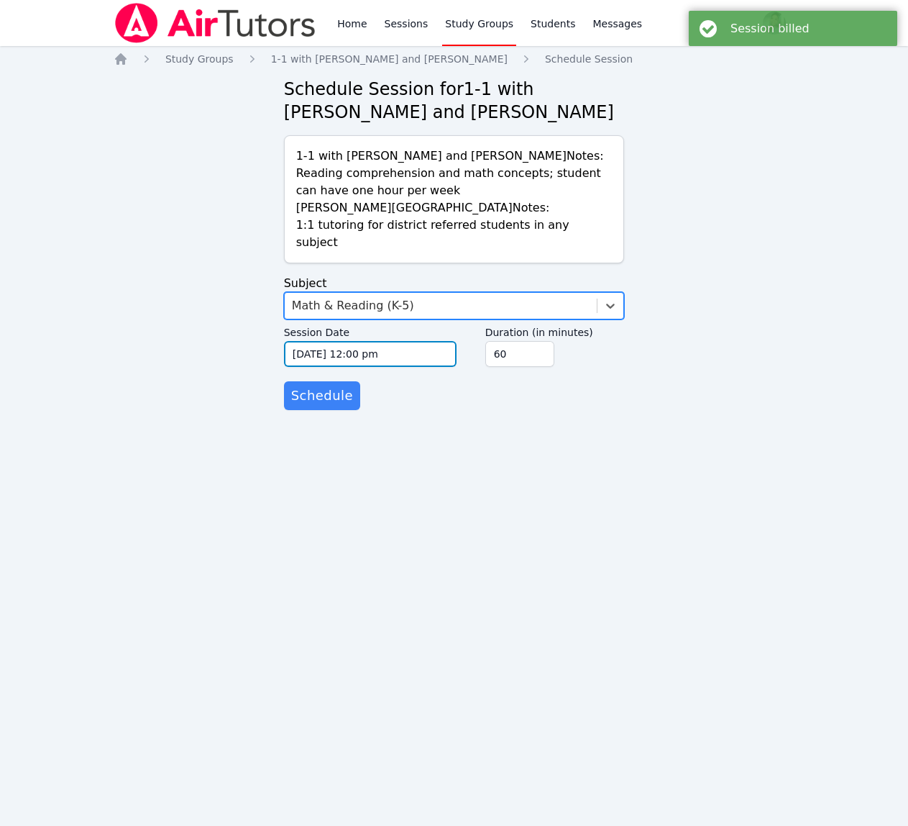
click at [434, 352] on input "[DATE] 12:00 pm" at bounding box center [370, 354] width 173 height 26
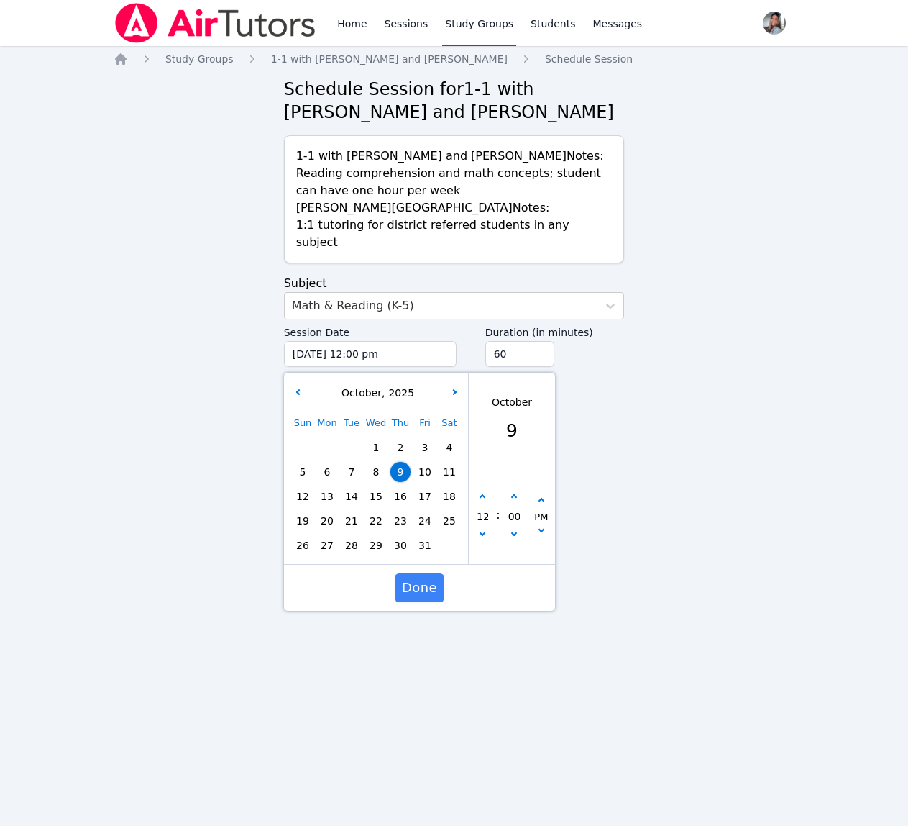
click at [352, 498] on span "14" at bounding box center [352, 496] width 20 height 20
click at [485, 495] on button "button" at bounding box center [482, 497] width 14 height 14
type input "[DATE] 01:00 pm"
type input "01"
click at [485, 495] on button "button" at bounding box center [482, 497] width 14 height 14
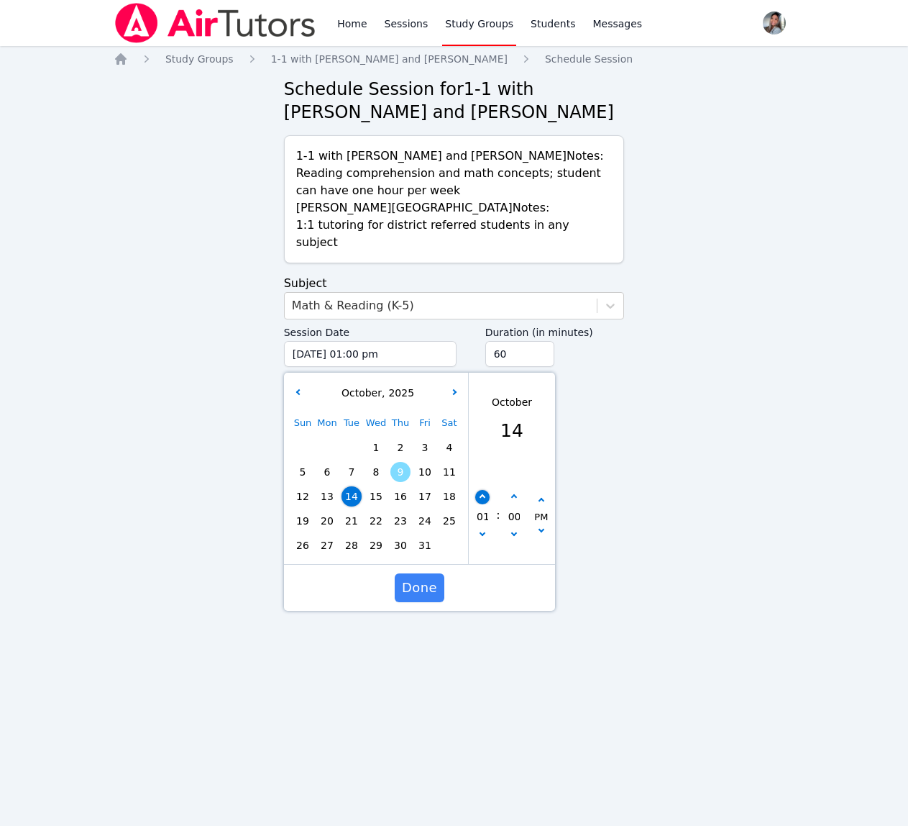
type input "[DATE] 02:00 pm"
type input "02"
click at [485, 495] on button "button" at bounding box center [482, 497] width 14 height 14
type input "[DATE] 03:00 pm"
type input "03"
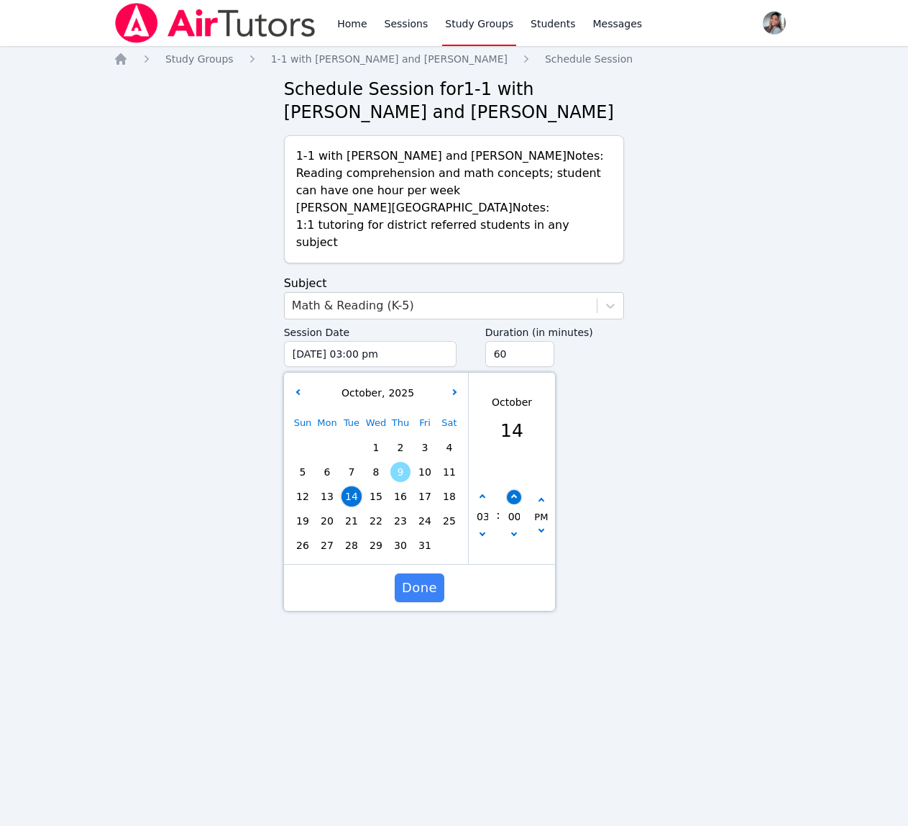
click at [512, 495] on icon "button" at bounding box center [514, 497] width 6 height 6
type input "[DATE] 03:05 pm"
type input "05"
click at [512, 495] on icon "button" at bounding box center [514, 497] width 6 height 6
type input "[DATE] 03:10 pm"
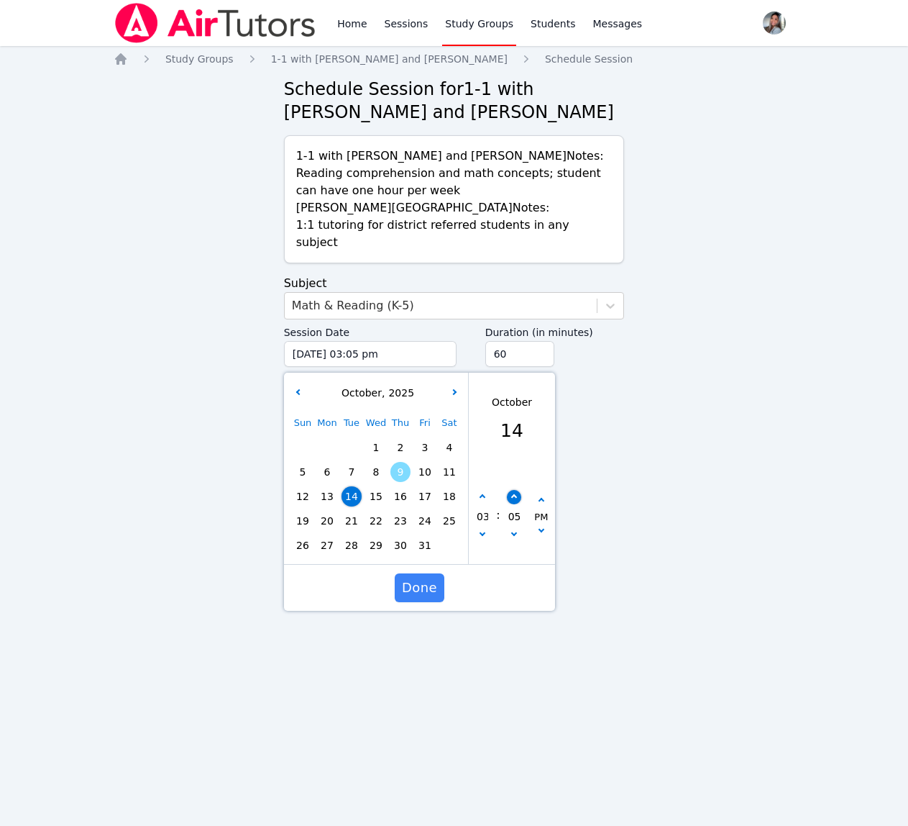
type input "10"
click at [512, 495] on icon "button" at bounding box center [514, 497] width 6 height 6
type input "[DATE] 03:15 pm"
type input "15"
click at [512, 495] on icon "button" at bounding box center [514, 497] width 6 height 6
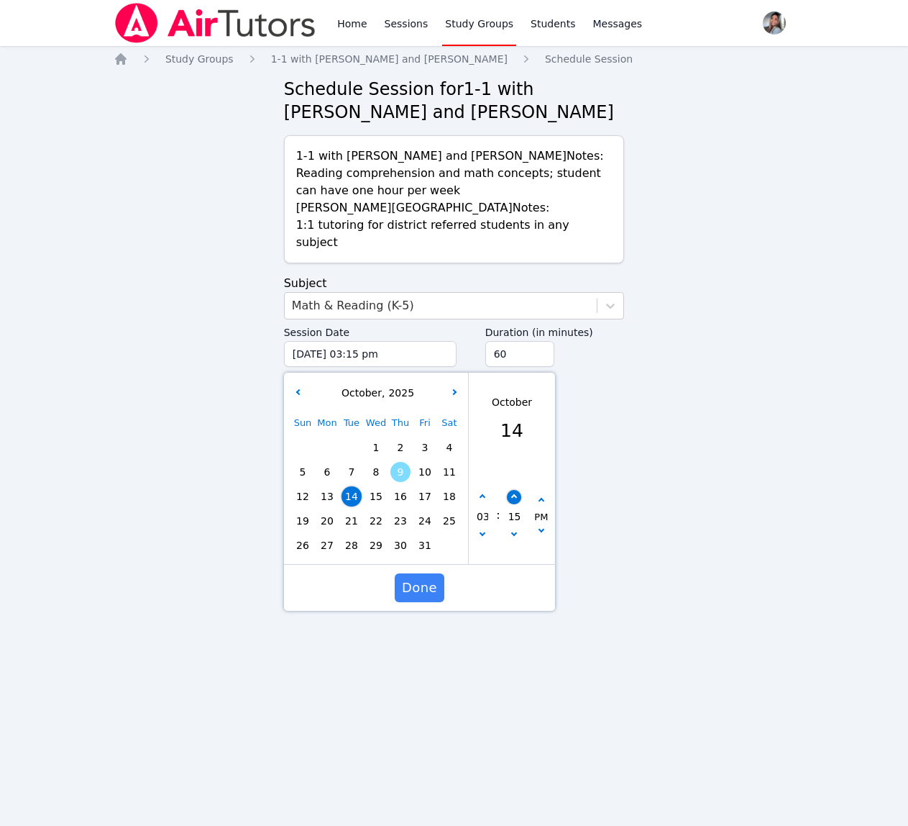
type input "[DATE] 03:20 pm"
type input "20"
click at [512, 495] on icon "button" at bounding box center [514, 497] width 6 height 6
type input "[DATE] 03:25 pm"
type input "25"
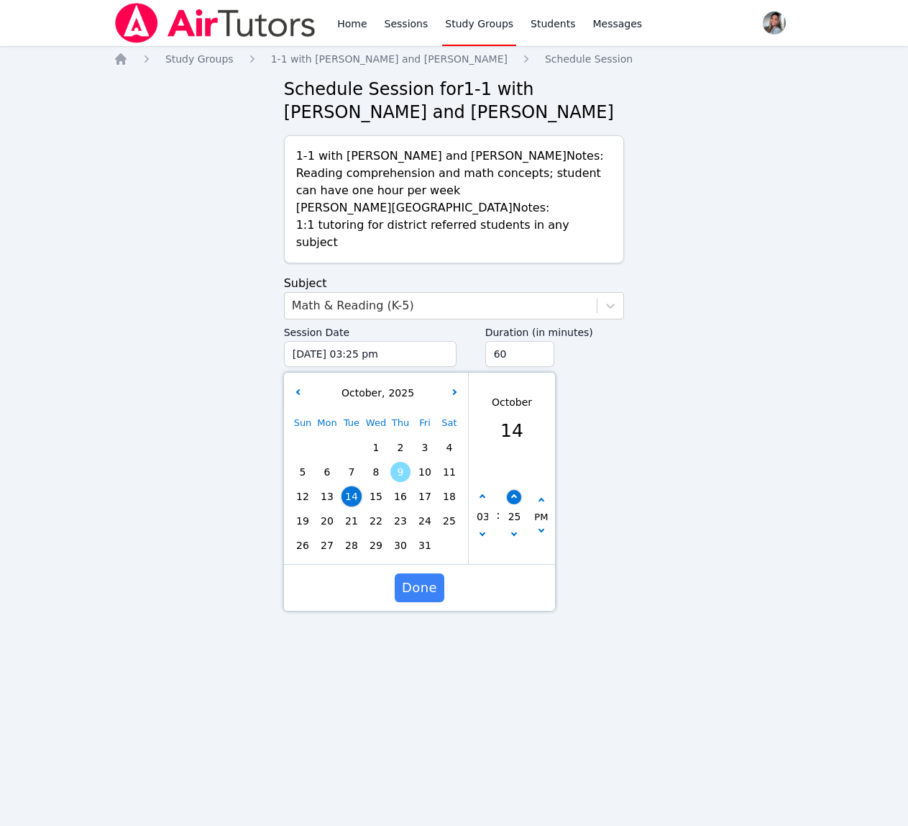
click at [512, 495] on icon "button" at bounding box center [514, 497] width 6 height 6
type input "[DATE] 03:30 pm"
type input "30"
click at [542, 360] on input "45" at bounding box center [519, 354] width 69 height 26
type input "30"
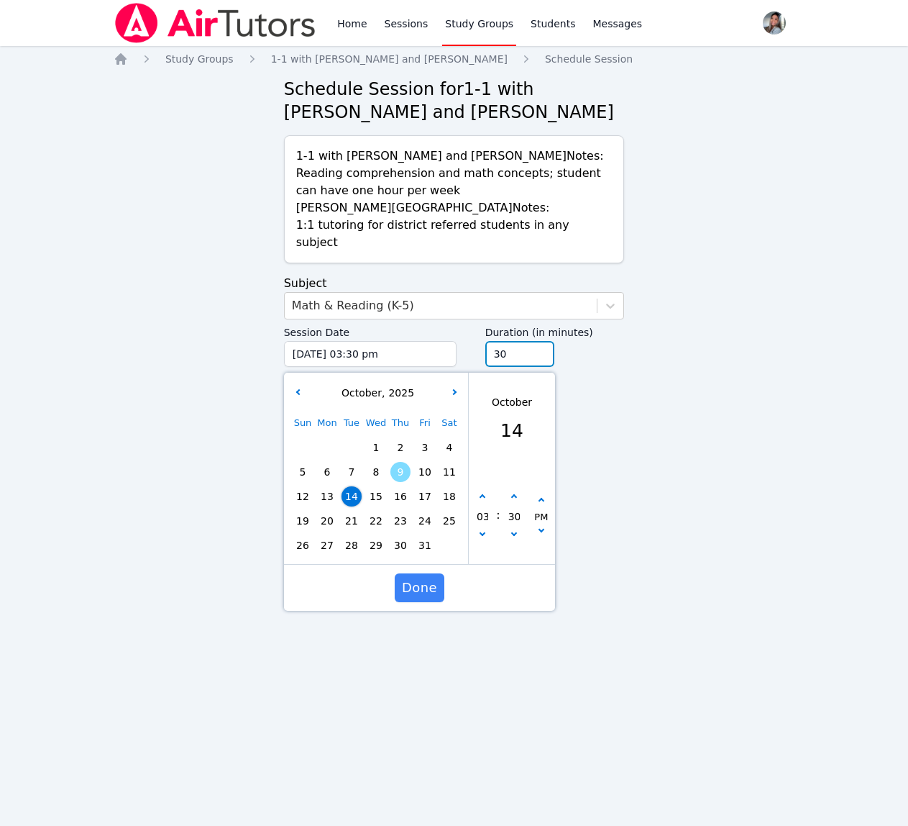
click at [542, 360] on input "30" at bounding box center [519, 354] width 69 height 26
click at [402, 582] on button "Done" at bounding box center [420, 587] width 50 height 29
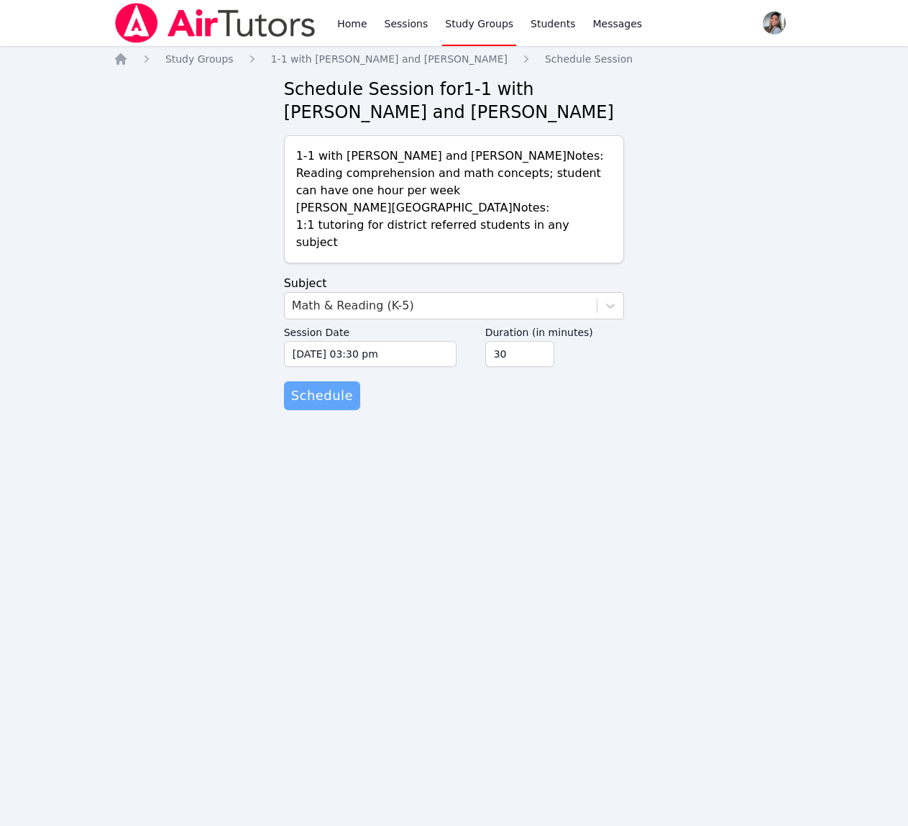
click at [329, 405] on span "Schedule" at bounding box center [322, 395] width 62 height 20
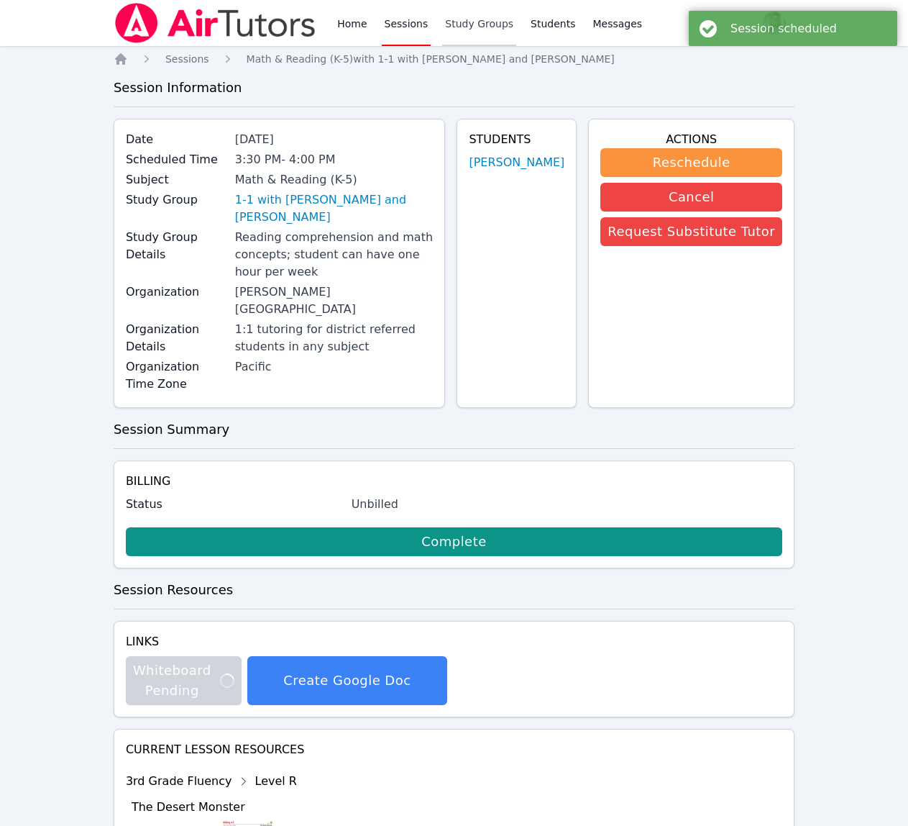
click at [476, 9] on link "Study Groups" at bounding box center [479, 23] width 74 height 46
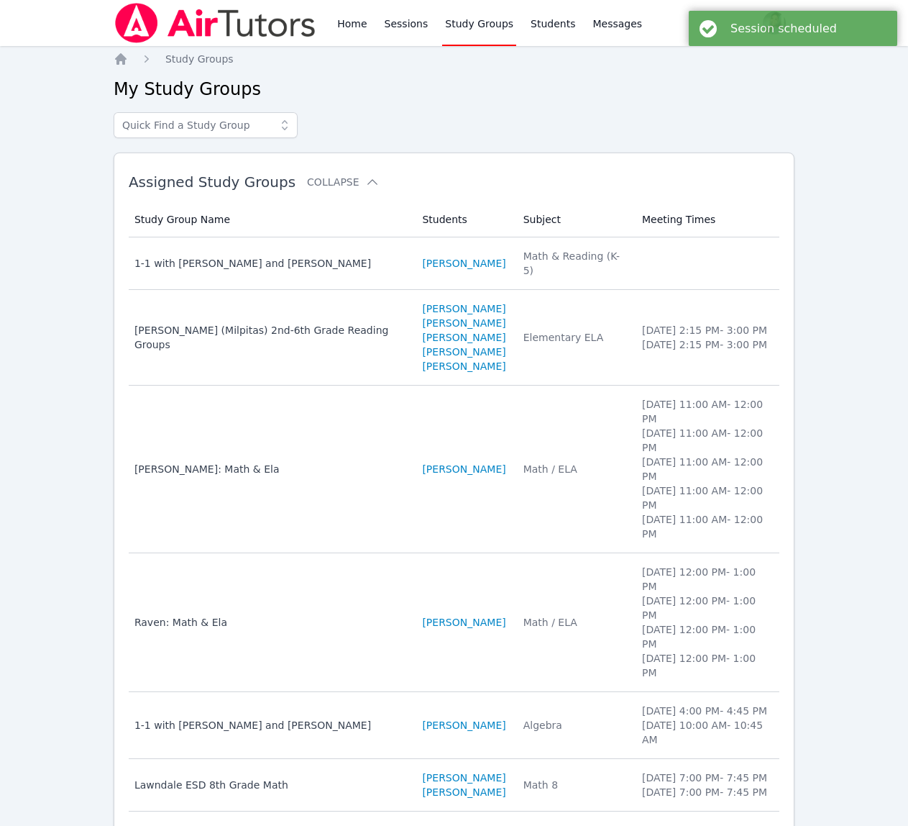
click at [517, 271] on td "Subject Math & Reading (K-5)" at bounding box center [574, 263] width 119 height 52
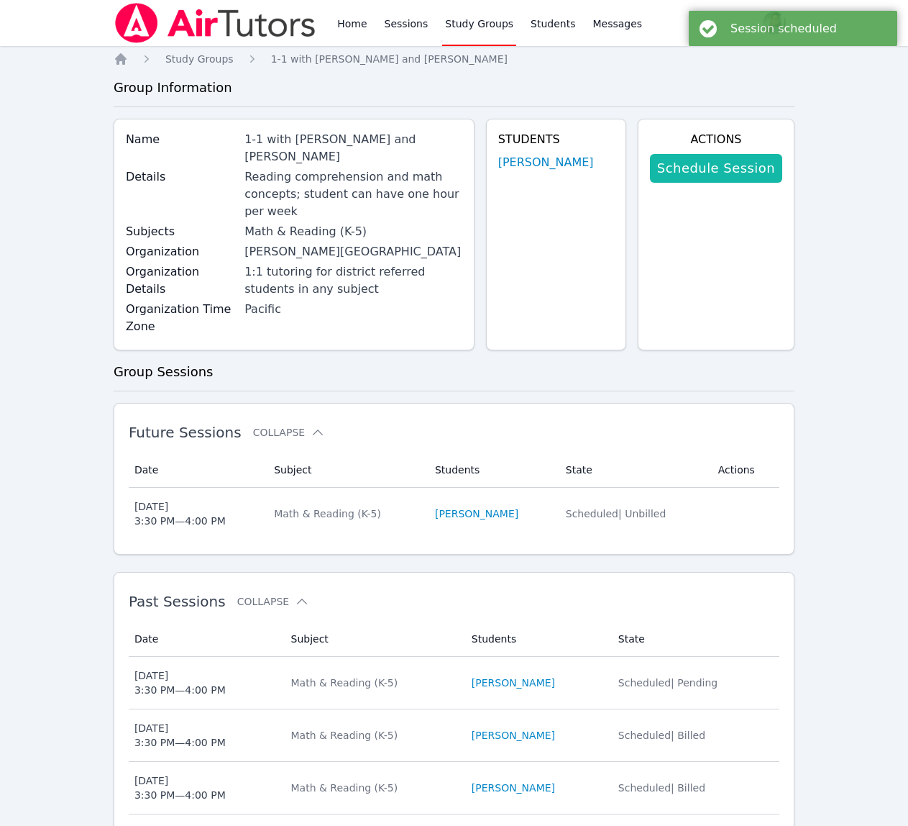
click at [718, 172] on link "Schedule Session" at bounding box center [716, 168] width 132 height 29
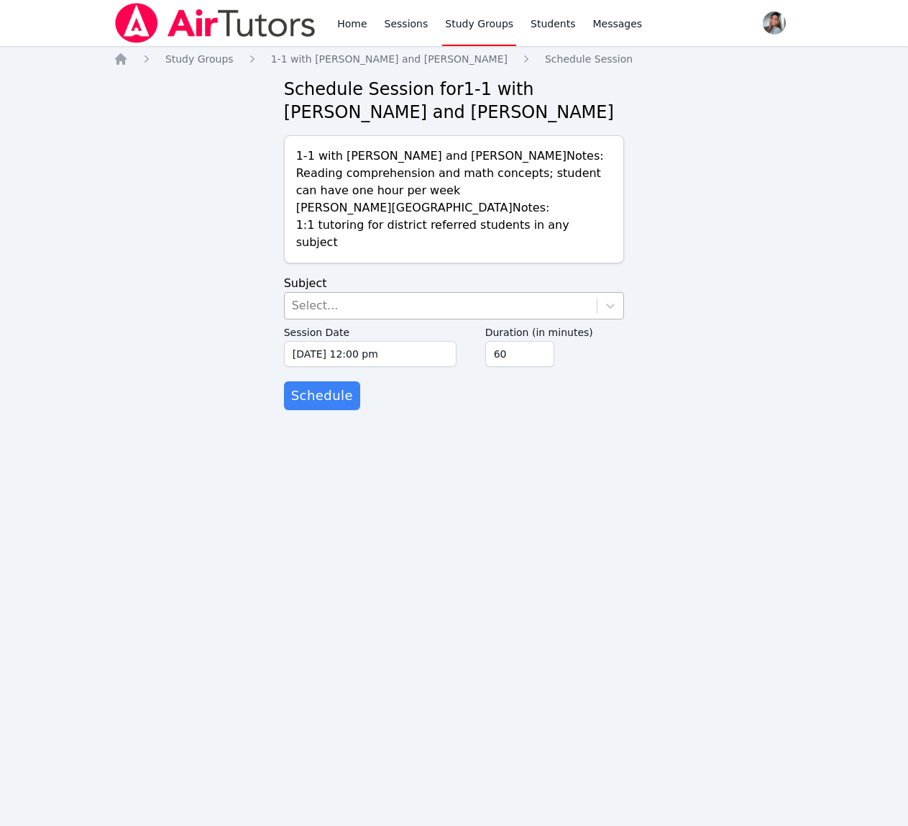
click at [362, 302] on div "Select..." at bounding box center [441, 306] width 313 height 26
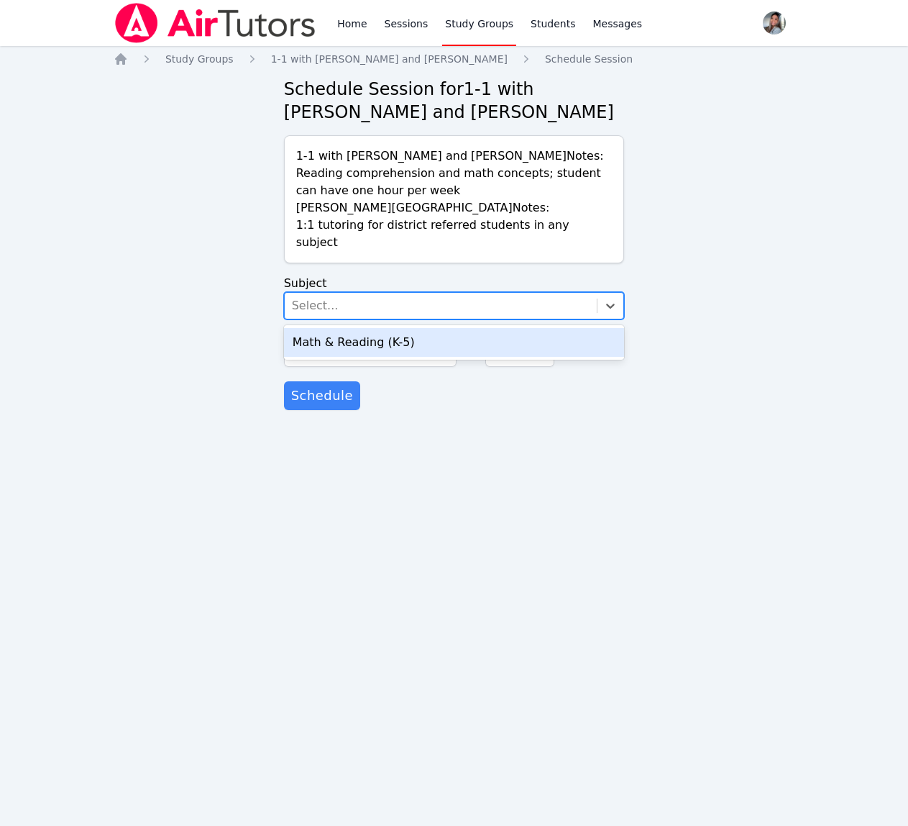
click at [396, 347] on div "Math & Reading (K-5)" at bounding box center [454, 342] width 341 height 29
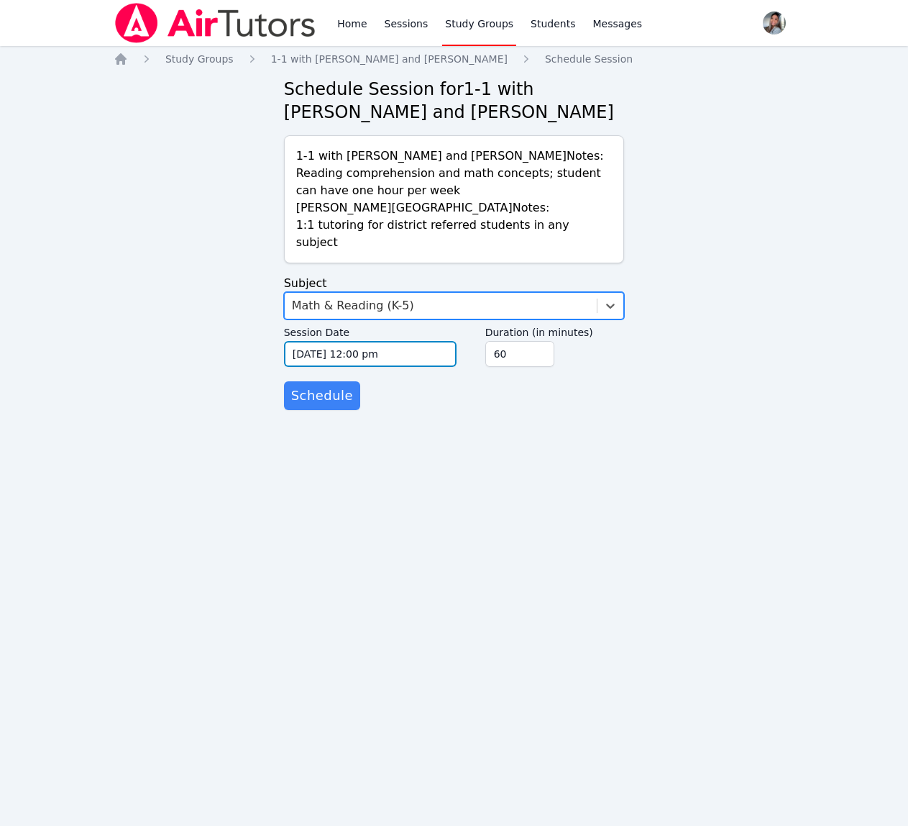
click at [434, 355] on input "[DATE] 12:00 pm" at bounding box center [370, 354] width 173 height 26
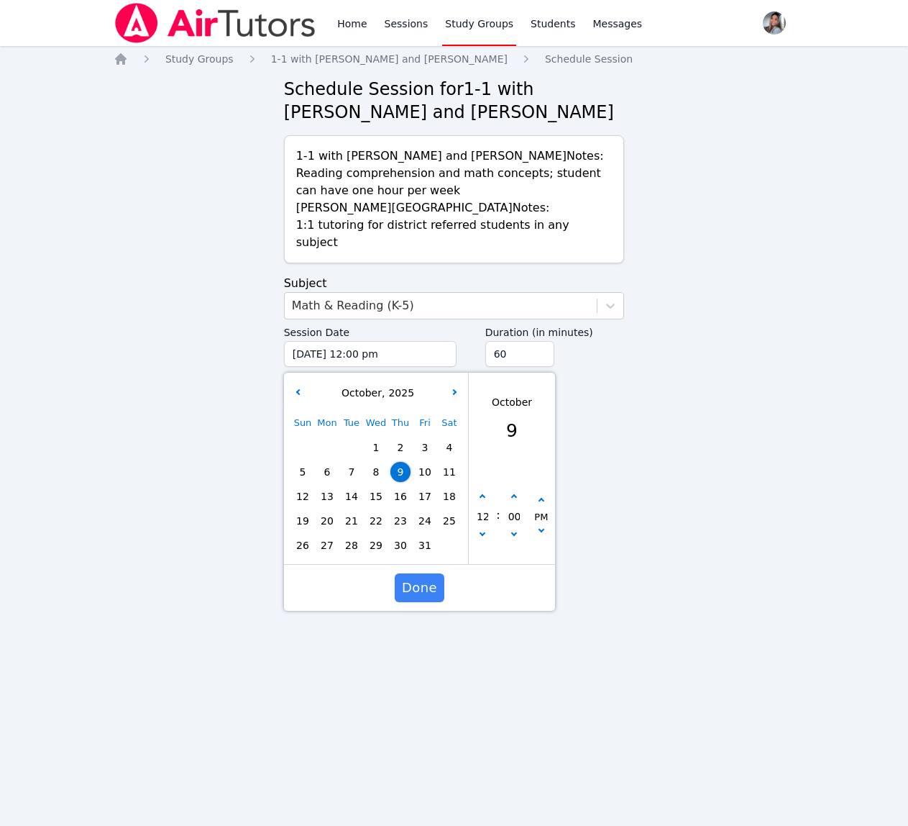
click at [396, 497] on span "16" at bounding box center [400, 496] width 20 height 20
click at [482, 501] on button "button" at bounding box center [482, 497] width 14 height 14
type input "[DATE] 01:00 pm"
type input "01"
click at [482, 501] on button "button" at bounding box center [482, 497] width 14 height 14
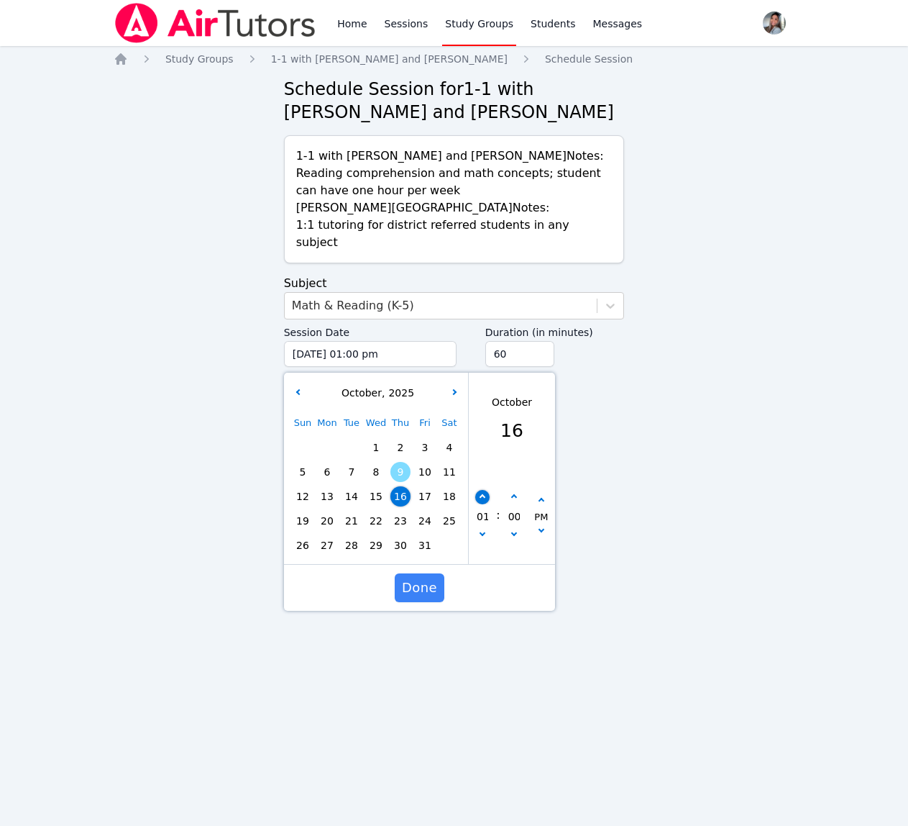
type input "[DATE] 02:00 pm"
type input "02"
click at [482, 501] on button "button" at bounding box center [482, 497] width 14 height 14
type input "[DATE] 03:00 pm"
type input "03"
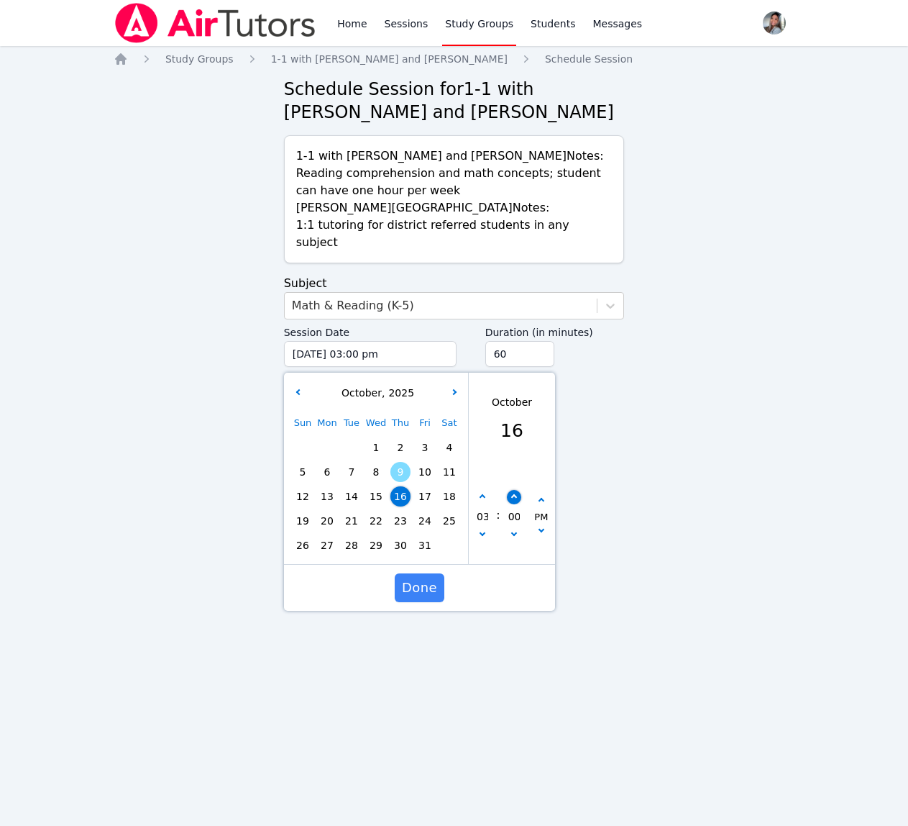
click at [513, 494] on button "button" at bounding box center [513, 497] width 14 height 14
type input "[DATE] 03:05 pm"
type input "05"
click at [513, 494] on button "button" at bounding box center [513, 497] width 14 height 14
type input "[DATE] 03:10 pm"
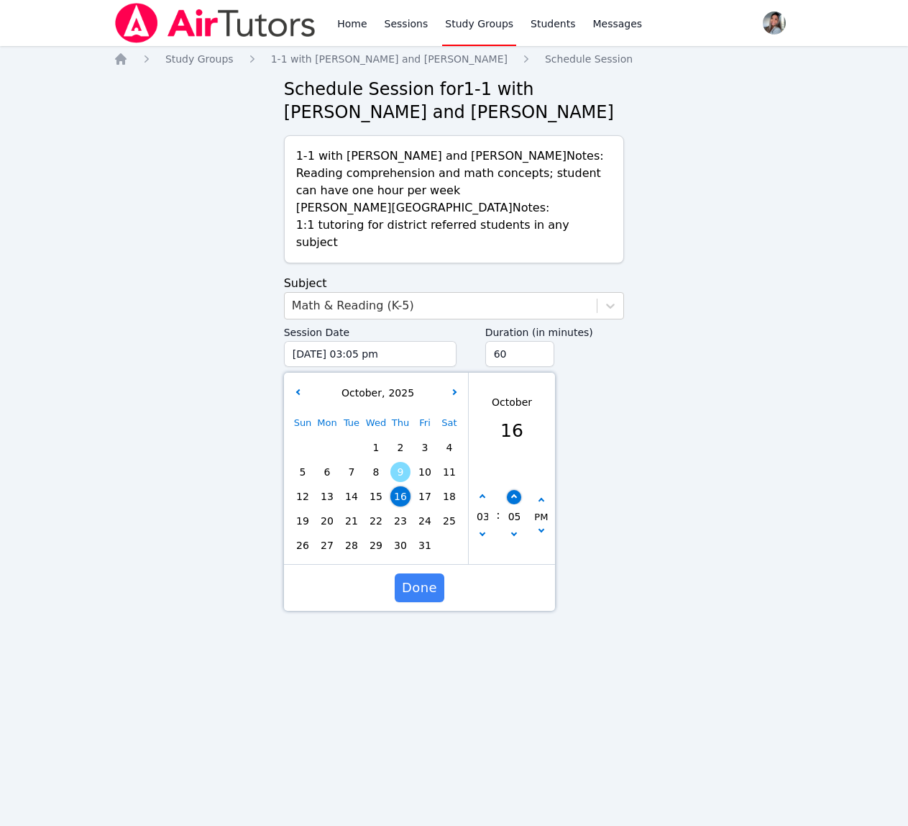
type input "10"
click at [513, 494] on button "button" at bounding box center [513, 497] width 14 height 14
type input "[DATE] 03:15 pm"
type input "15"
click at [513, 494] on button "button" at bounding box center [513, 497] width 14 height 14
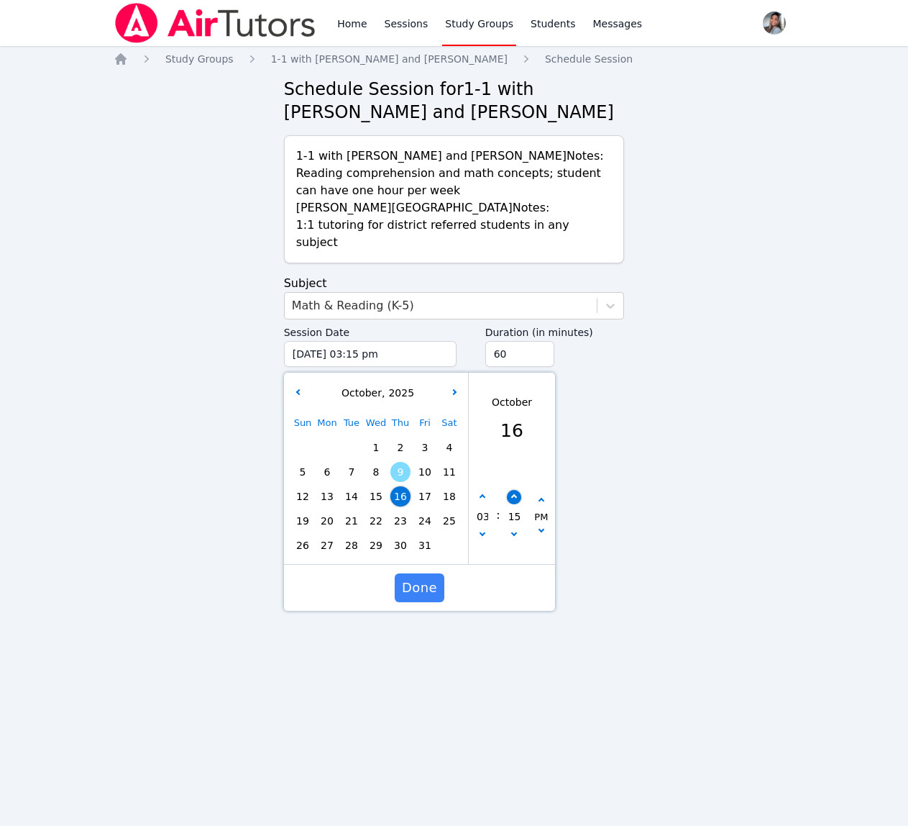
type input "[DATE] 03:20 pm"
type input "20"
click at [513, 494] on button "button" at bounding box center [513, 497] width 14 height 14
type input "[DATE] 03:25 pm"
type input "25"
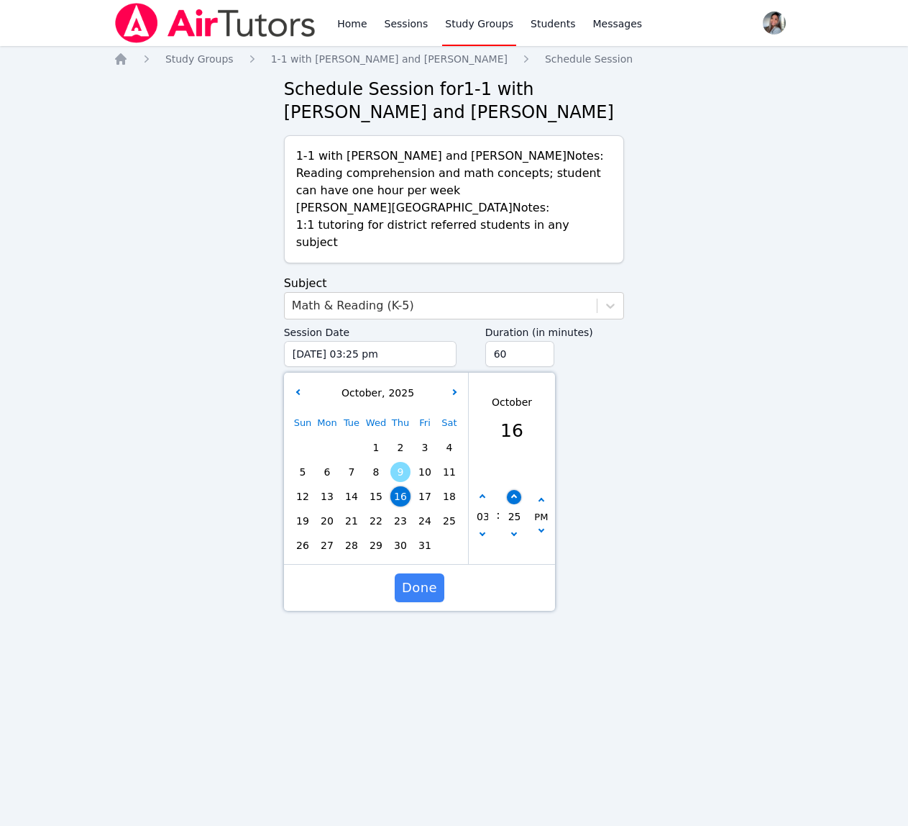
click at [513, 494] on button "button" at bounding box center [513, 497] width 14 height 14
type input "[DATE] 03:30 pm"
type input "30"
click at [541, 356] on input "45" at bounding box center [519, 354] width 69 height 26
type input "30"
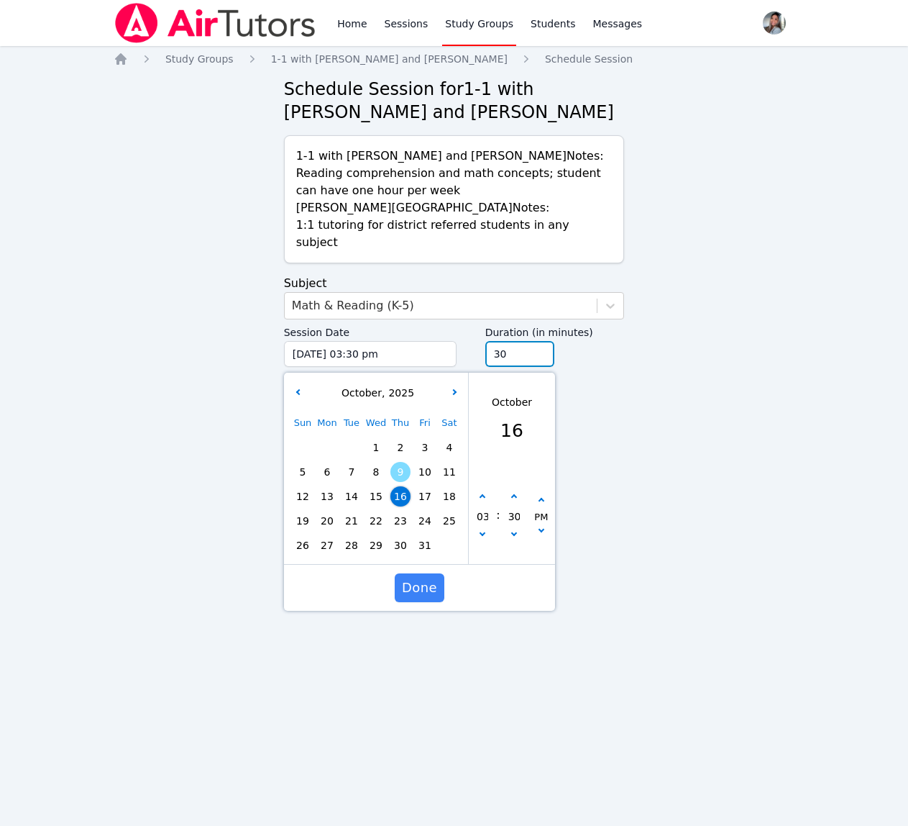
click at [541, 356] on input "30" at bounding box center [519, 354] width 69 height 26
click at [418, 590] on span "Done" at bounding box center [419, 587] width 35 height 20
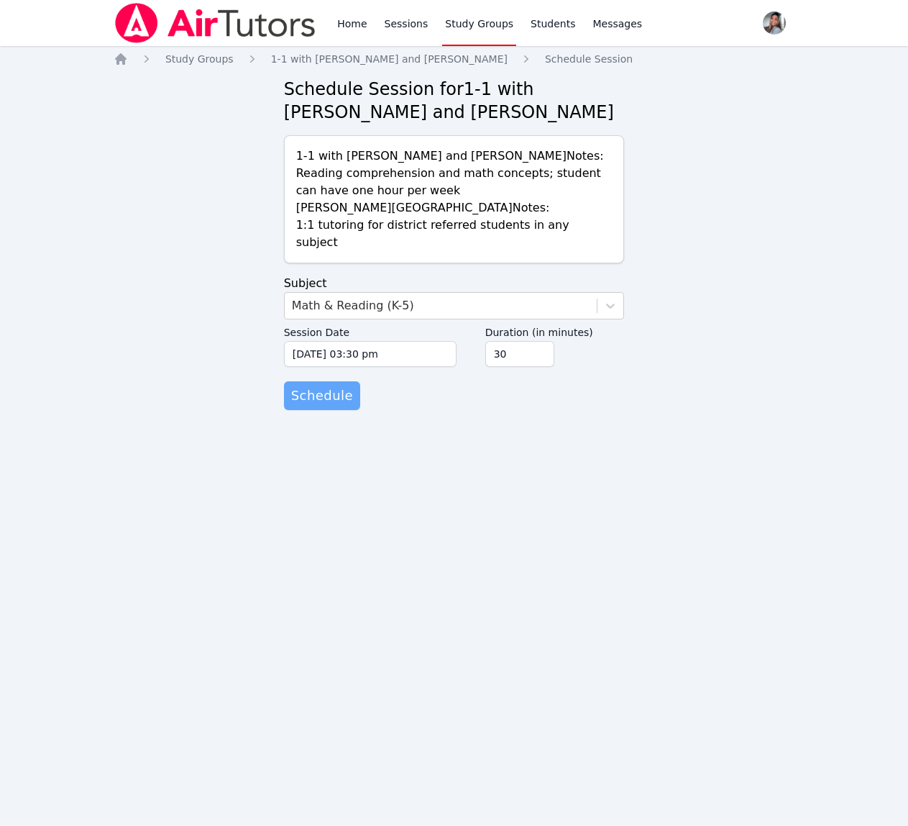
click at [326, 401] on span "Schedule" at bounding box center [322, 395] width 62 height 20
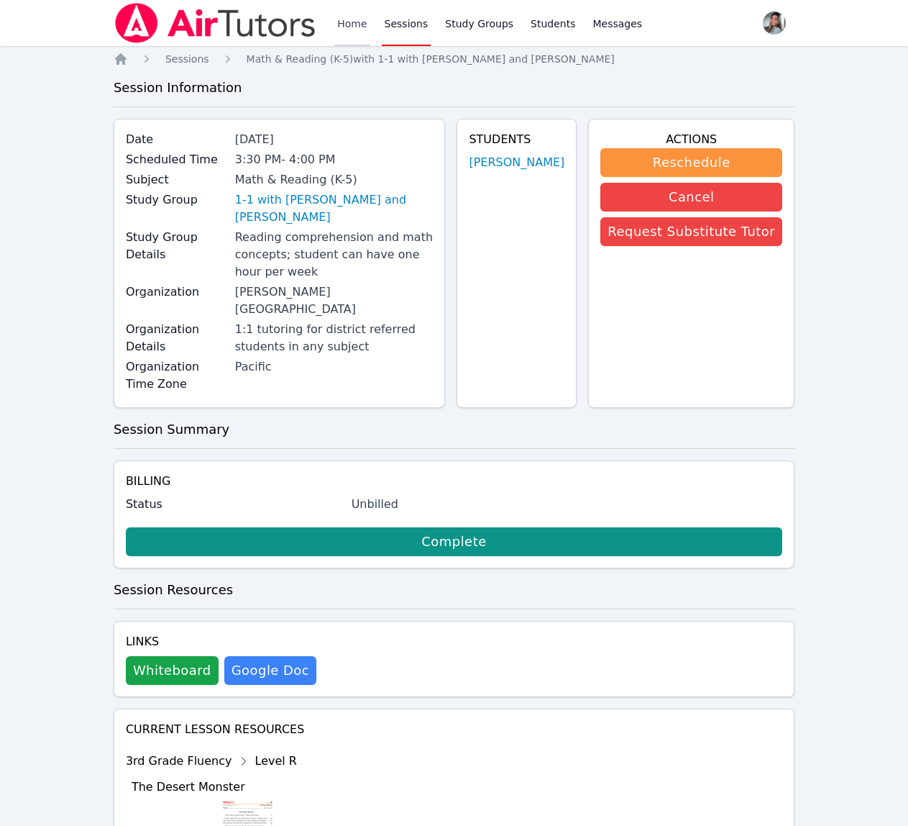
click at [346, 32] on link "Home" at bounding box center [351, 23] width 35 height 46
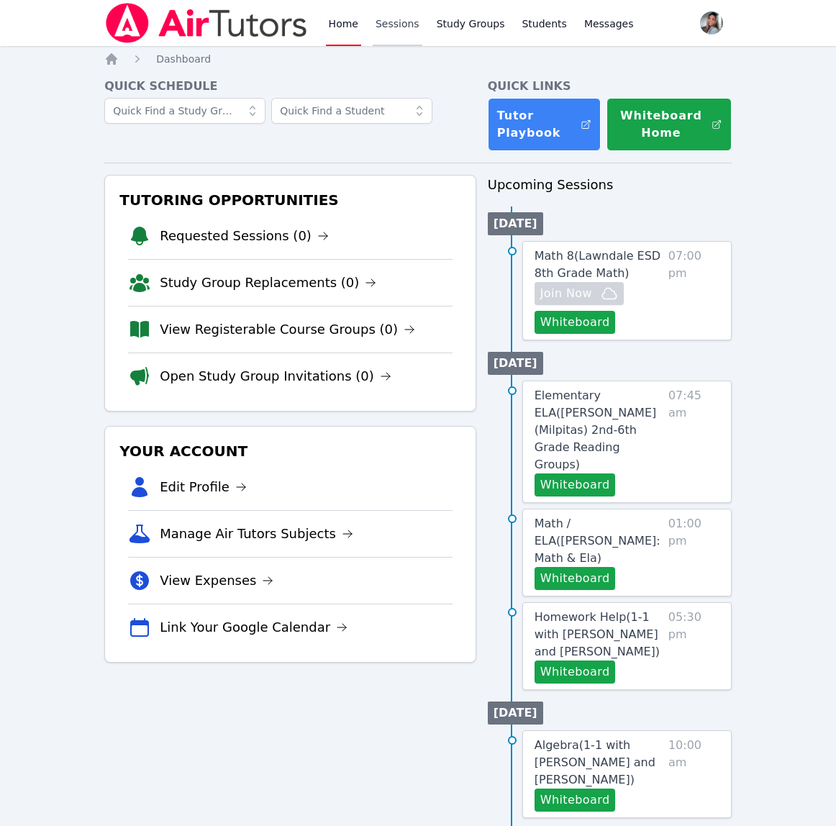
click at [411, 34] on link "Sessions" at bounding box center [398, 23] width 50 height 46
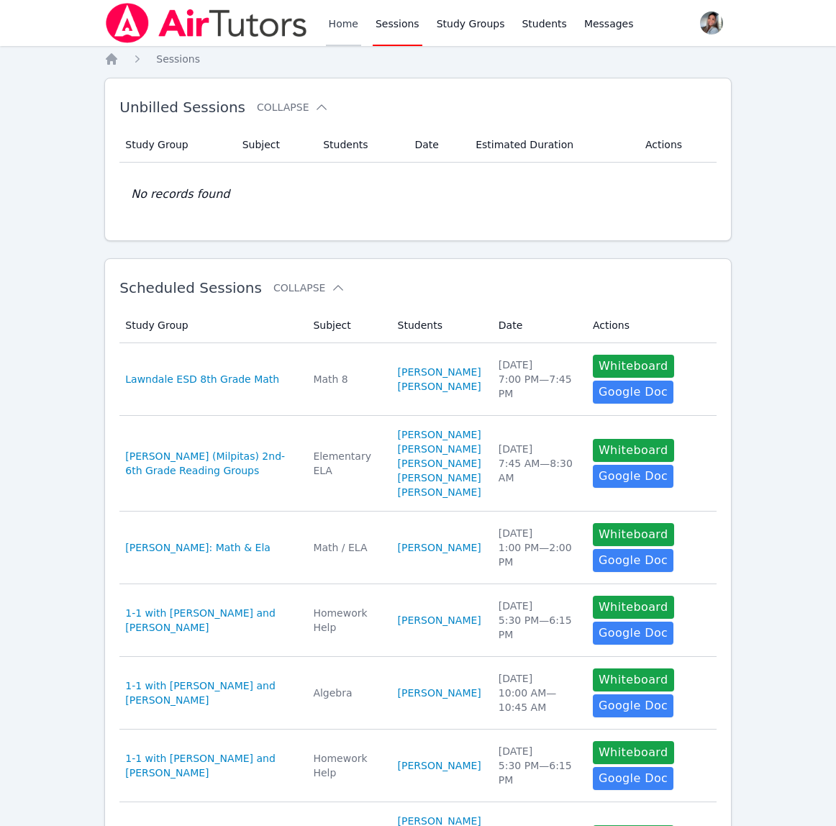
click at [334, 29] on link "Home" at bounding box center [343, 23] width 35 height 46
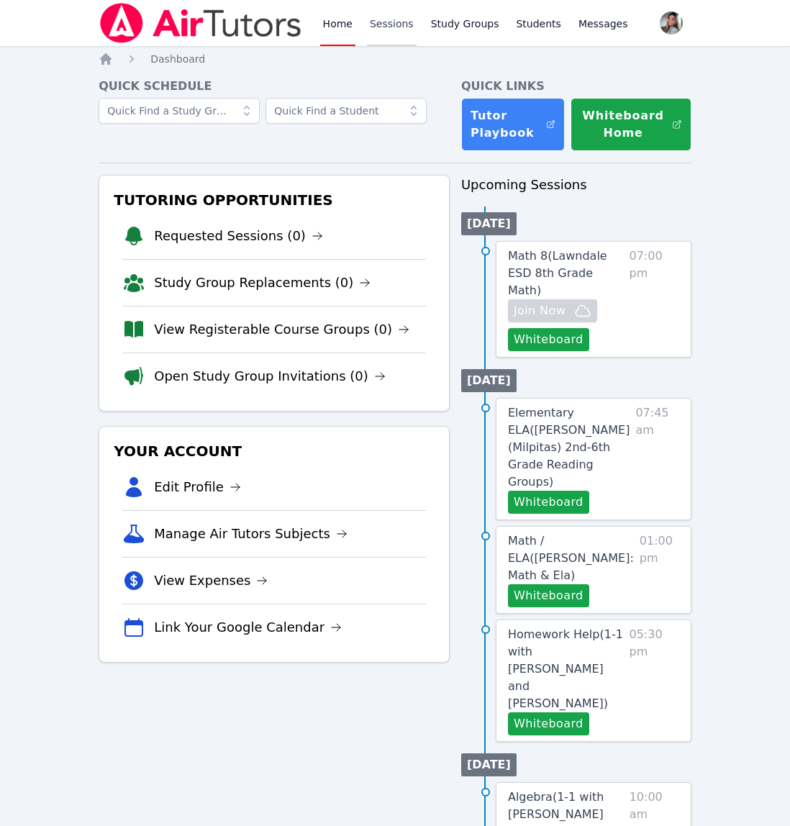
click at [380, 23] on link "Sessions" at bounding box center [392, 23] width 50 height 46
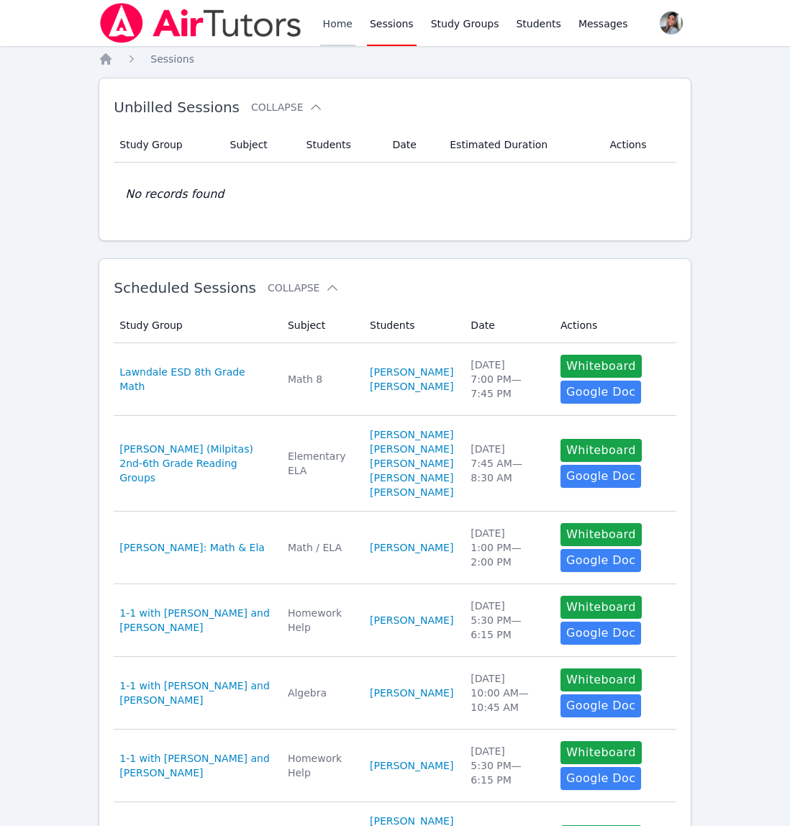
click at [325, 32] on link "Home" at bounding box center [337, 23] width 35 height 46
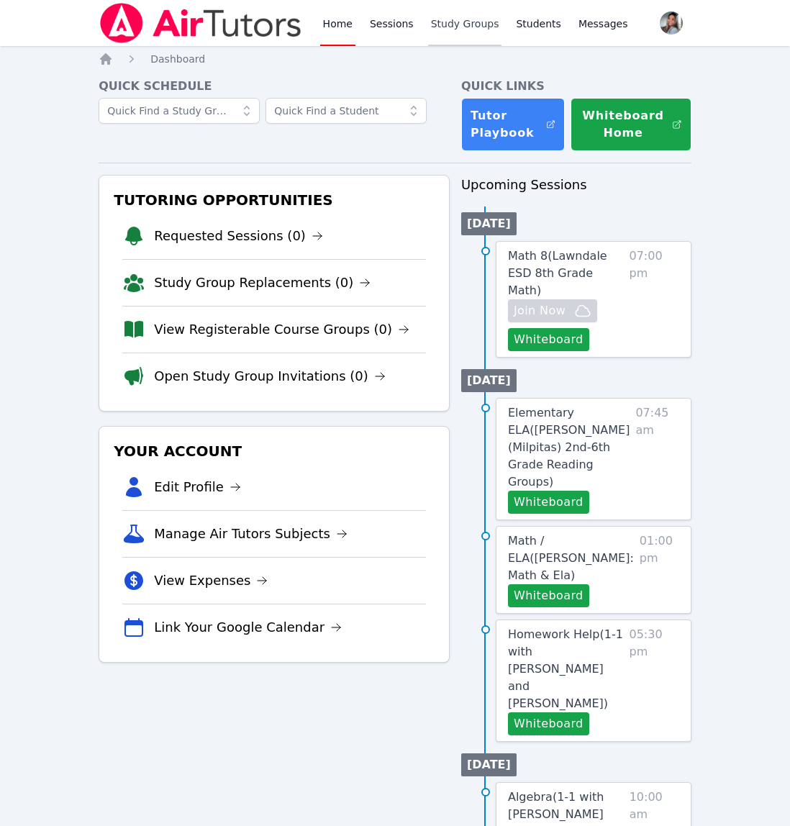
click at [447, 35] on link "Study Groups" at bounding box center [465, 23] width 74 height 46
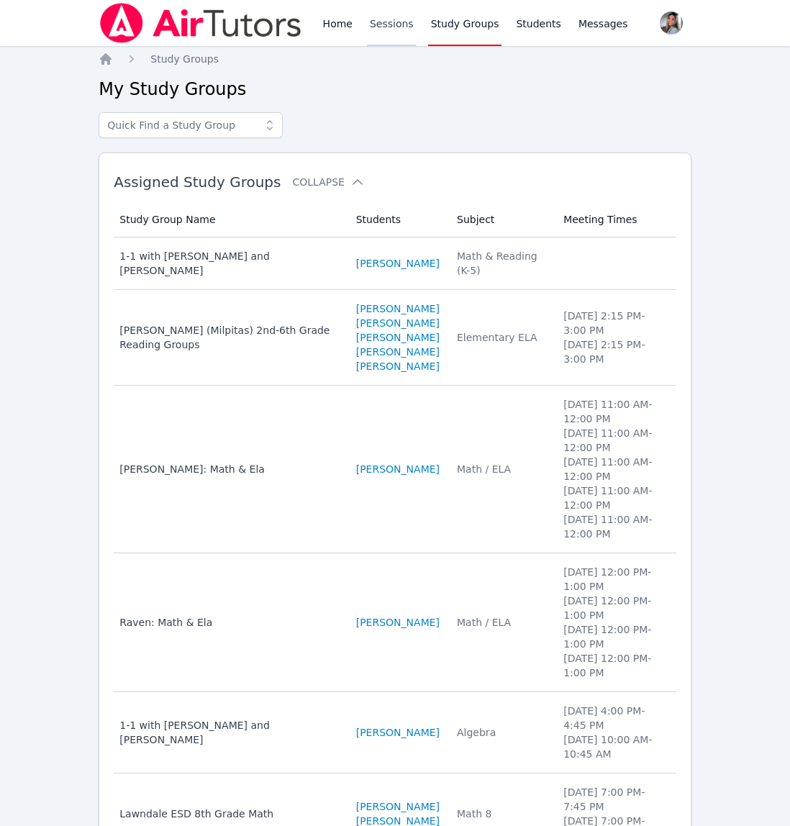
click at [377, 29] on link "Sessions" at bounding box center [392, 23] width 50 height 46
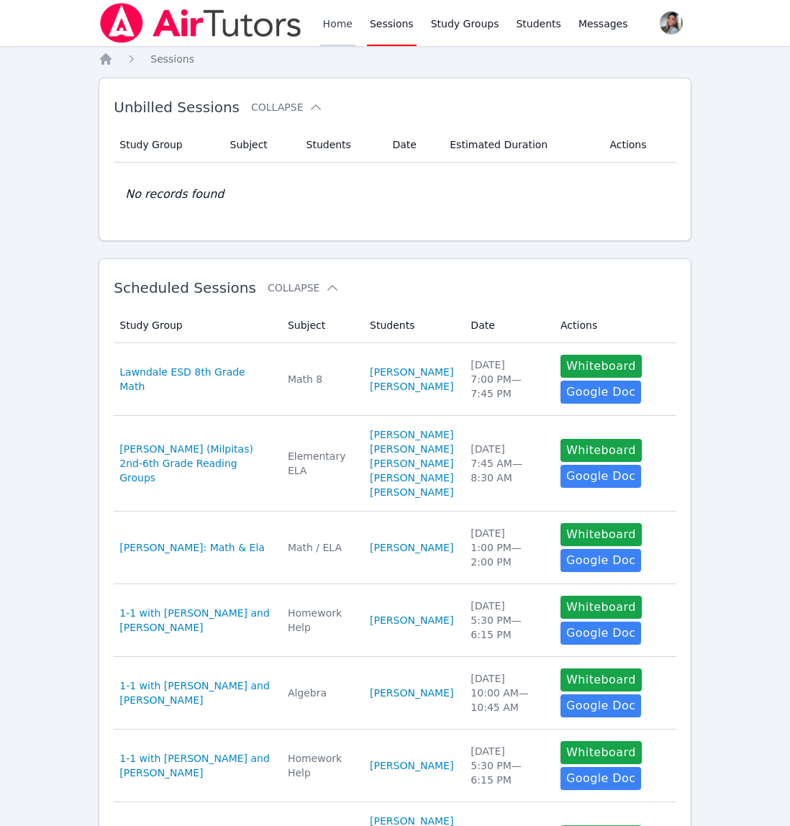
click at [325, 26] on link "Home" at bounding box center [337, 23] width 35 height 46
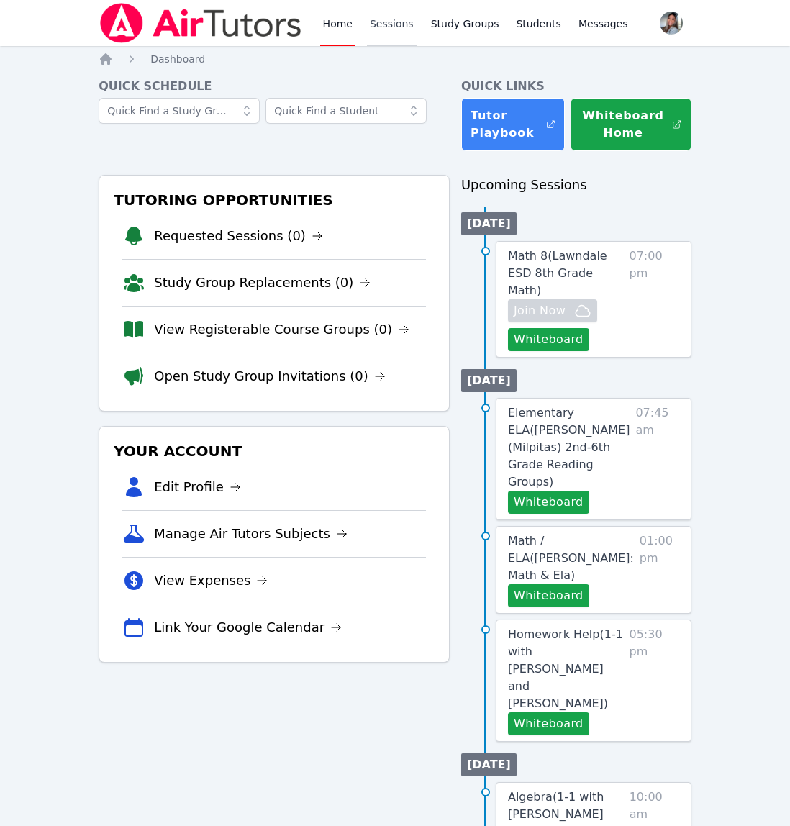
click at [405, 23] on link "Sessions" at bounding box center [392, 23] width 50 height 46
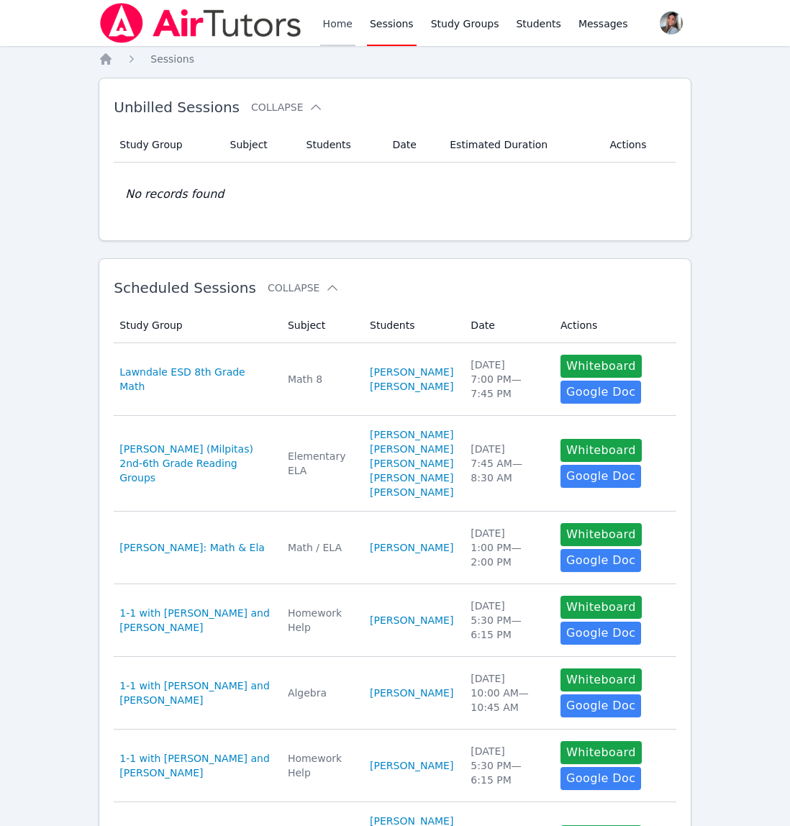
click at [338, 29] on link "Home" at bounding box center [337, 23] width 35 height 46
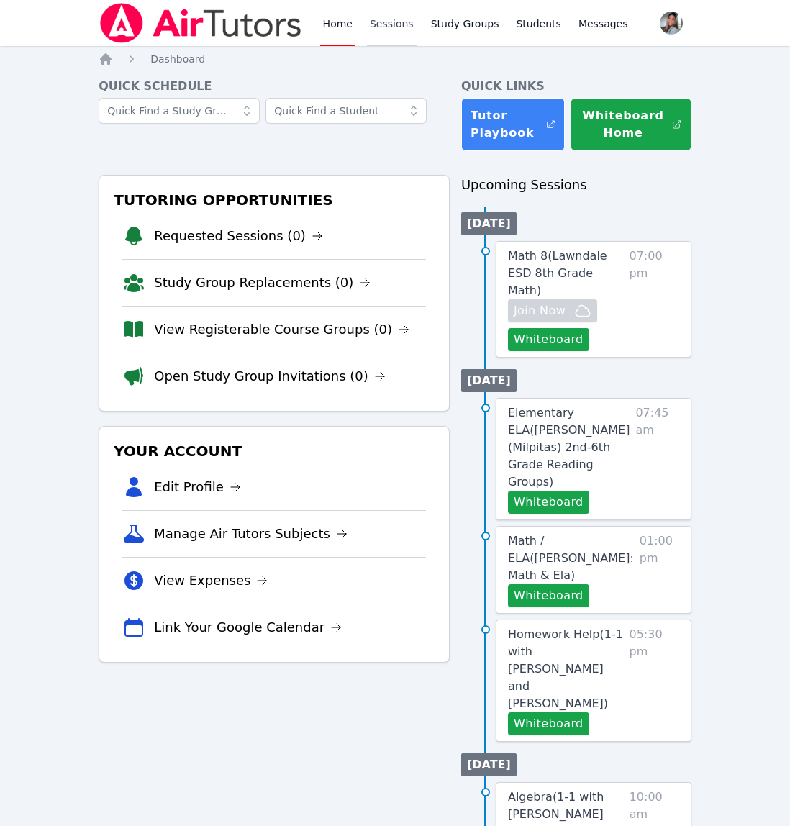
click at [373, 21] on link "Sessions" at bounding box center [392, 23] width 50 height 46
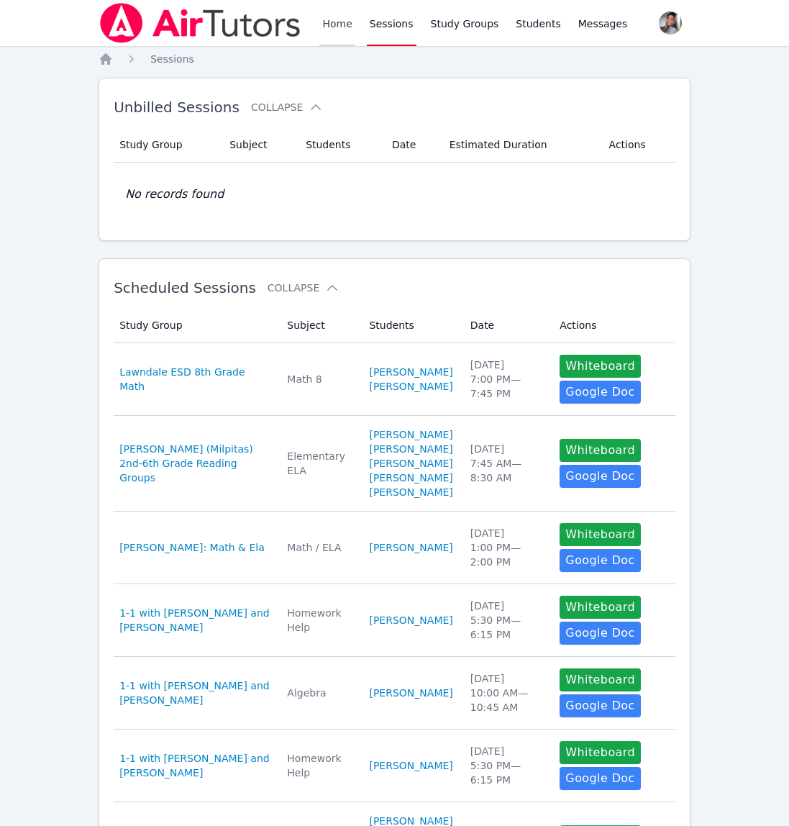
click at [343, 19] on link "Home" at bounding box center [336, 23] width 35 height 46
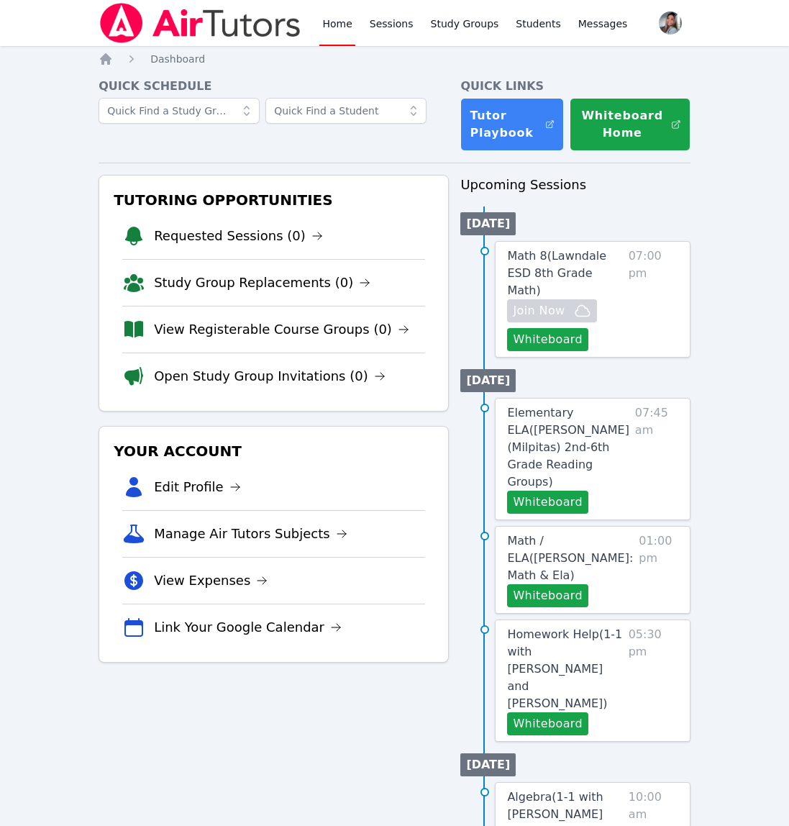
click at [360, 22] on div "Home Sessions Study Groups Students Messages" at bounding box center [474, 23] width 311 height 46
click at [383, 27] on link "Sessions" at bounding box center [392, 23] width 50 height 46
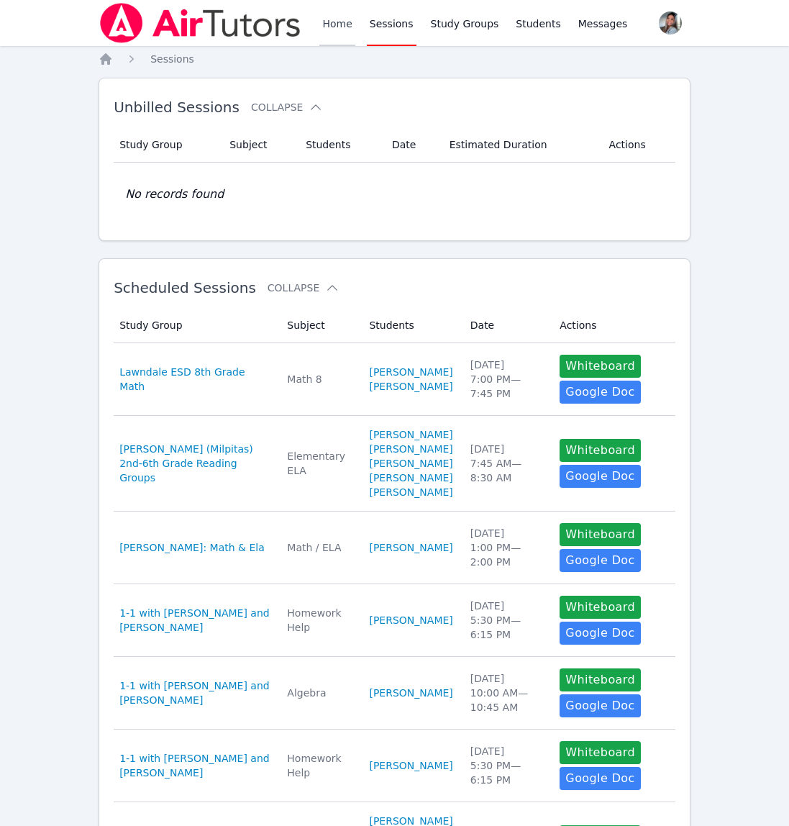
click at [324, 38] on link "Home" at bounding box center [336, 23] width 35 height 46
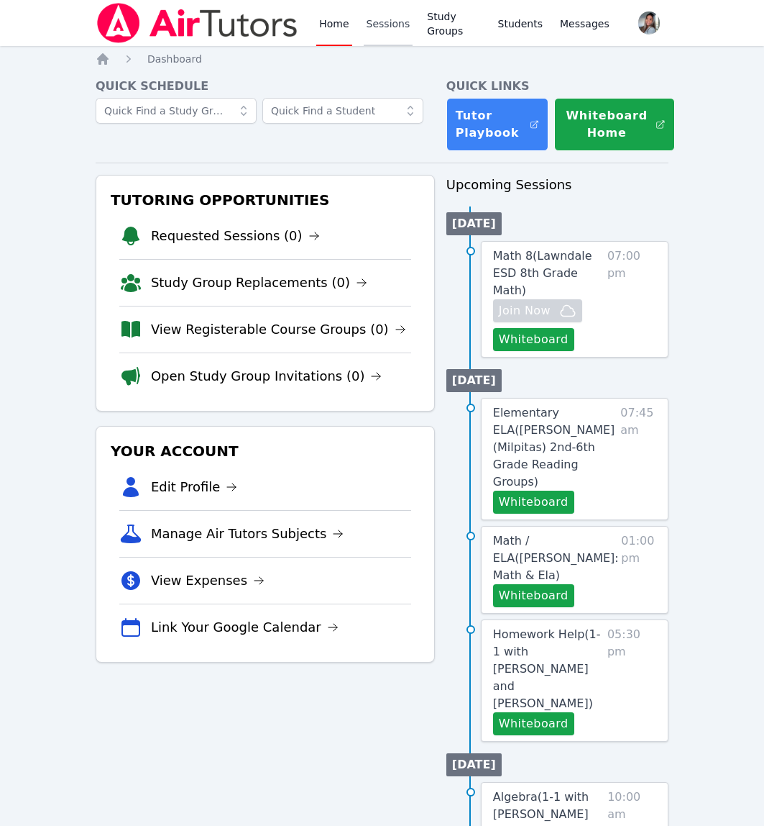
click at [404, 28] on link "Sessions" at bounding box center [389, 23] width 50 height 46
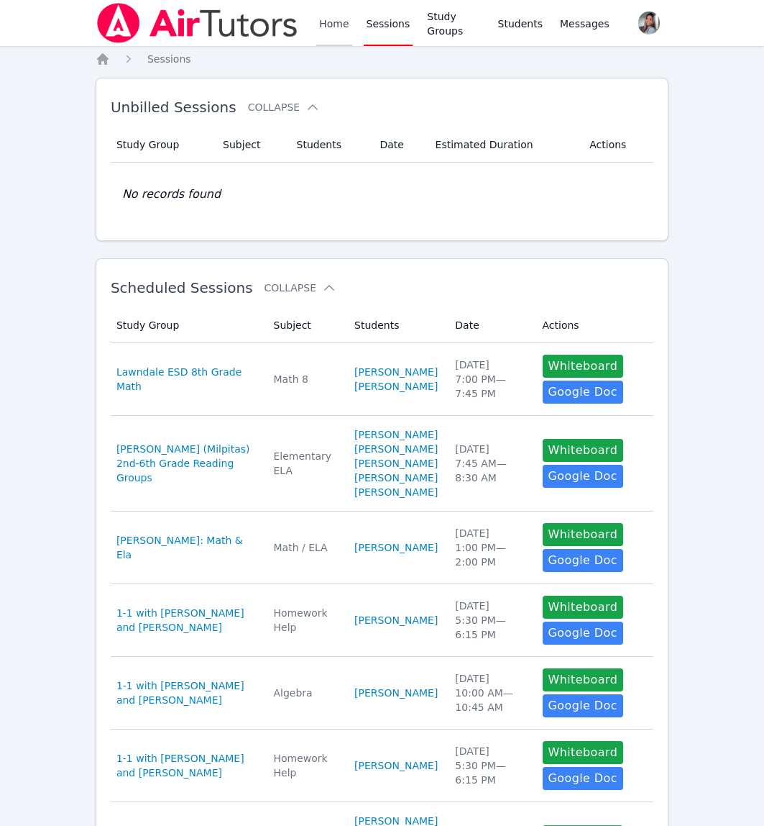
click at [348, 29] on link "Home" at bounding box center [333, 23] width 35 height 46
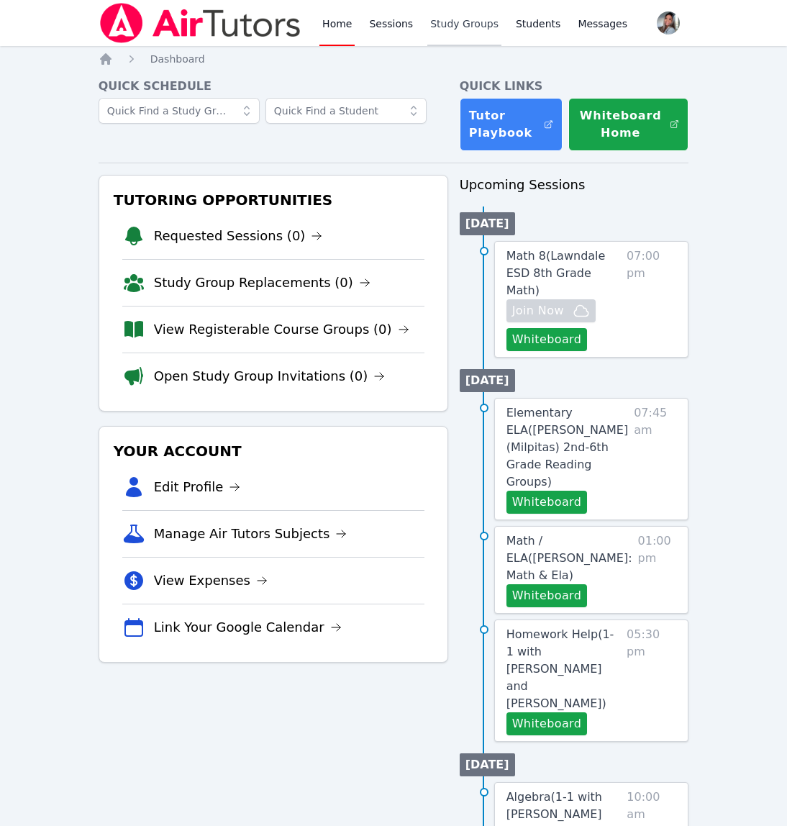
click at [461, 33] on link "Study Groups" at bounding box center [464, 23] width 74 height 46
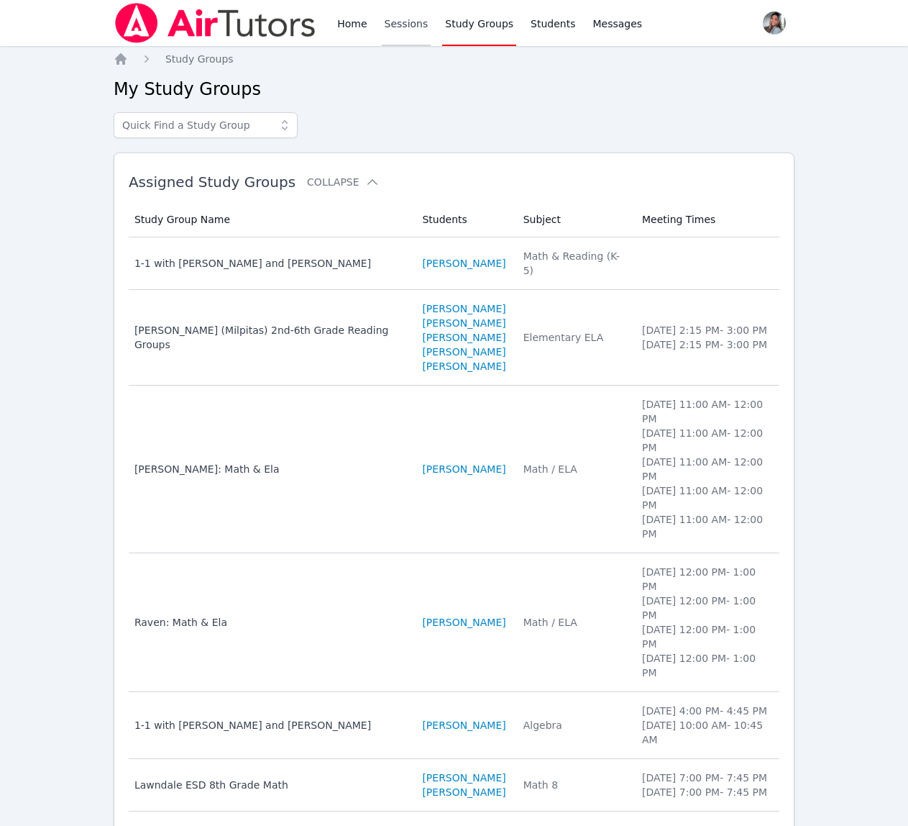
click at [403, 29] on link "Sessions" at bounding box center [407, 23] width 50 height 46
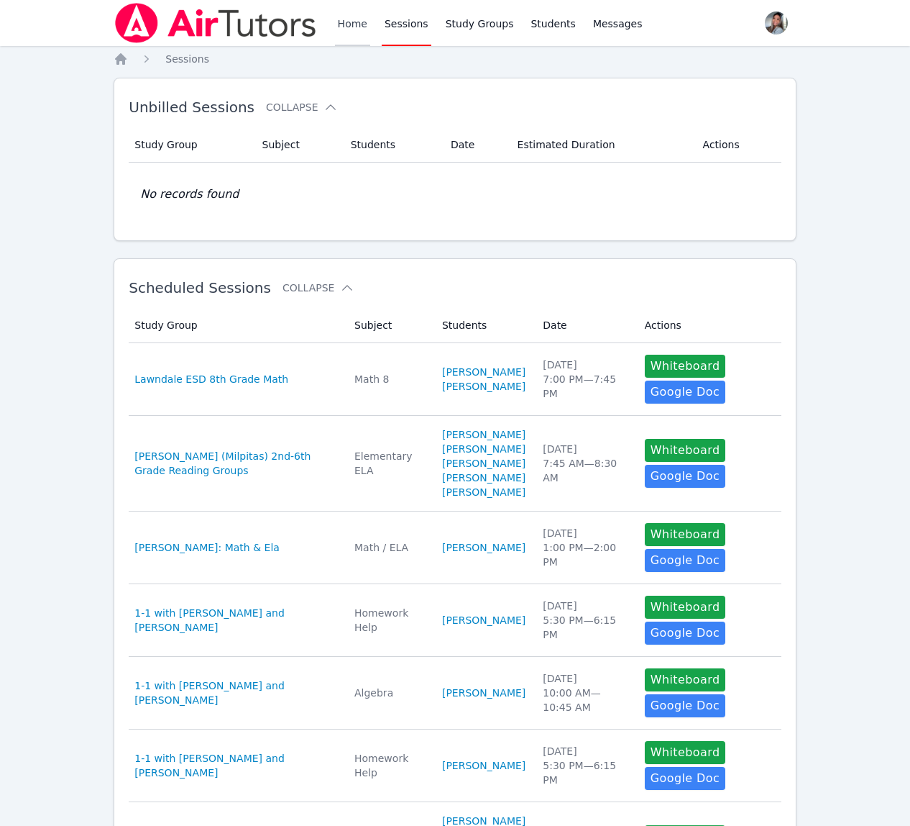
click at [358, 24] on link "Home" at bounding box center [352, 23] width 35 height 46
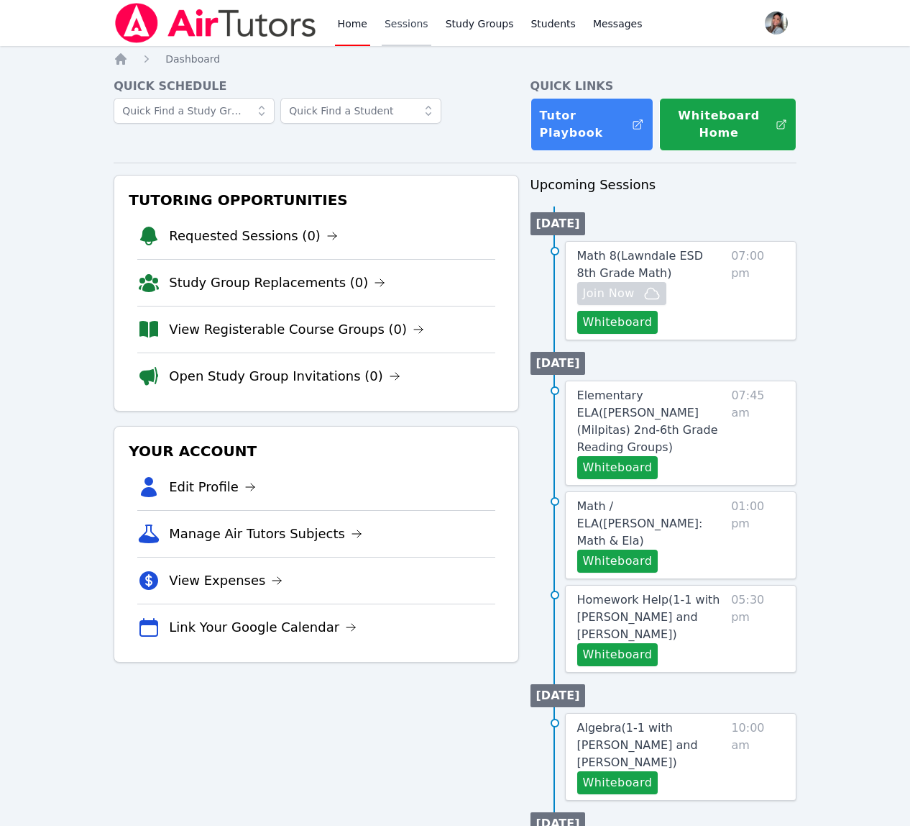
click at [398, 21] on link "Sessions" at bounding box center [407, 23] width 50 height 46
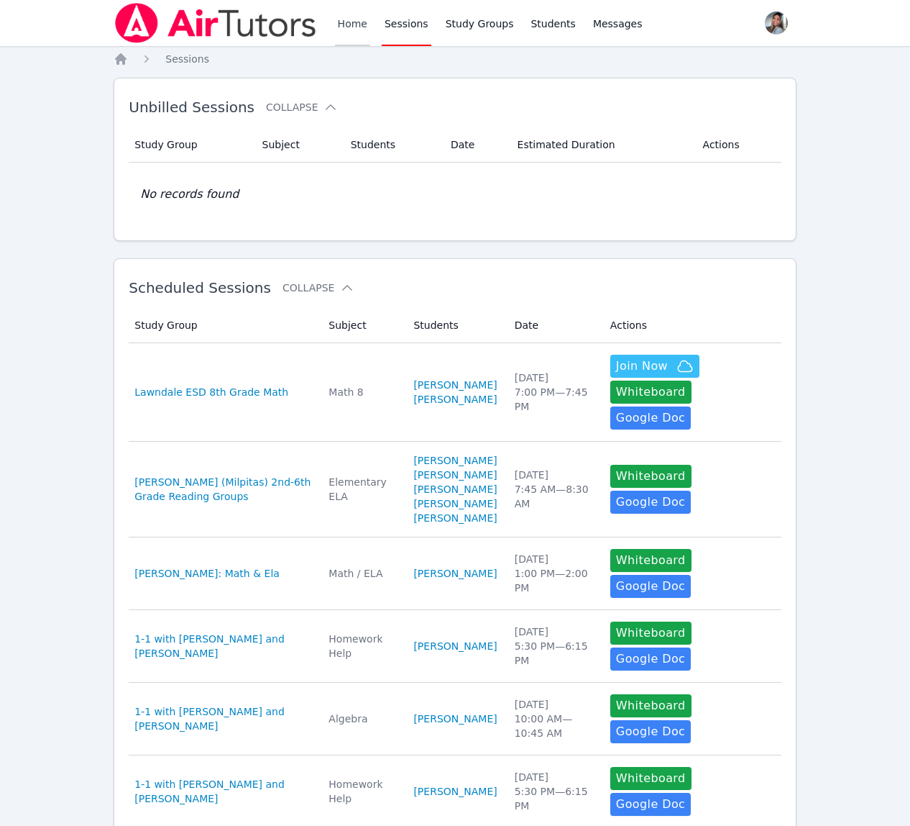
click at [350, 19] on link "Home" at bounding box center [352, 23] width 35 height 46
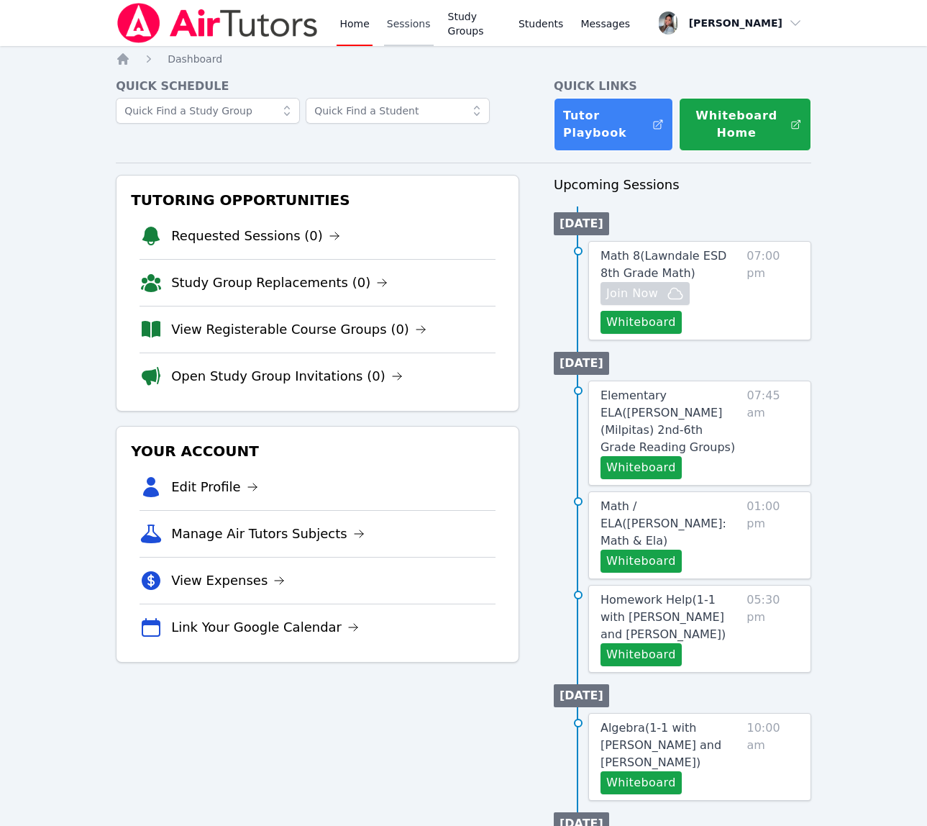
click at [407, 34] on link "Sessions" at bounding box center [409, 23] width 50 height 46
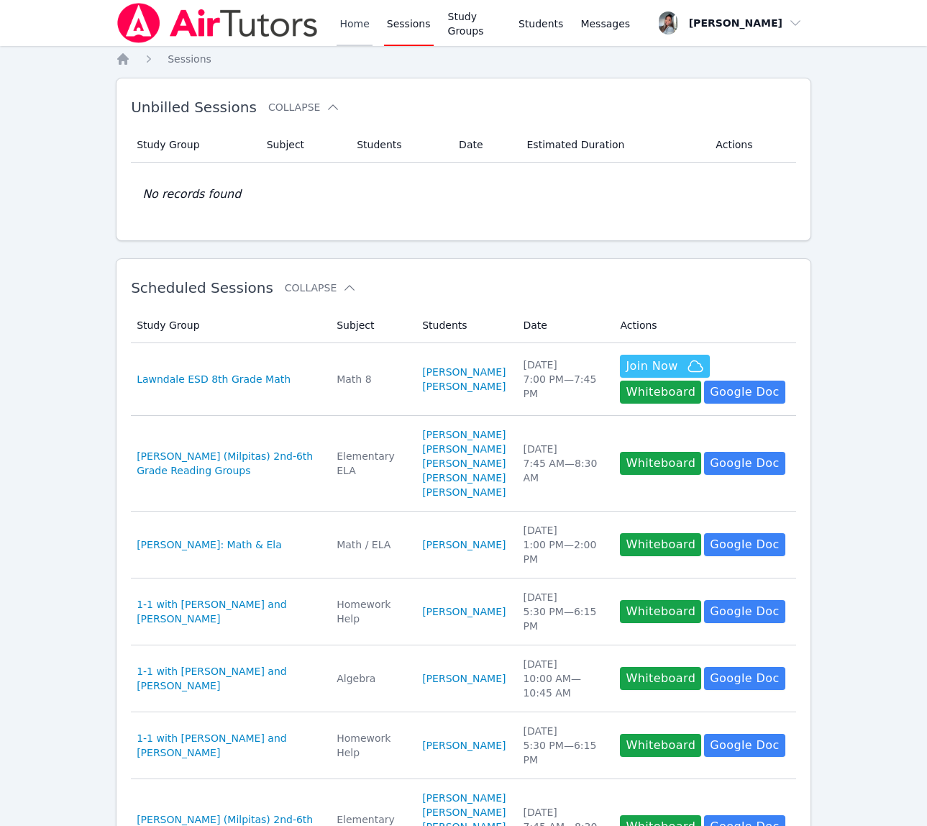
click at [367, 34] on link "Home" at bounding box center [354, 23] width 35 height 46
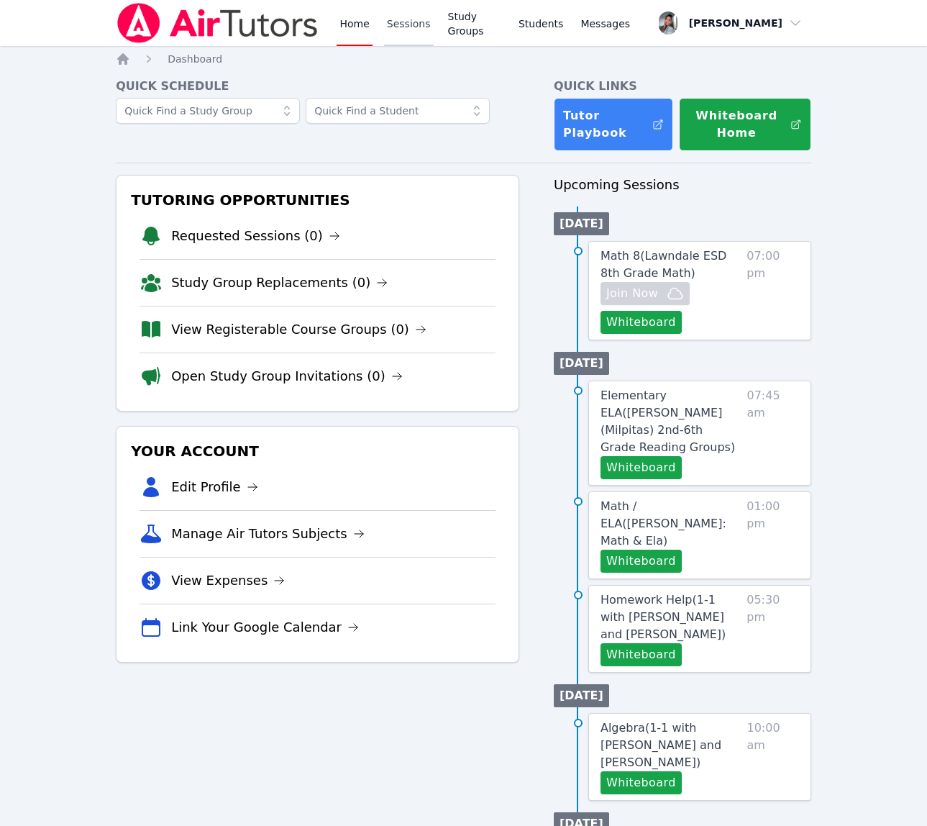
click at [410, 26] on link "Sessions" at bounding box center [409, 23] width 50 height 46
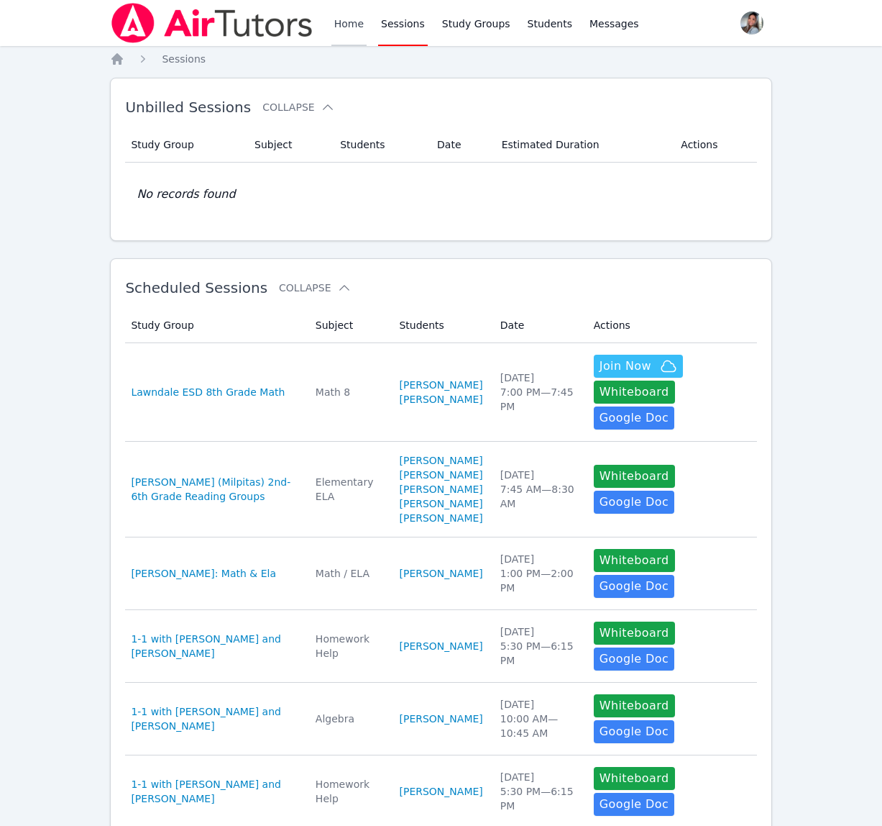
click at [352, 18] on link "Home" at bounding box center [349, 23] width 35 height 46
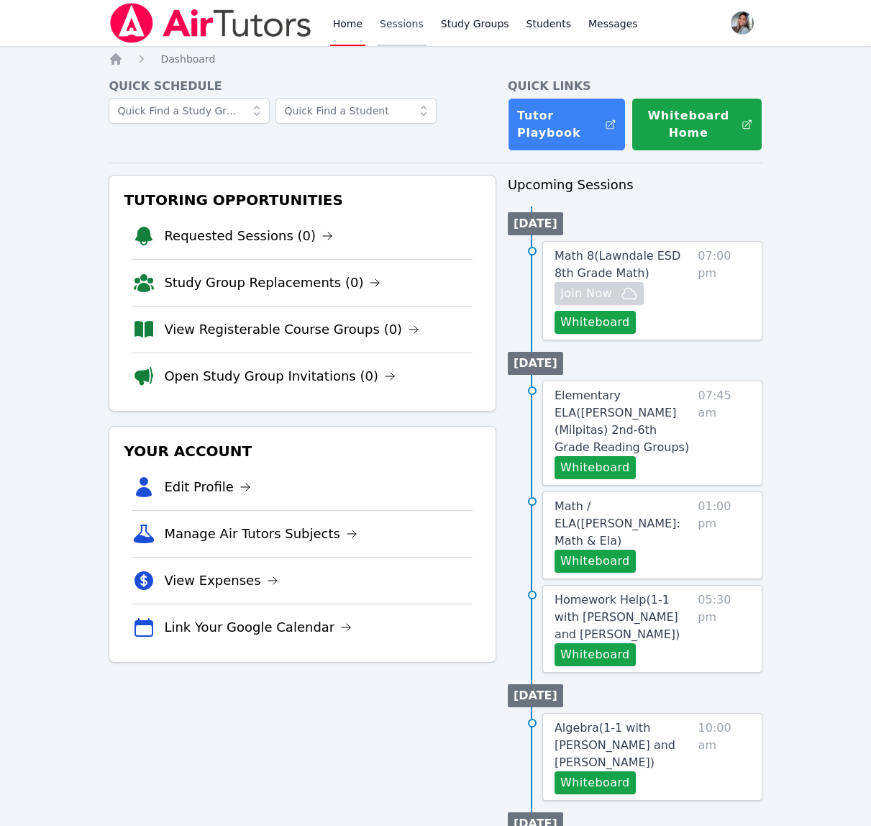
click at [387, 17] on link "Sessions" at bounding box center [402, 23] width 50 height 46
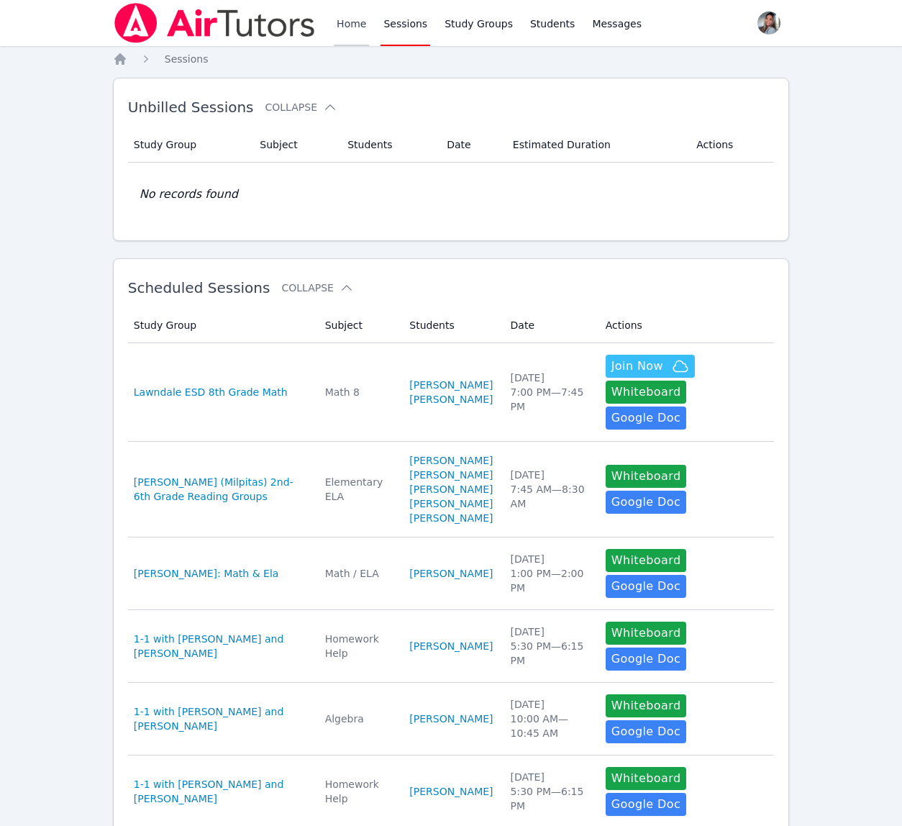
click at [350, 15] on link "Home" at bounding box center [351, 23] width 35 height 46
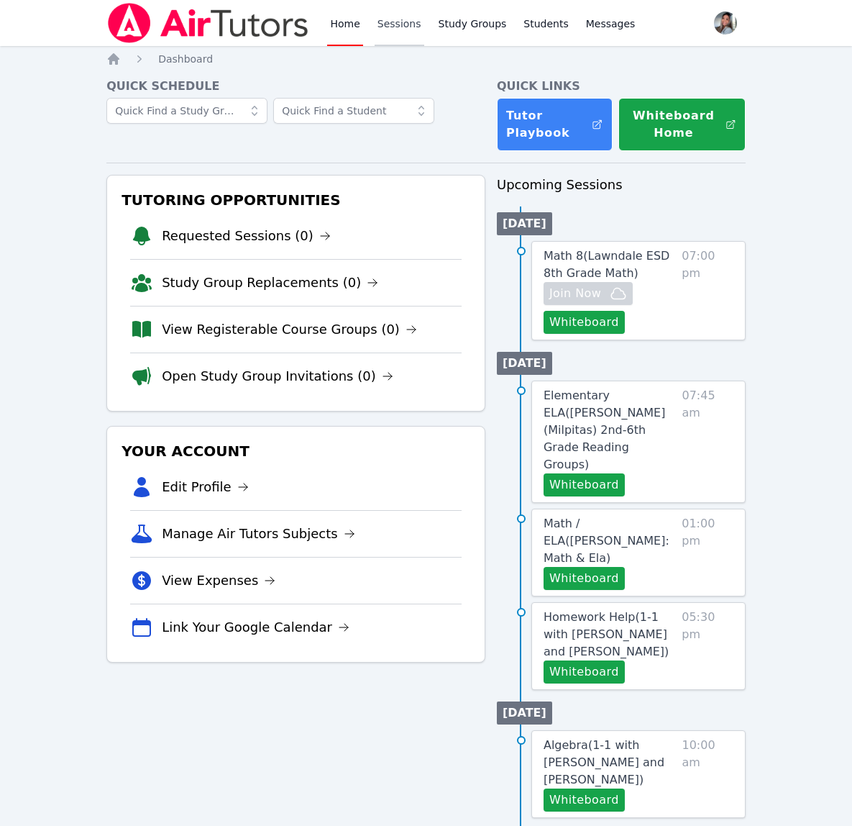
click at [384, 33] on link "Sessions" at bounding box center [400, 23] width 50 height 46
